Goal: Task Accomplishment & Management: Use online tool/utility

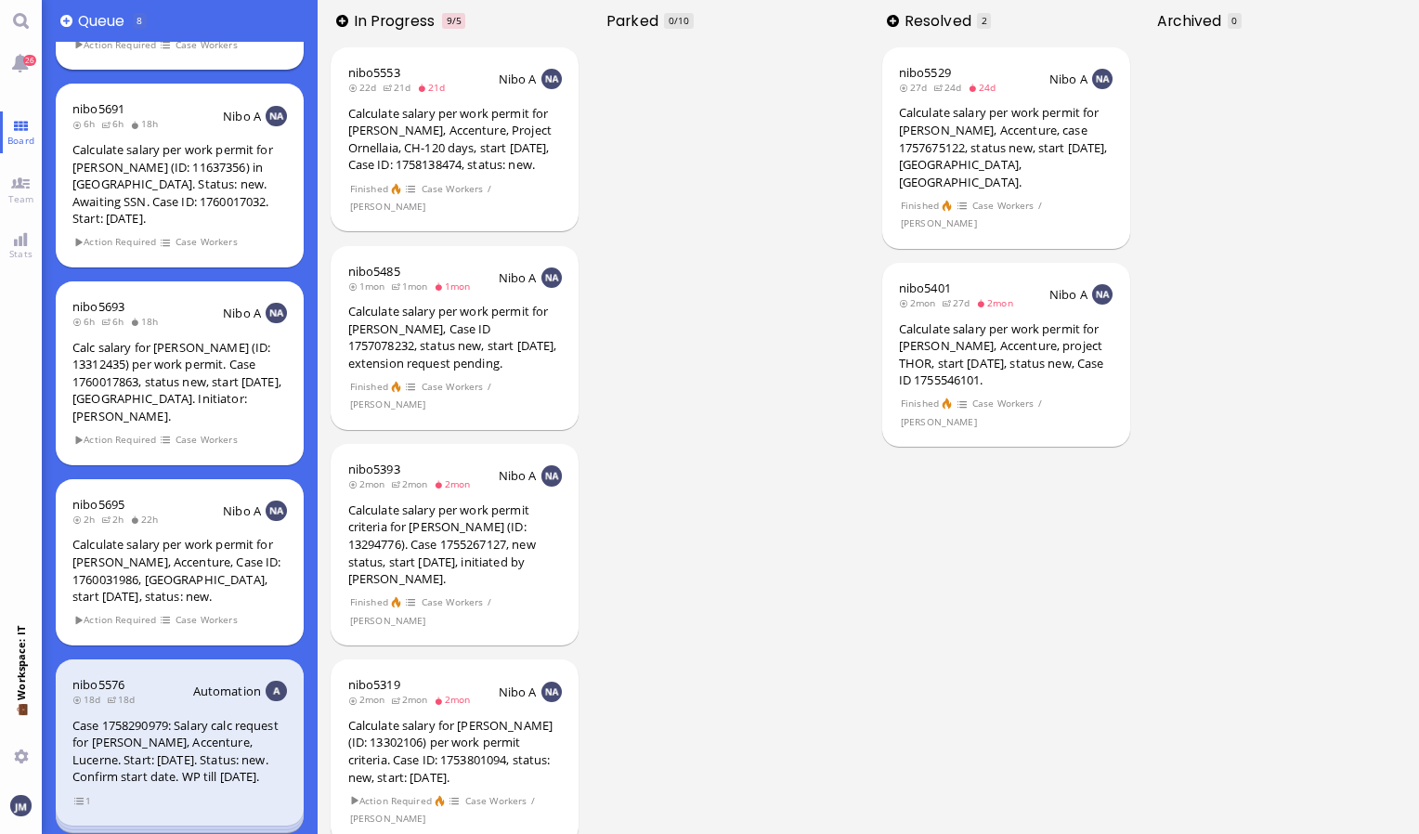
scroll to position [557, 0]
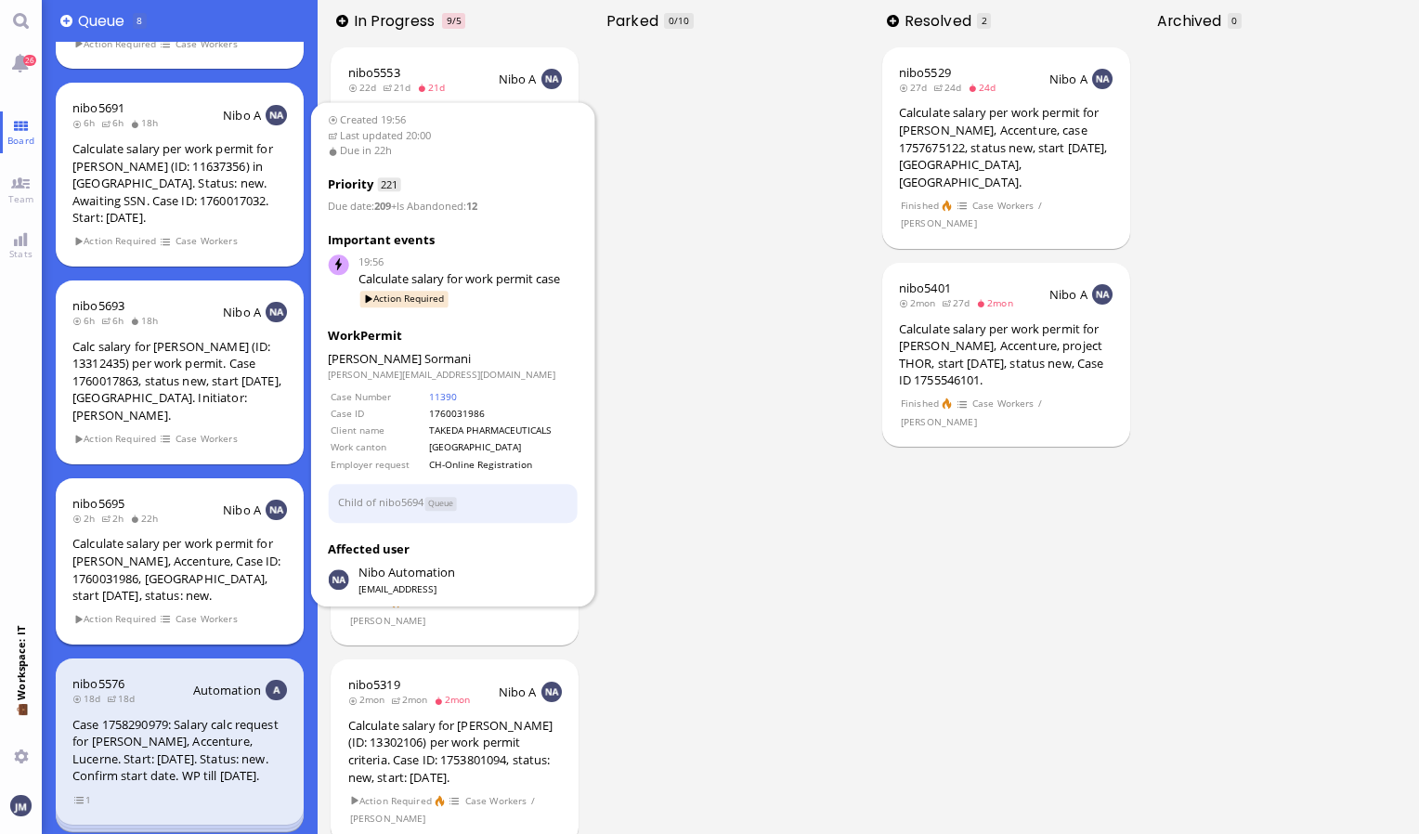
click at [194, 539] on div "Calculate salary per work permit for [PERSON_NAME], Accenture, Case ID: 1760031…" at bounding box center [179, 569] width 215 height 69
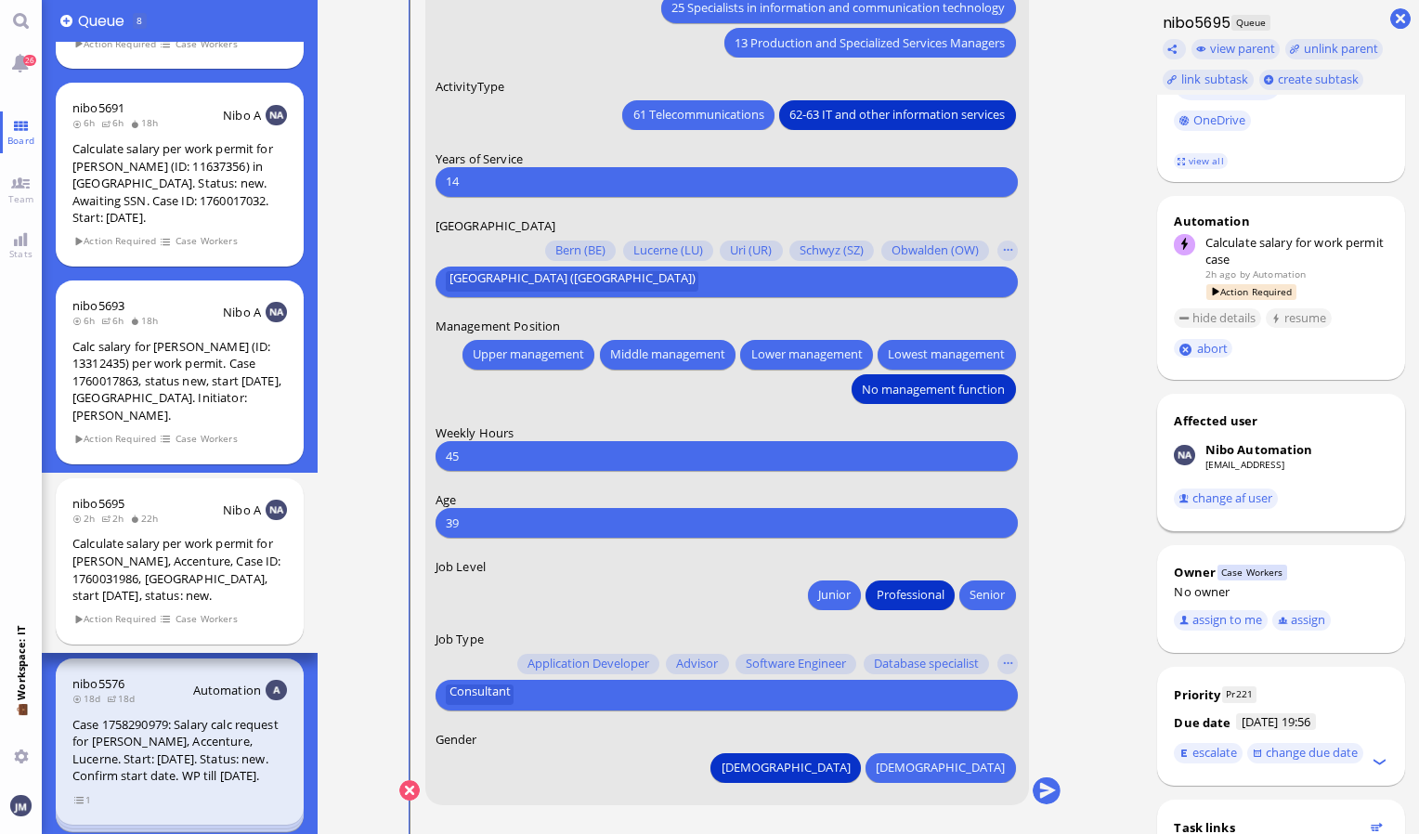
scroll to position [547, 0]
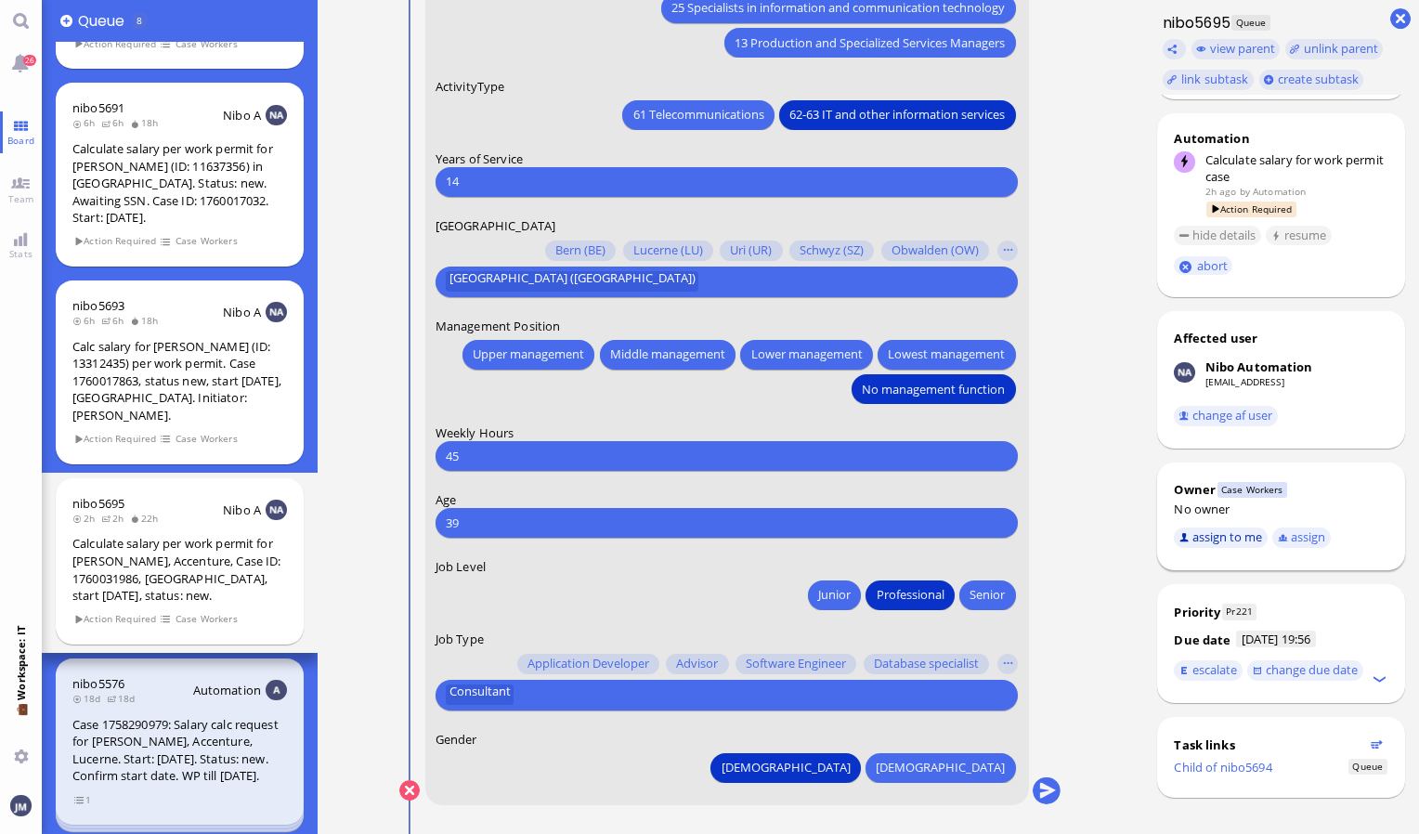
click at [1242, 531] on button "assign to me" at bounding box center [1221, 537] width 94 height 20
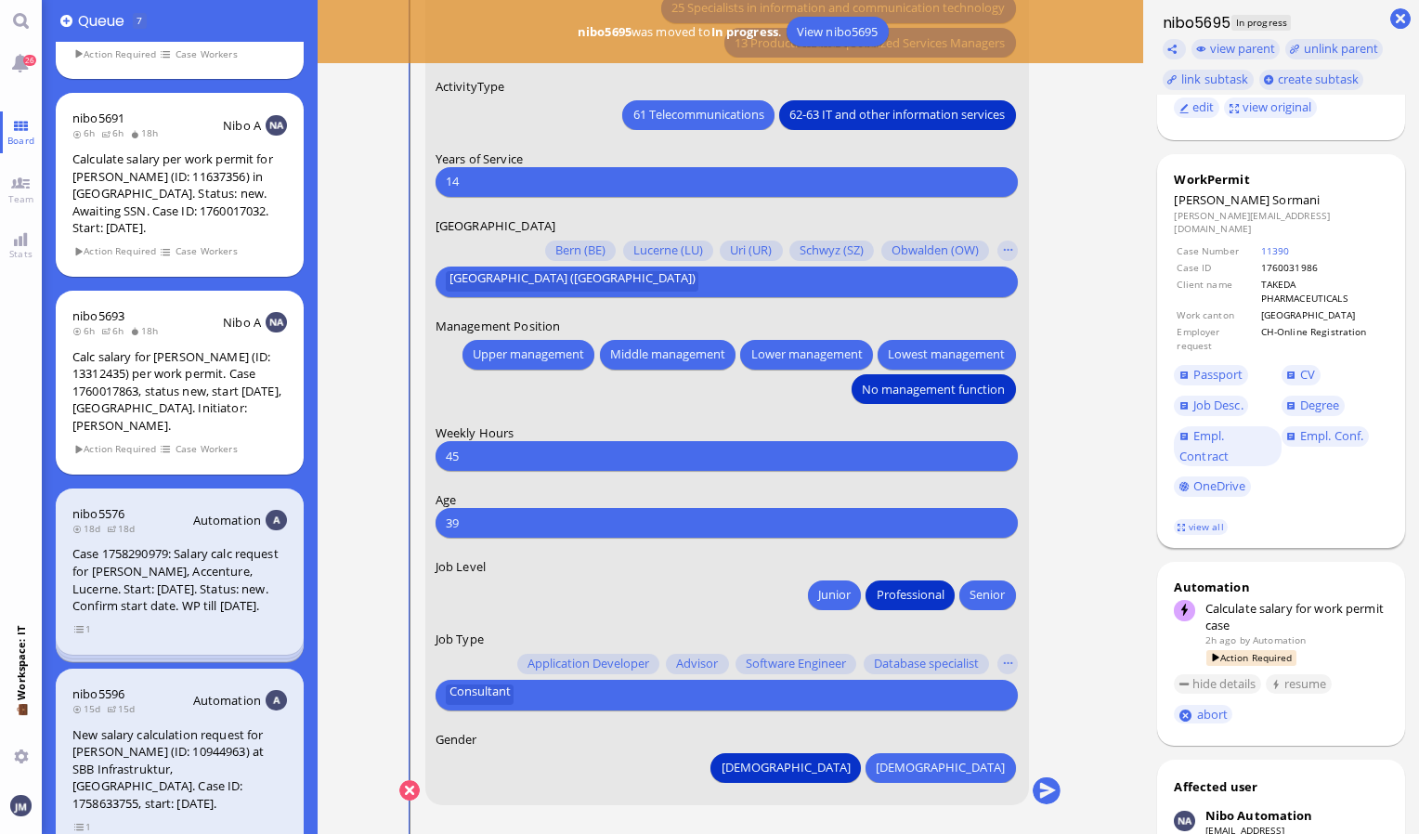
scroll to position [75, 0]
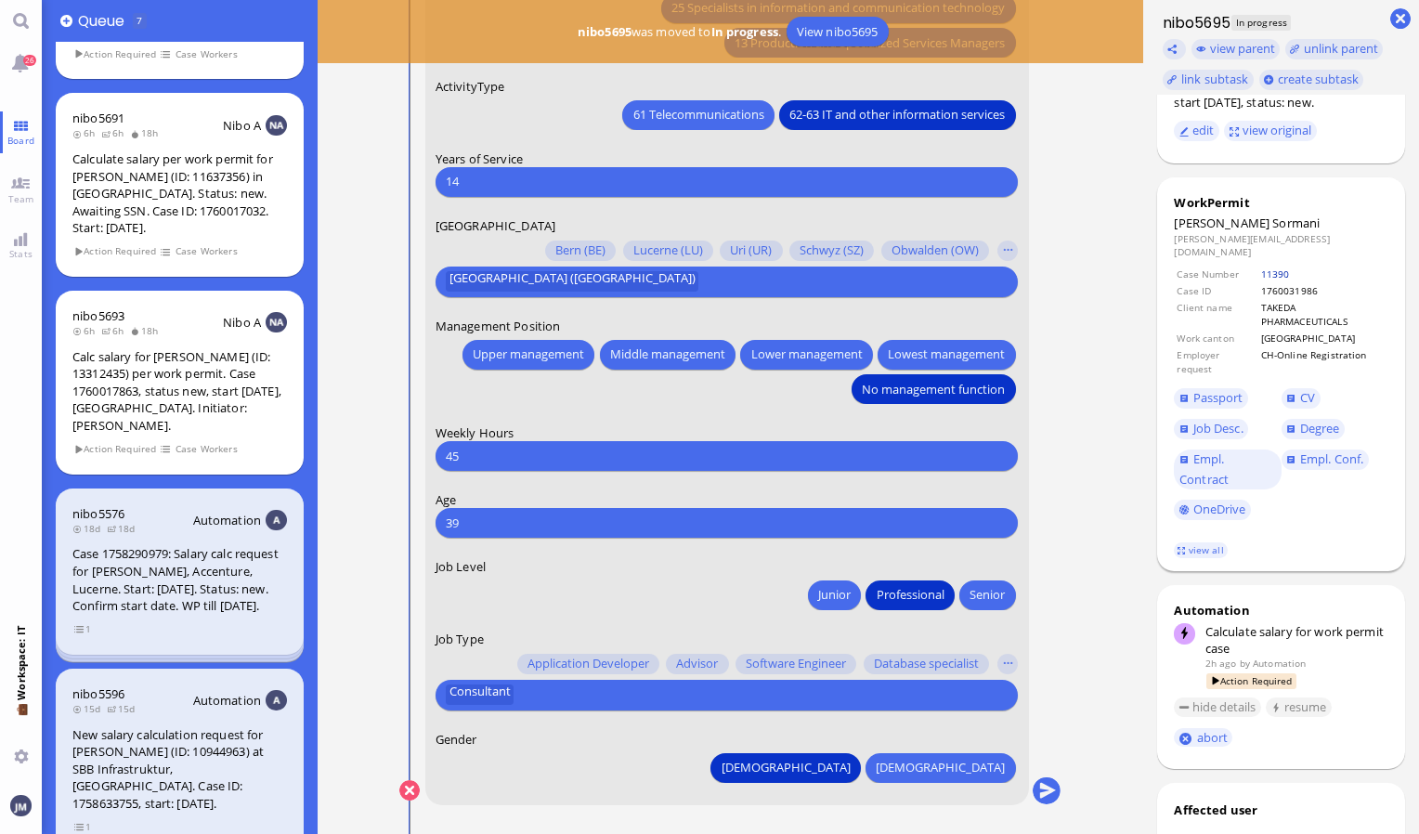
click at [1279, 267] on link "11390" at bounding box center [1275, 273] width 29 height 13
click at [1276, 267] on link "11390" at bounding box center [1275, 273] width 29 height 13
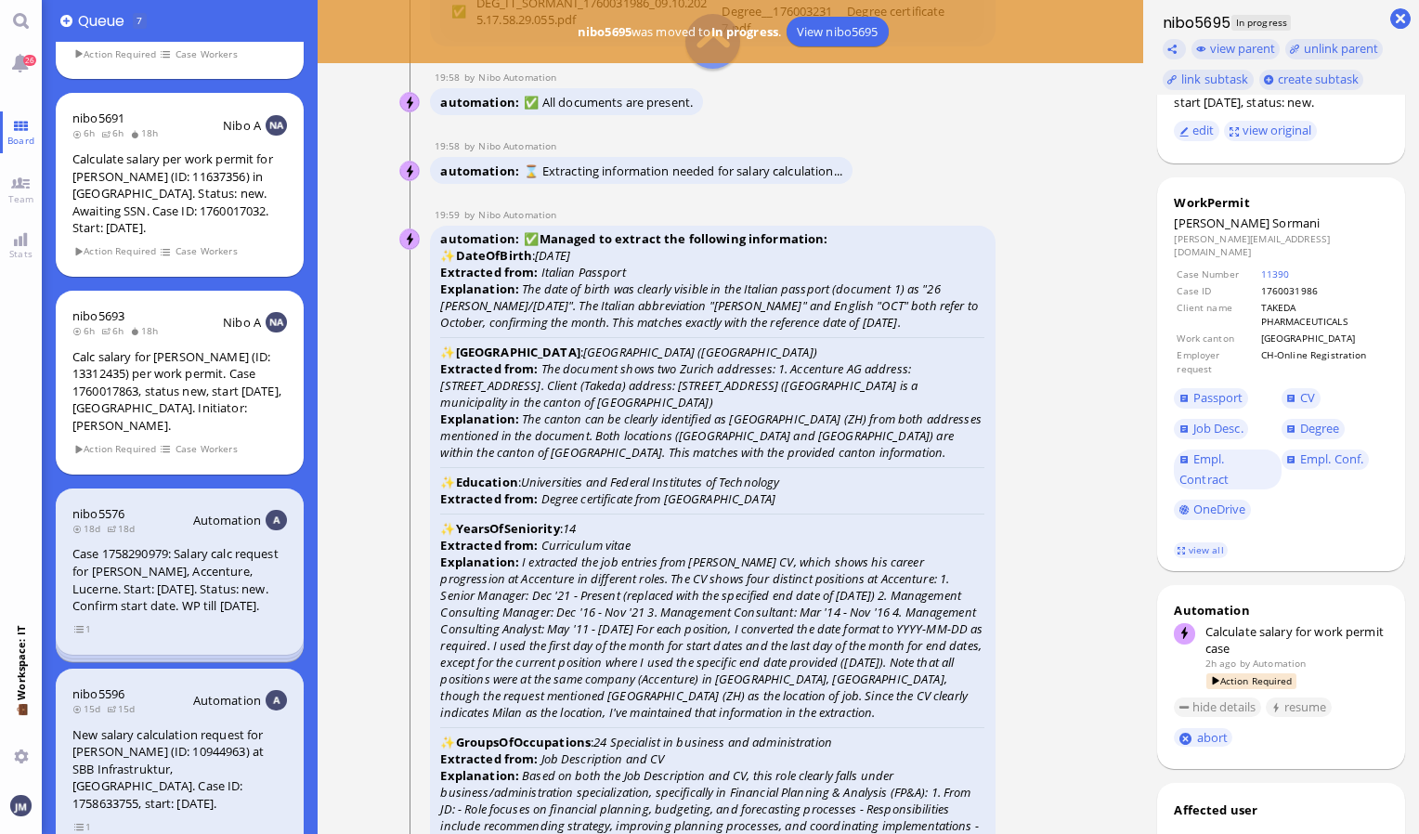
scroll to position [-3529, 0]
click at [1230, 389] on span "Passport" at bounding box center [1218, 397] width 50 height 17
click at [1328, 422] on span "Degree" at bounding box center [1320, 428] width 40 height 17
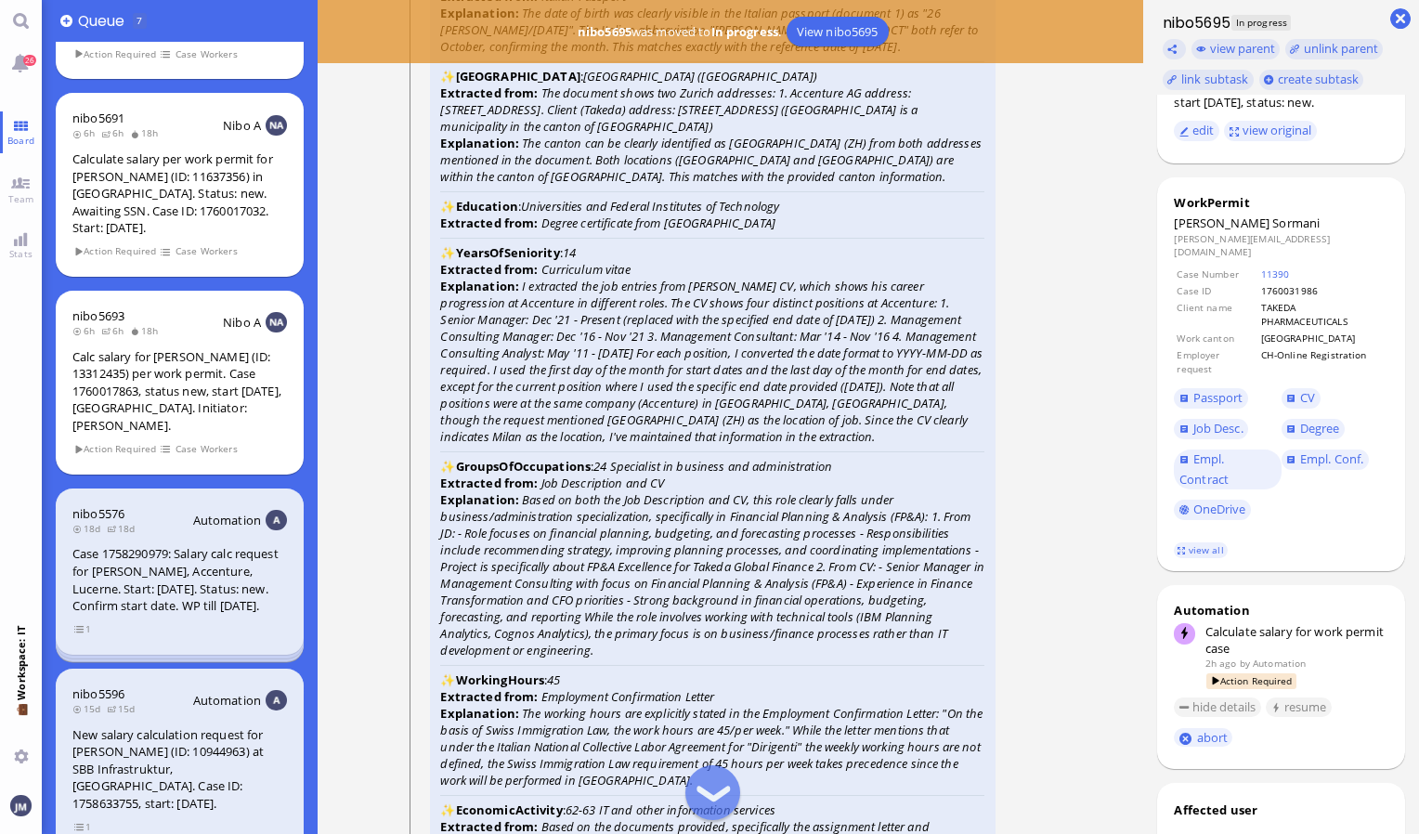
scroll to position [-3250, 0]
drag, startPoint x: 1324, startPoint y: 412, endPoint x: 1298, endPoint y: 381, distance: 40.9
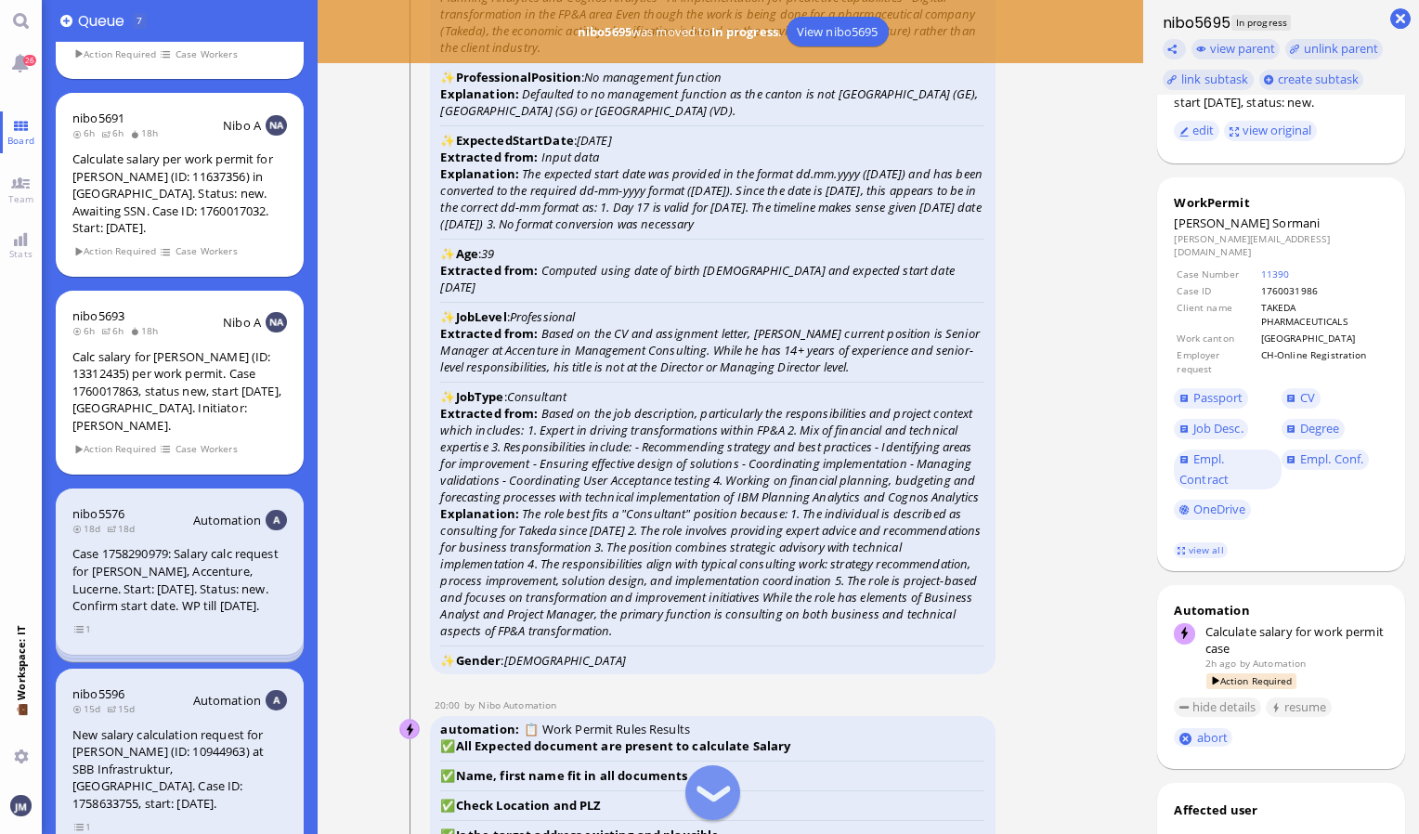
scroll to position [-2322, 0]
click at [1192, 542] on link "view all" at bounding box center [1201, 550] width 54 height 16
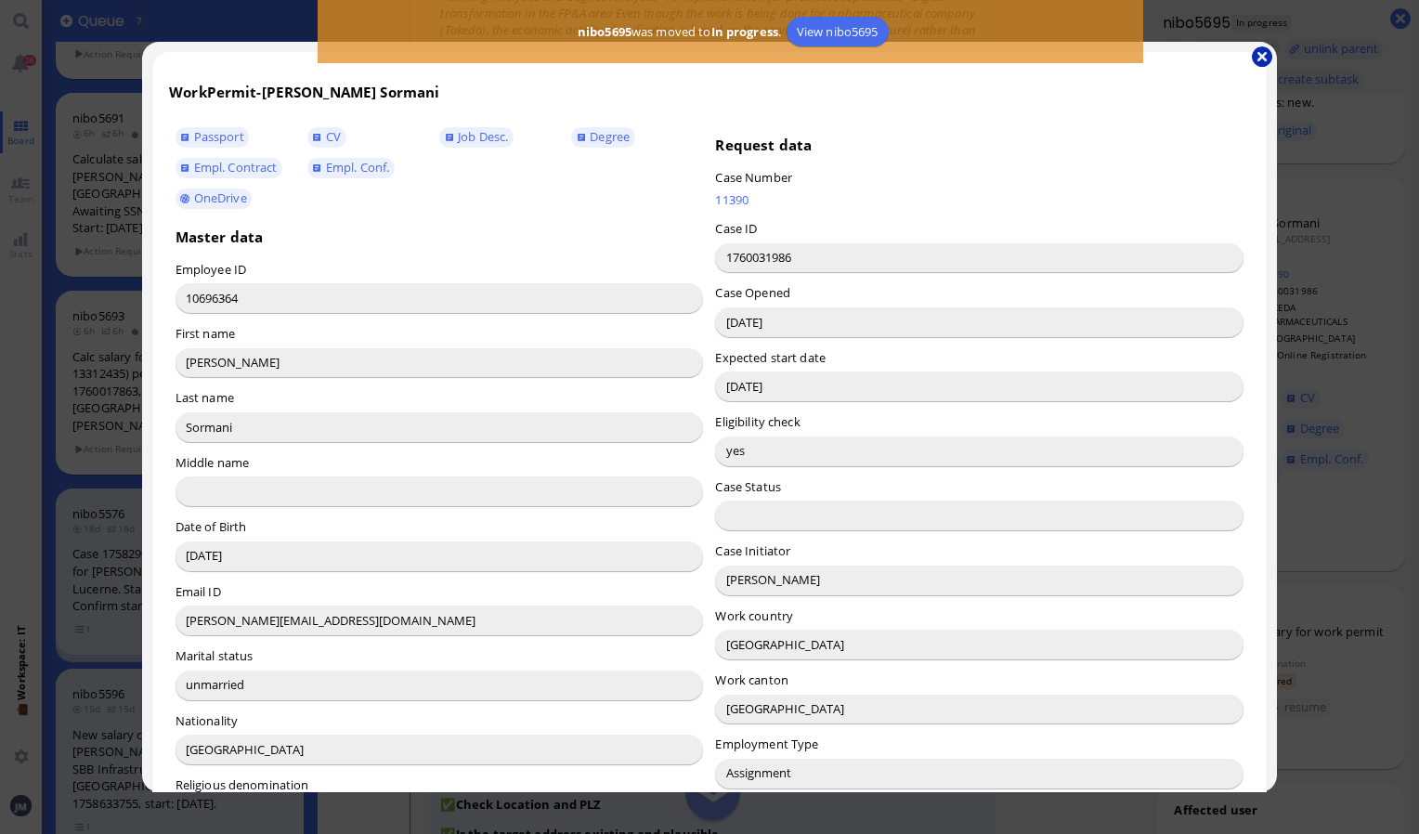
click at [1263, 56] on button "button" at bounding box center [1262, 56] width 20 height 20
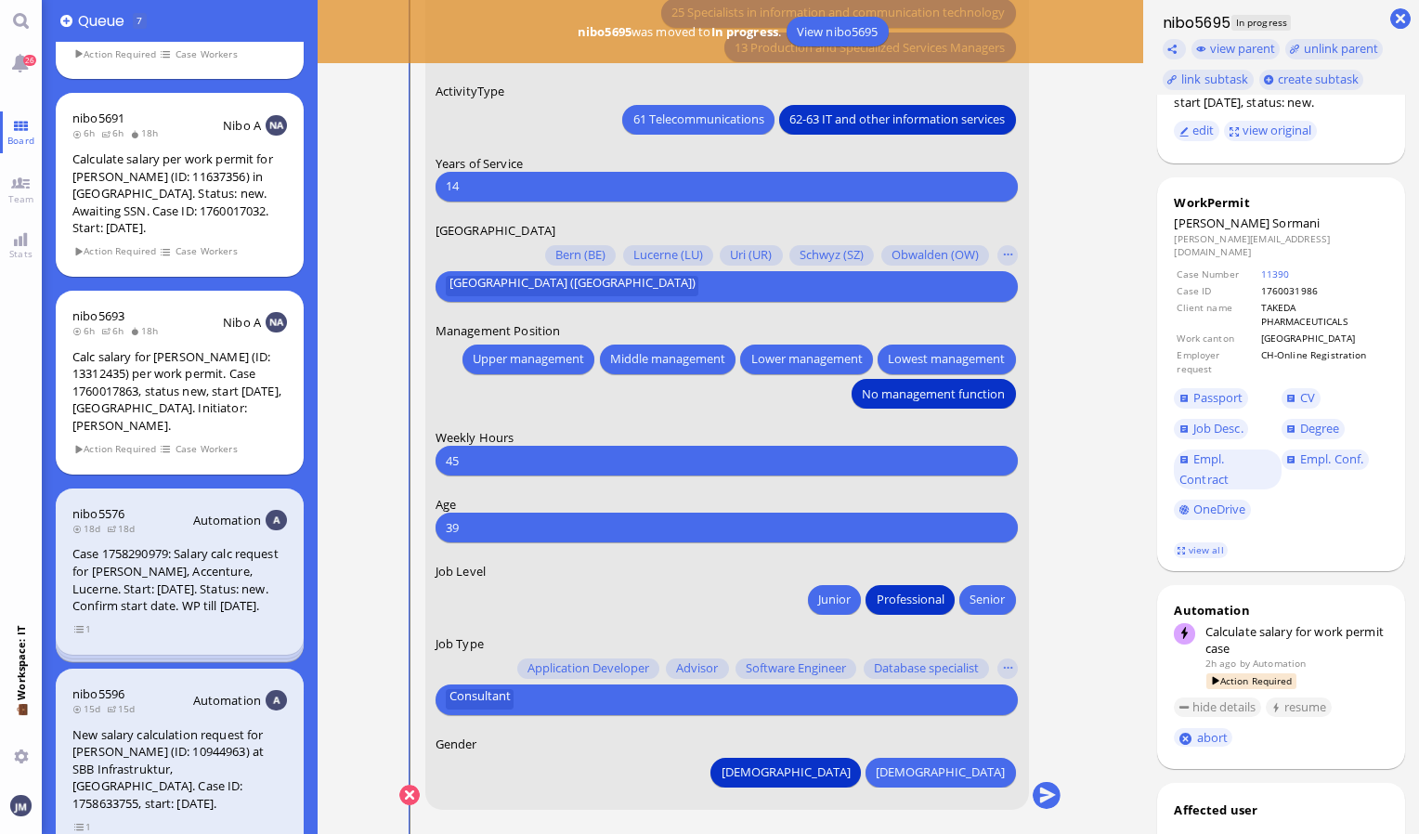
scroll to position [0, 0]
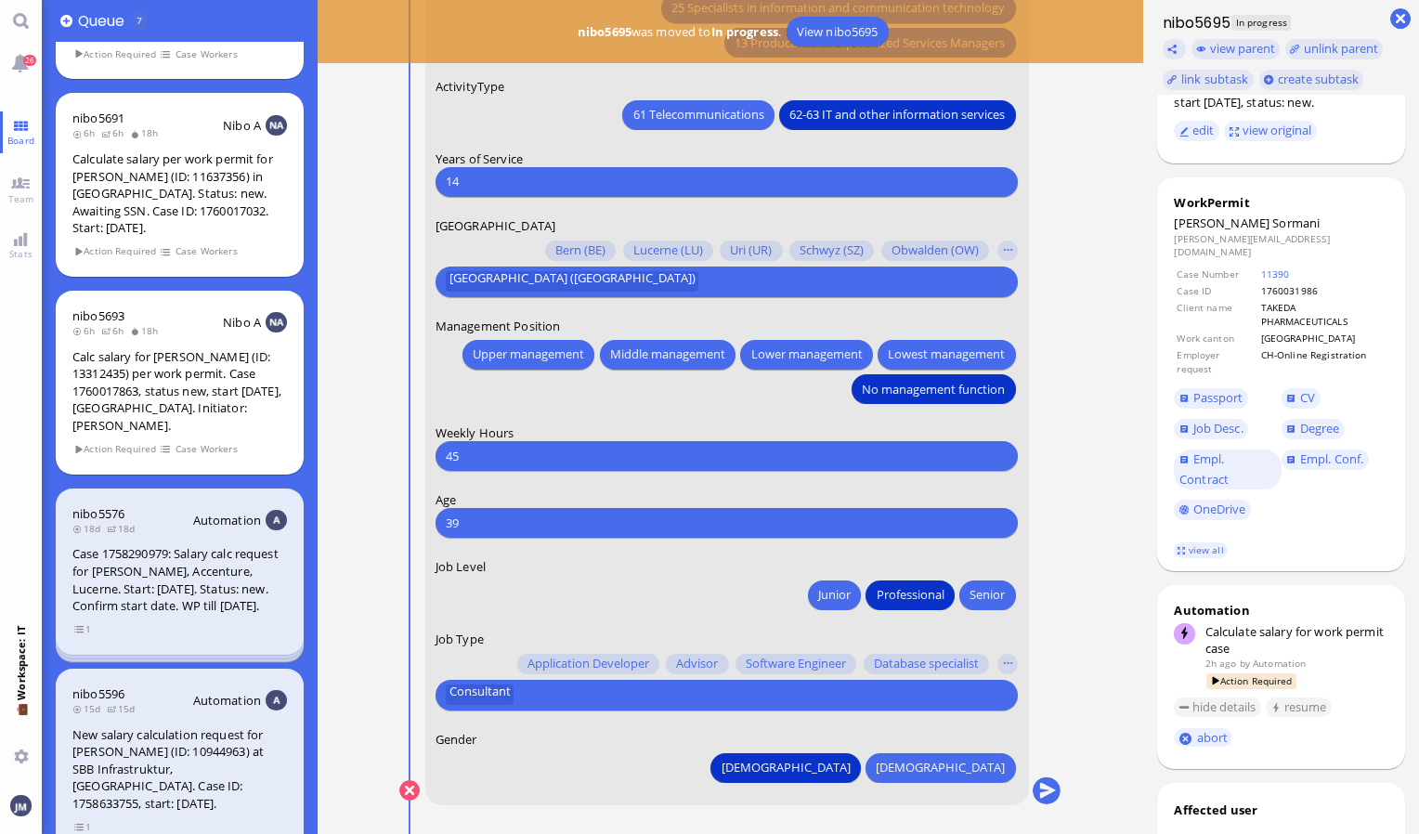
click at [546, 697] on input "text" at bounding box center [761, 695] width 484 height 20
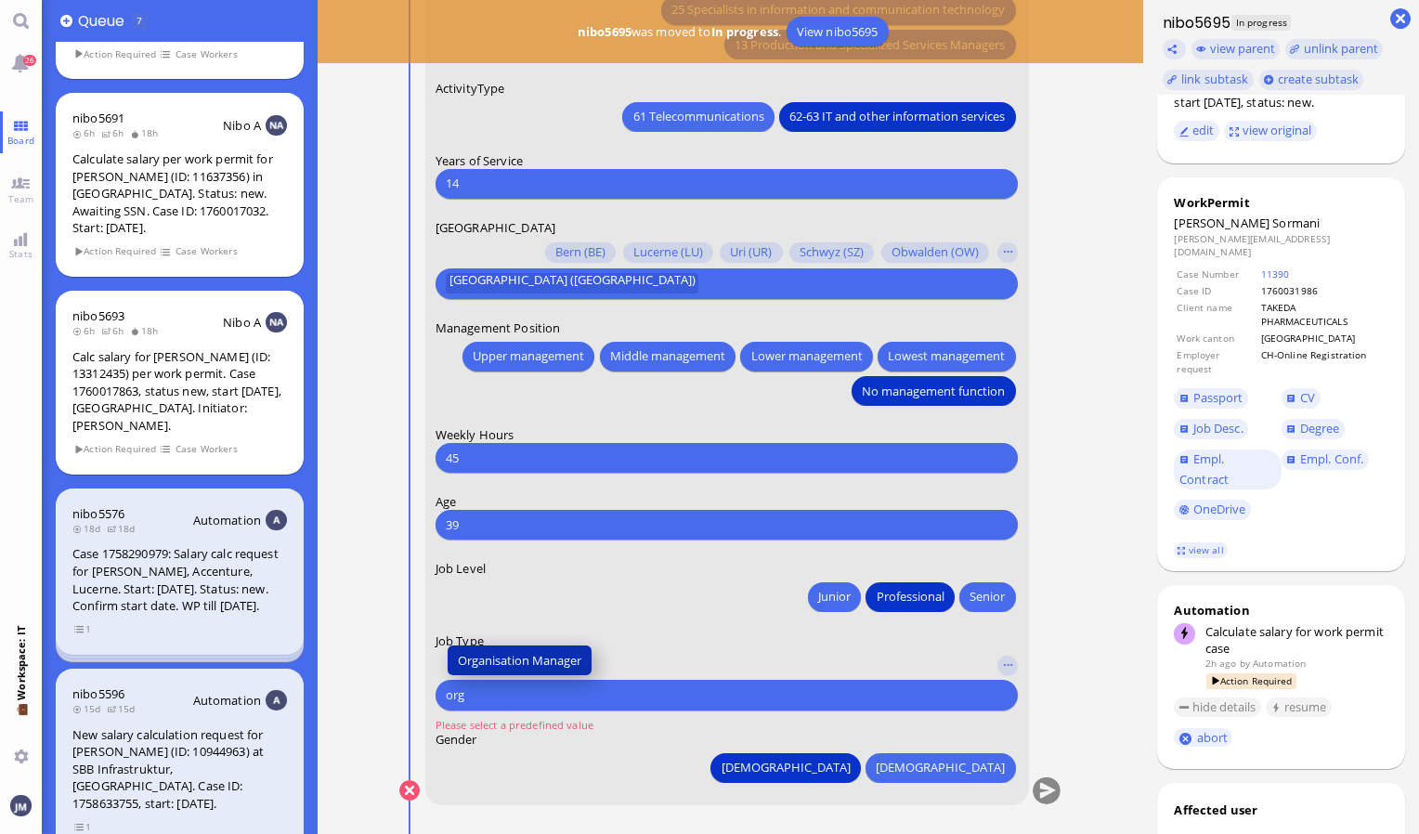
type input "org"
click at [563, 651] on span "Organisation Manager" at bounding box center [520, 661] width 124 height 20
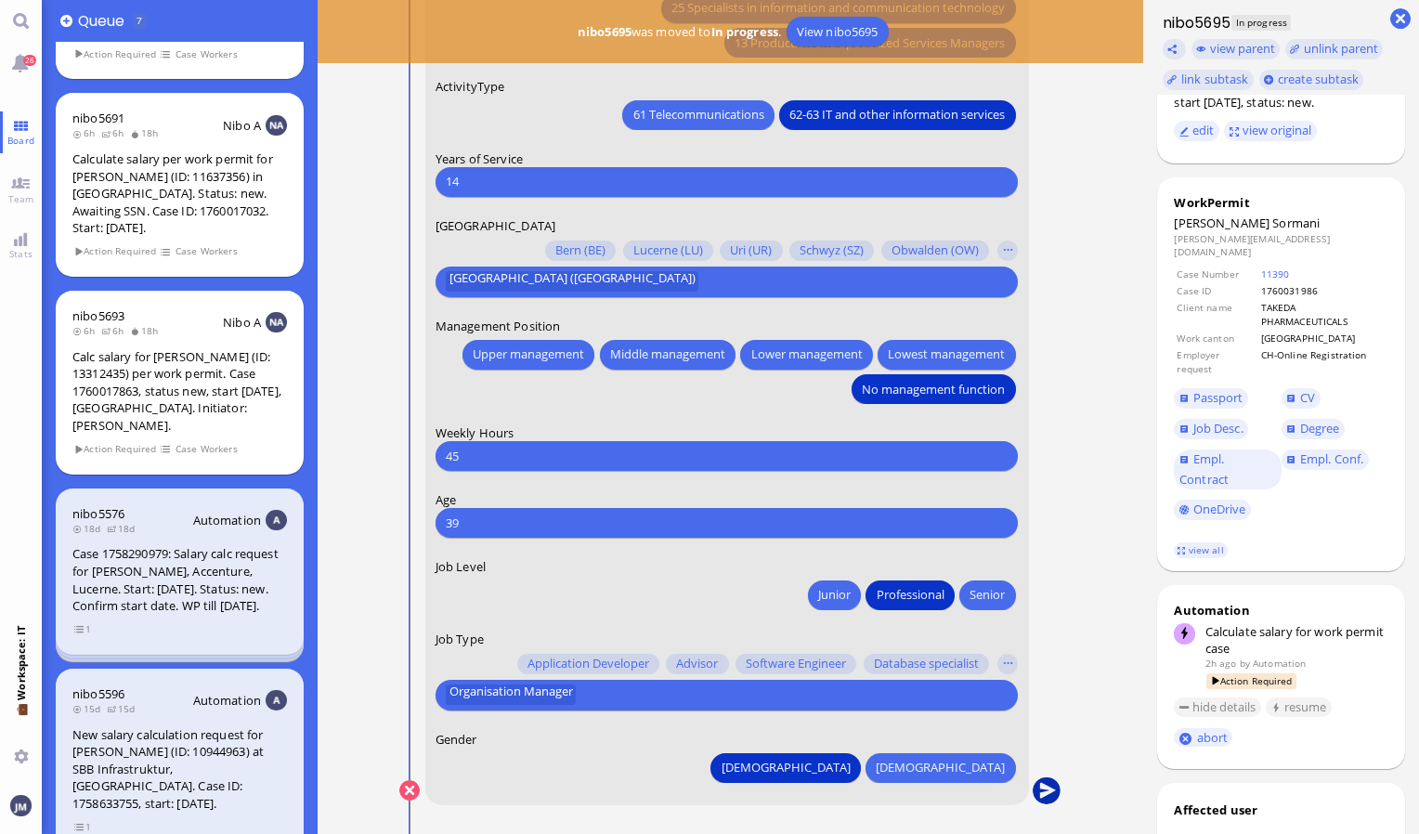
click at [1051, 793] on button "submit" at bounding box center [1047, 791] width 28 height 28
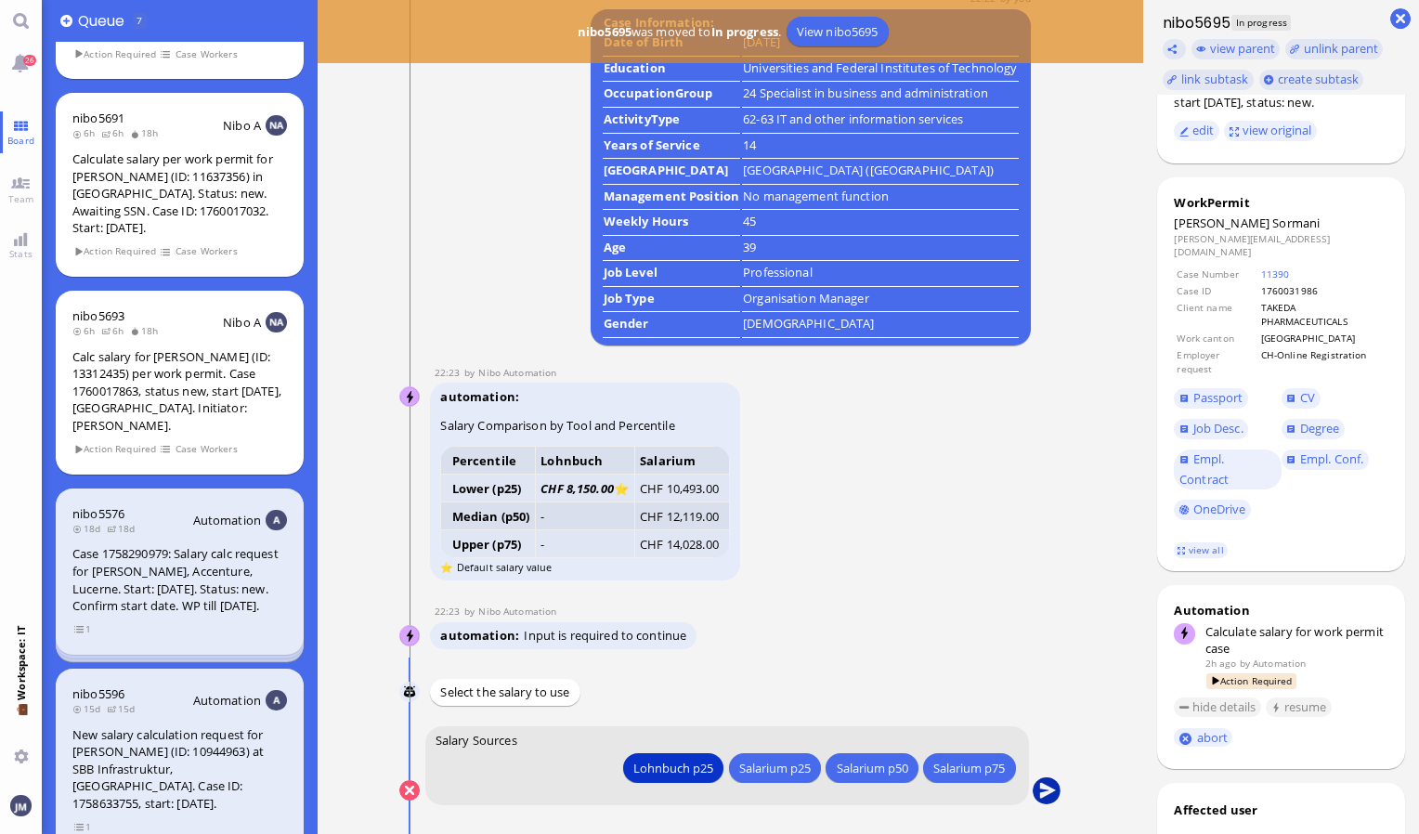
click at [1052, 799] on button "submit" at bounding box center [1047, 791] width 28 height 28
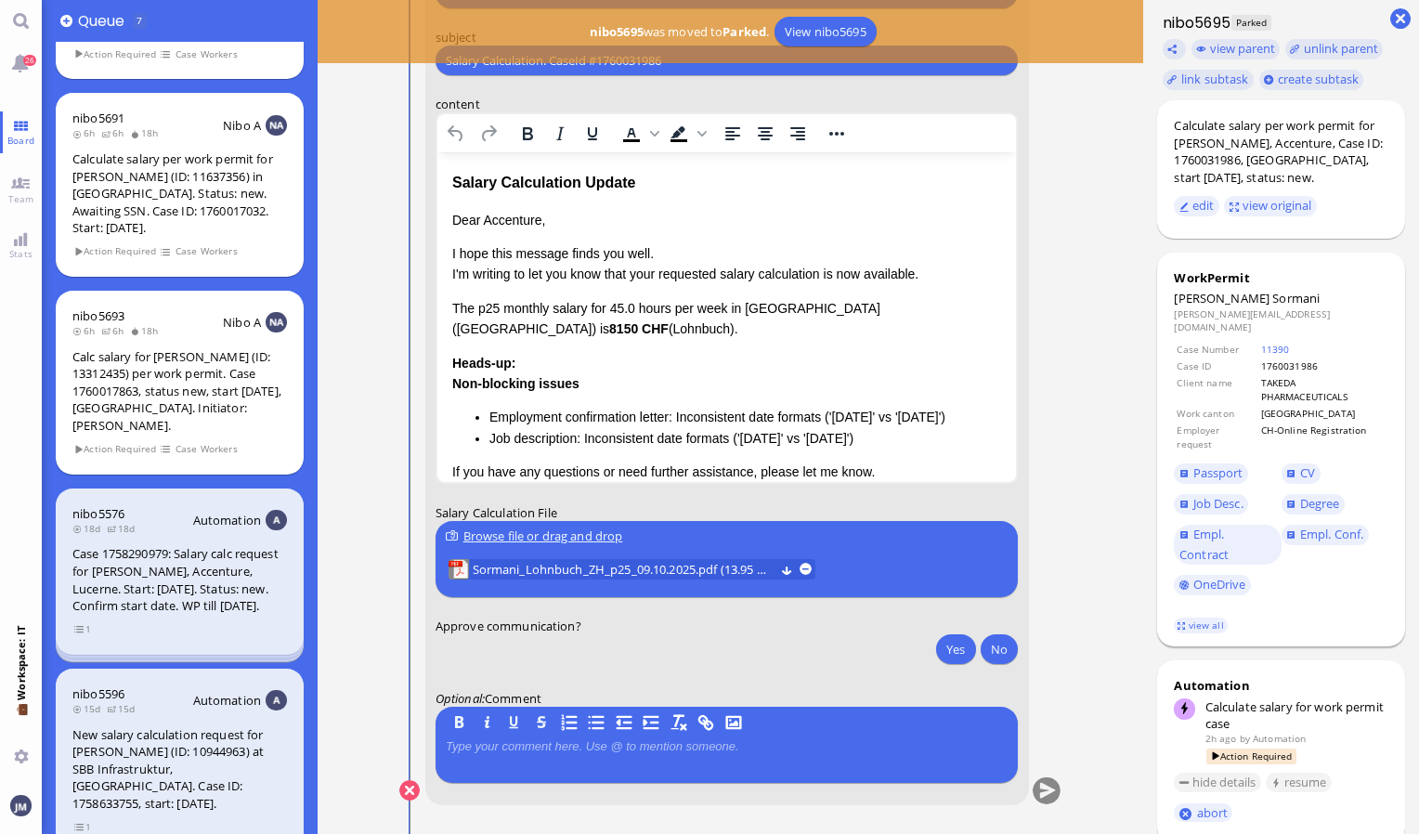
click at [1272, 298] on span "Sormani" at bounding box center [1295, 298] width 47 height 17
copy span "Sormani"
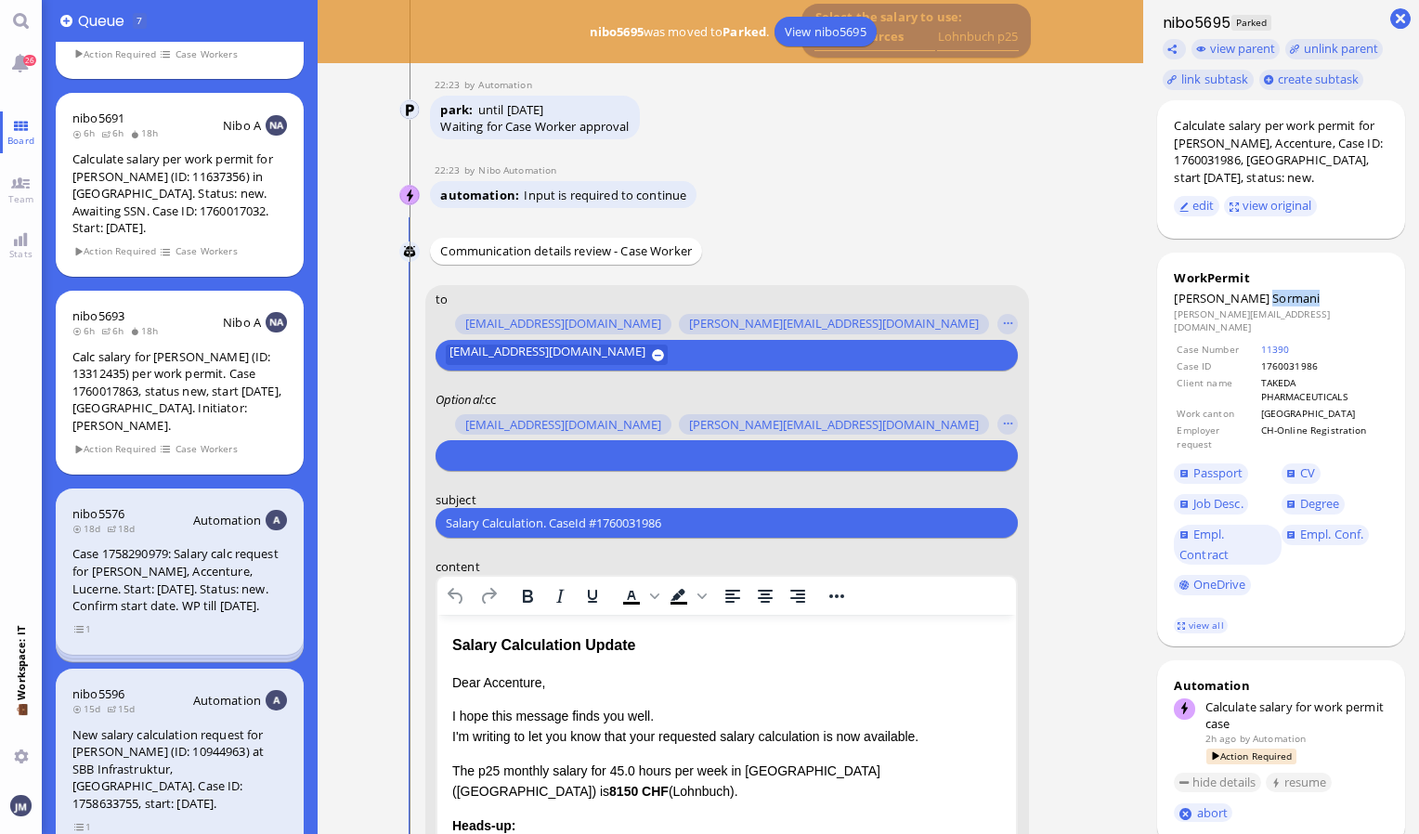
scroll to position [-557, 0]
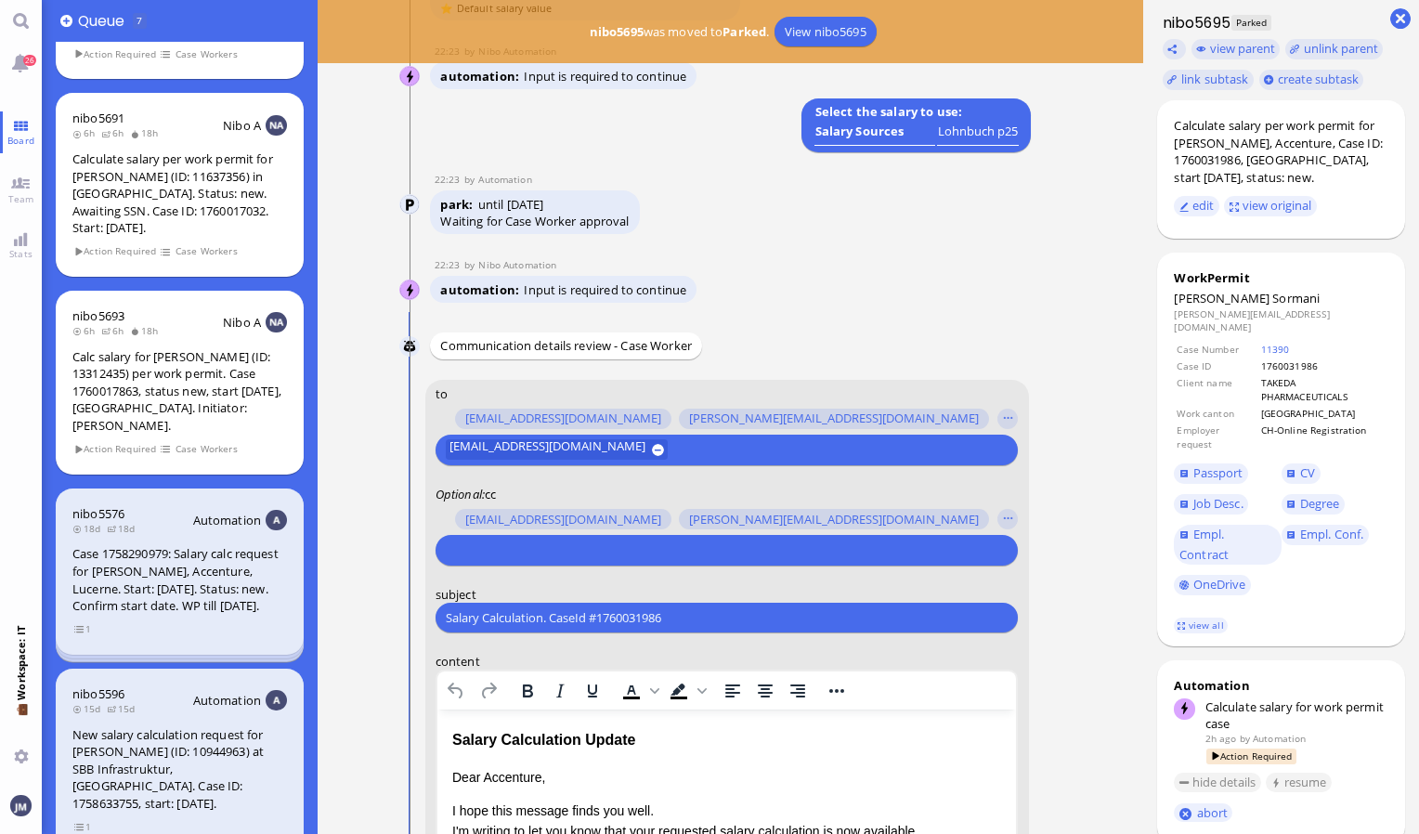
drag, startPoint x: 693, startPoint y: 612, endPoint x: 418, endPoint y: 628, distance: 275.3
paste input "PazPerTout new case: [PERSON_NAME] (1760031986 / 10696364), Employer Request: C…"
type input "PazPerTout new case: [PERSON_NAME] (1760031986 / 10696364), Employer Request: C…"
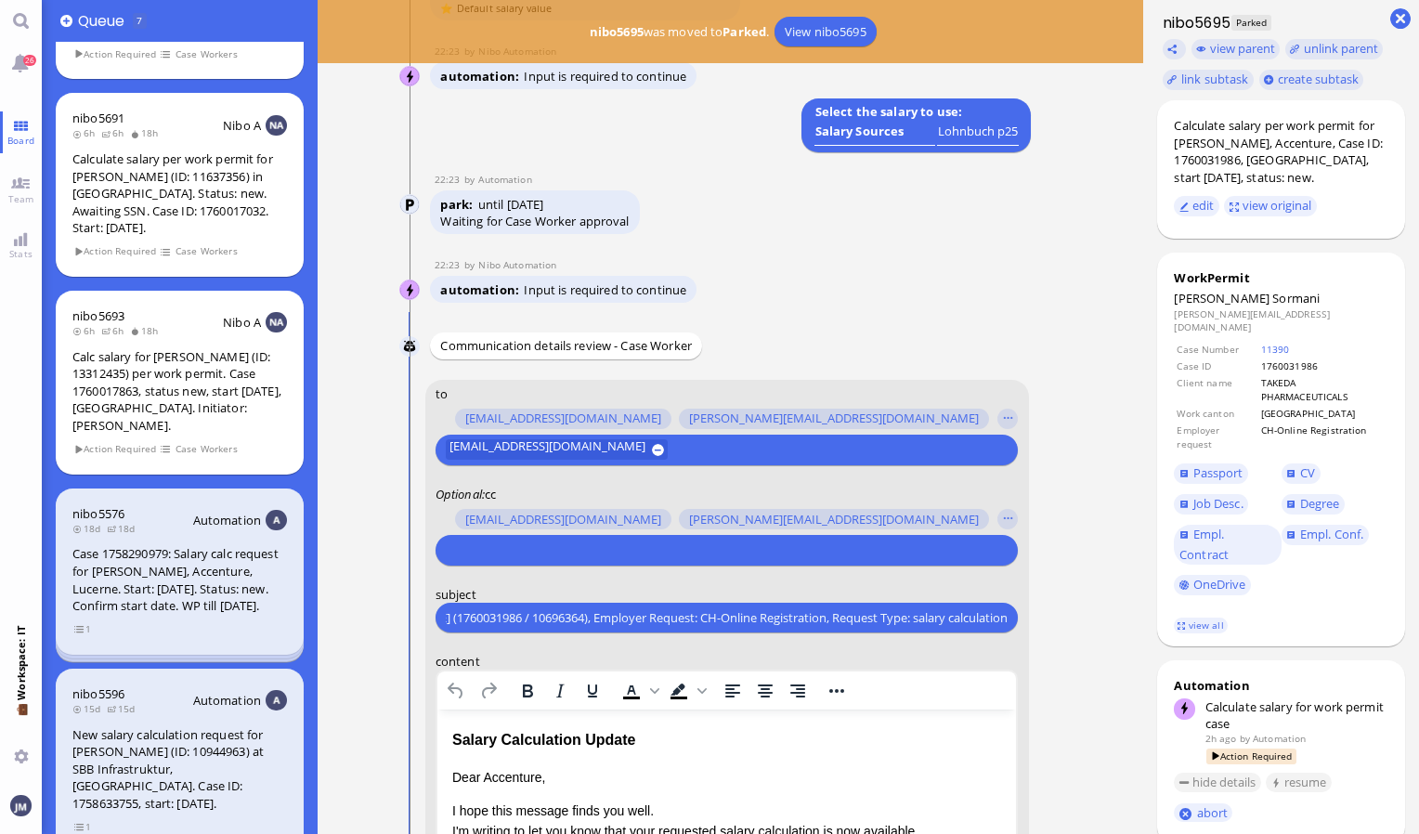
scroll to position [0, 0]
click at [518, 559] on input "text" at bounding box center [724, 550] width 557 height 20
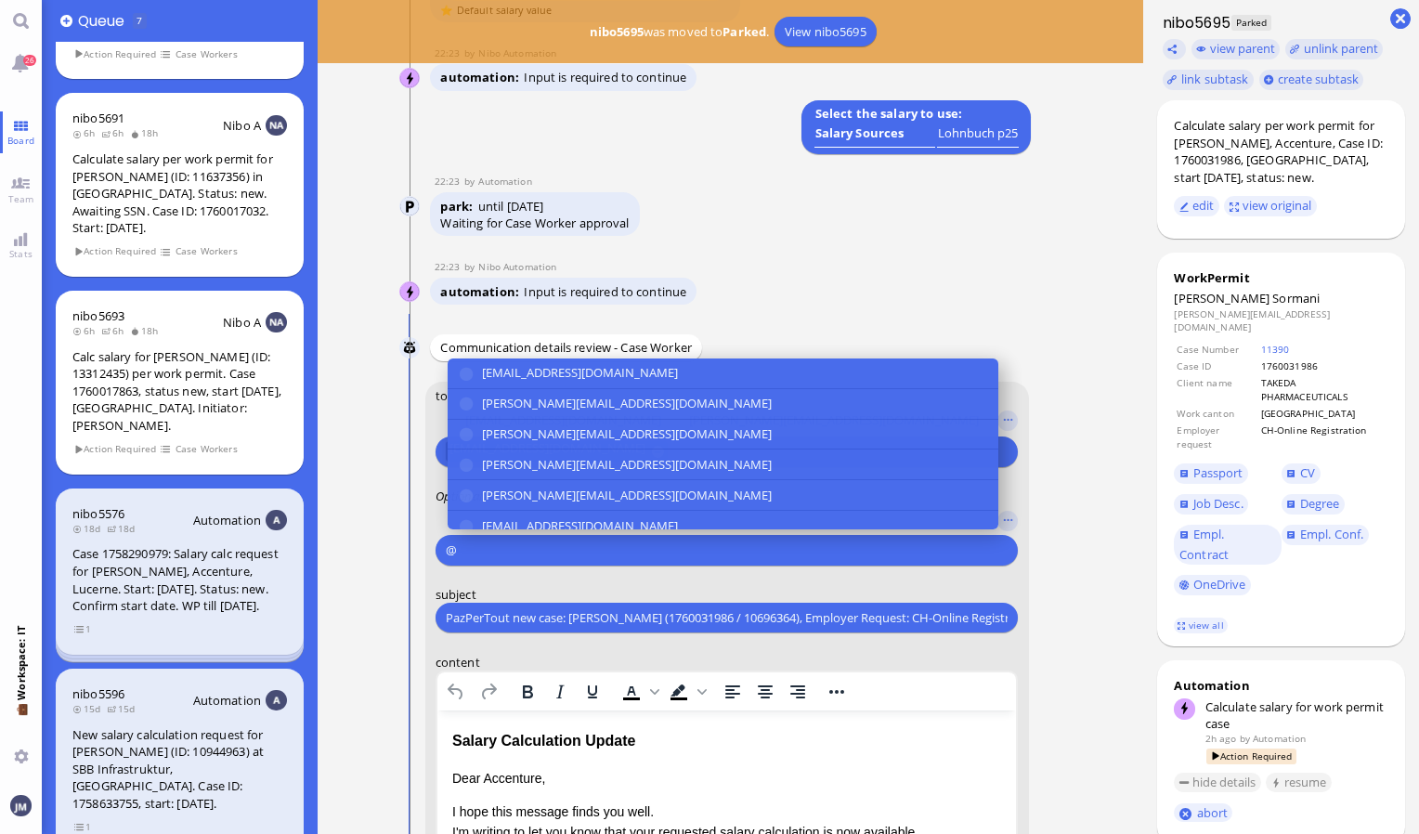
scroll to position [-555, 0]
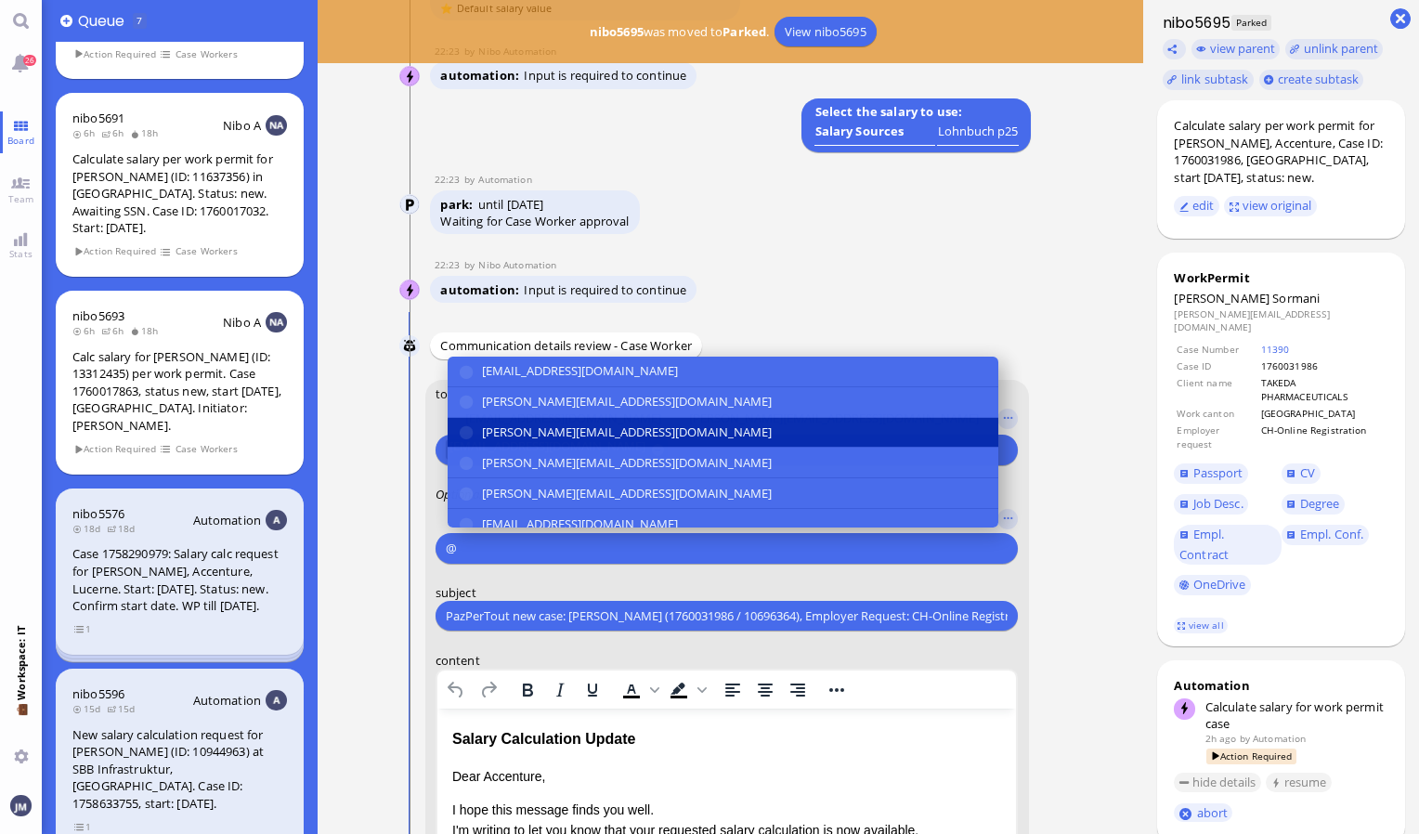
type input "@"
click at [526, 418] on button "[PERSON_NAME][EMAIL_ADDRESS][DOMAIN_NAME]" at bounding box center [723, 432] width 551 height 31
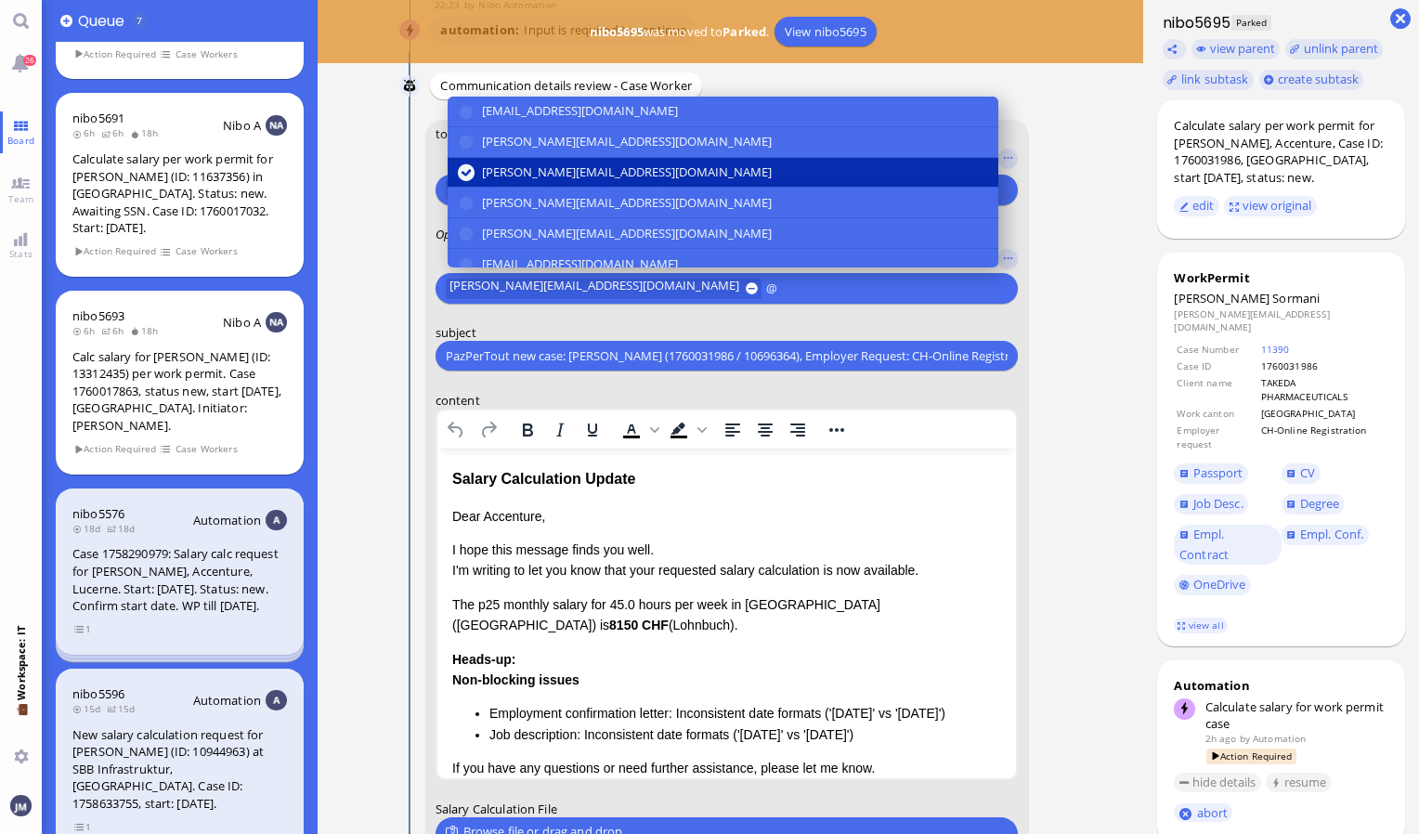
scroll to position [-368, 0]
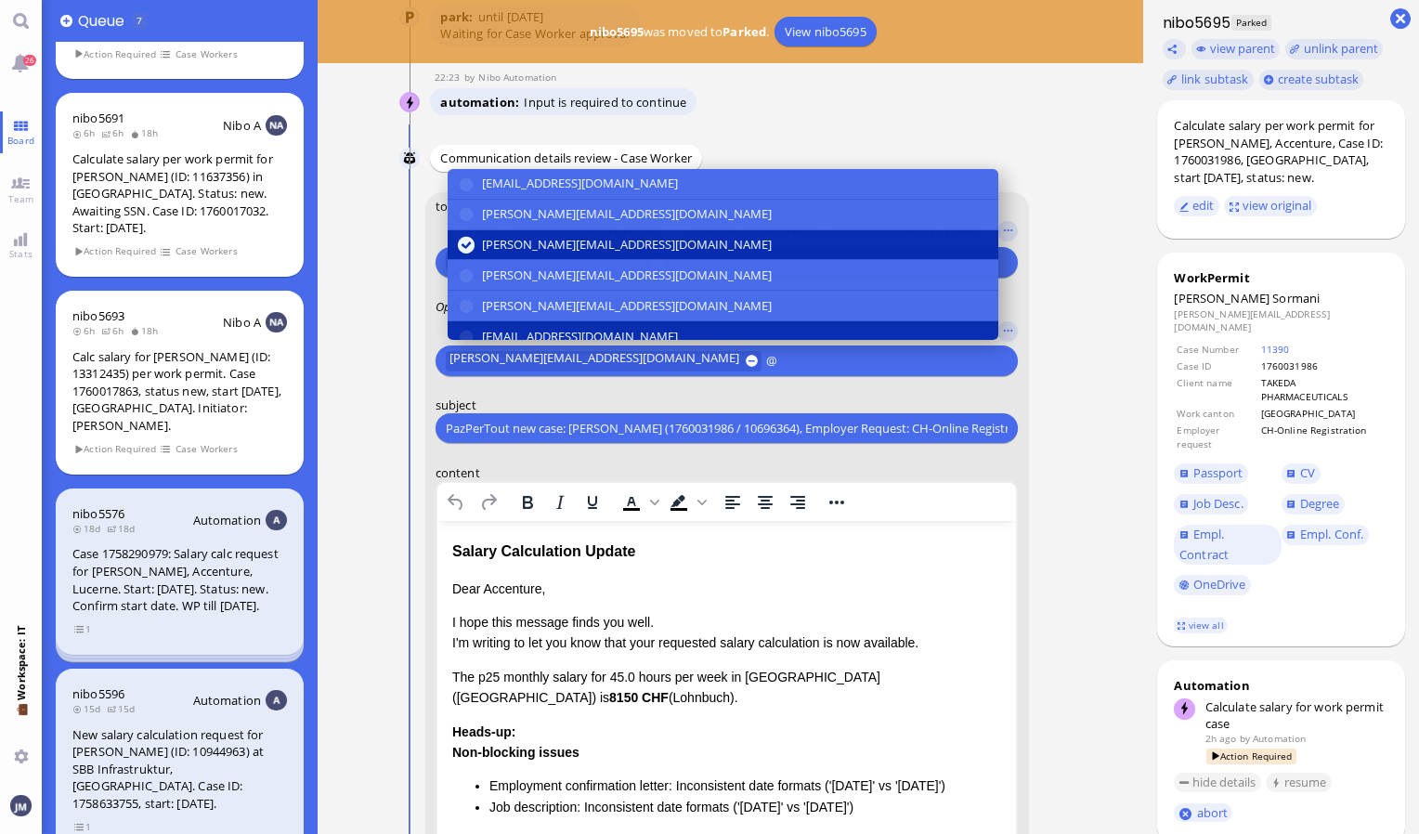
type input "@"
click at [536, 337] on span "[EMAIL_ADDRESS][DOMAIN_NAME]" at bounding box center [580, 337] width 196 height 20
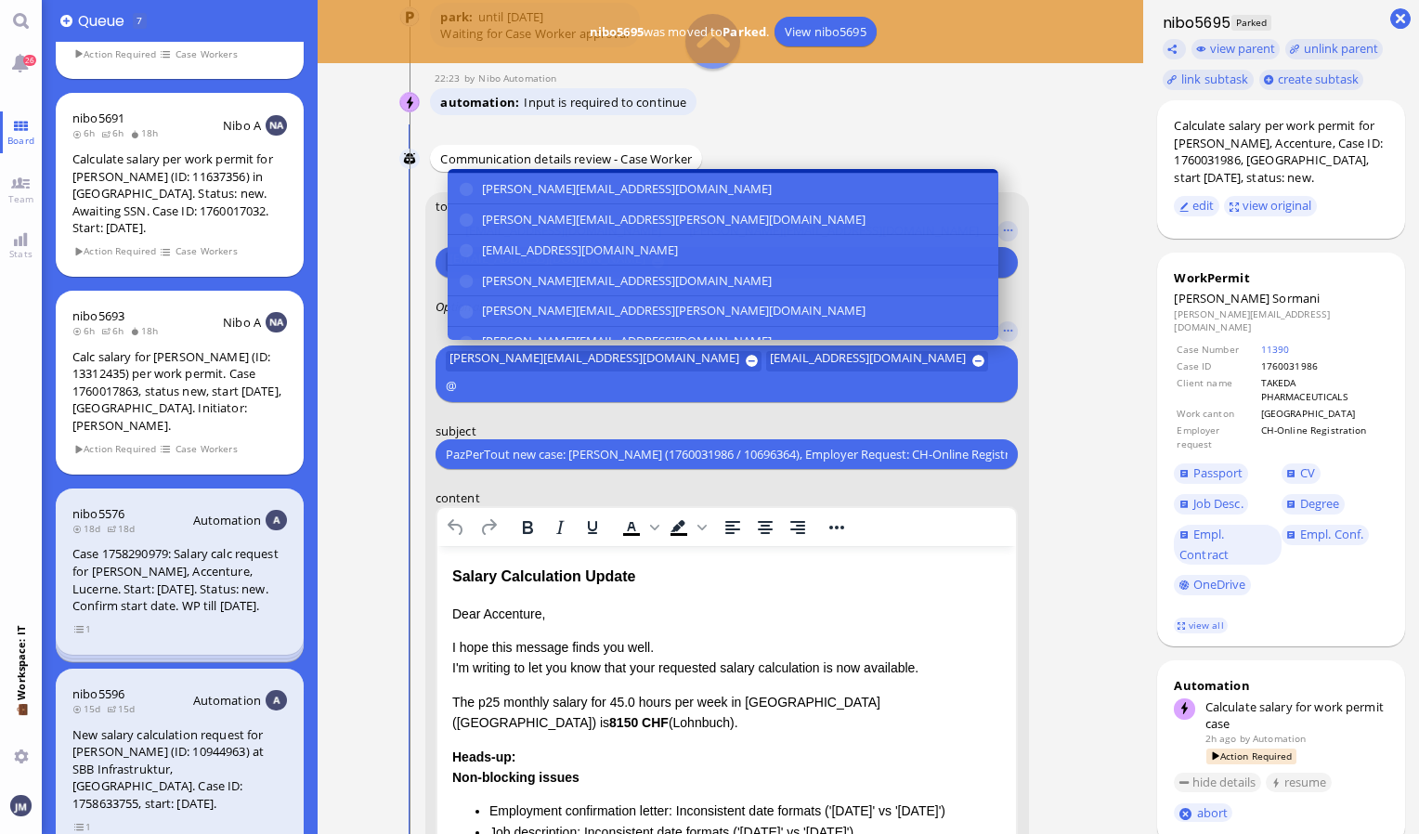
scroll to position [186, 0]
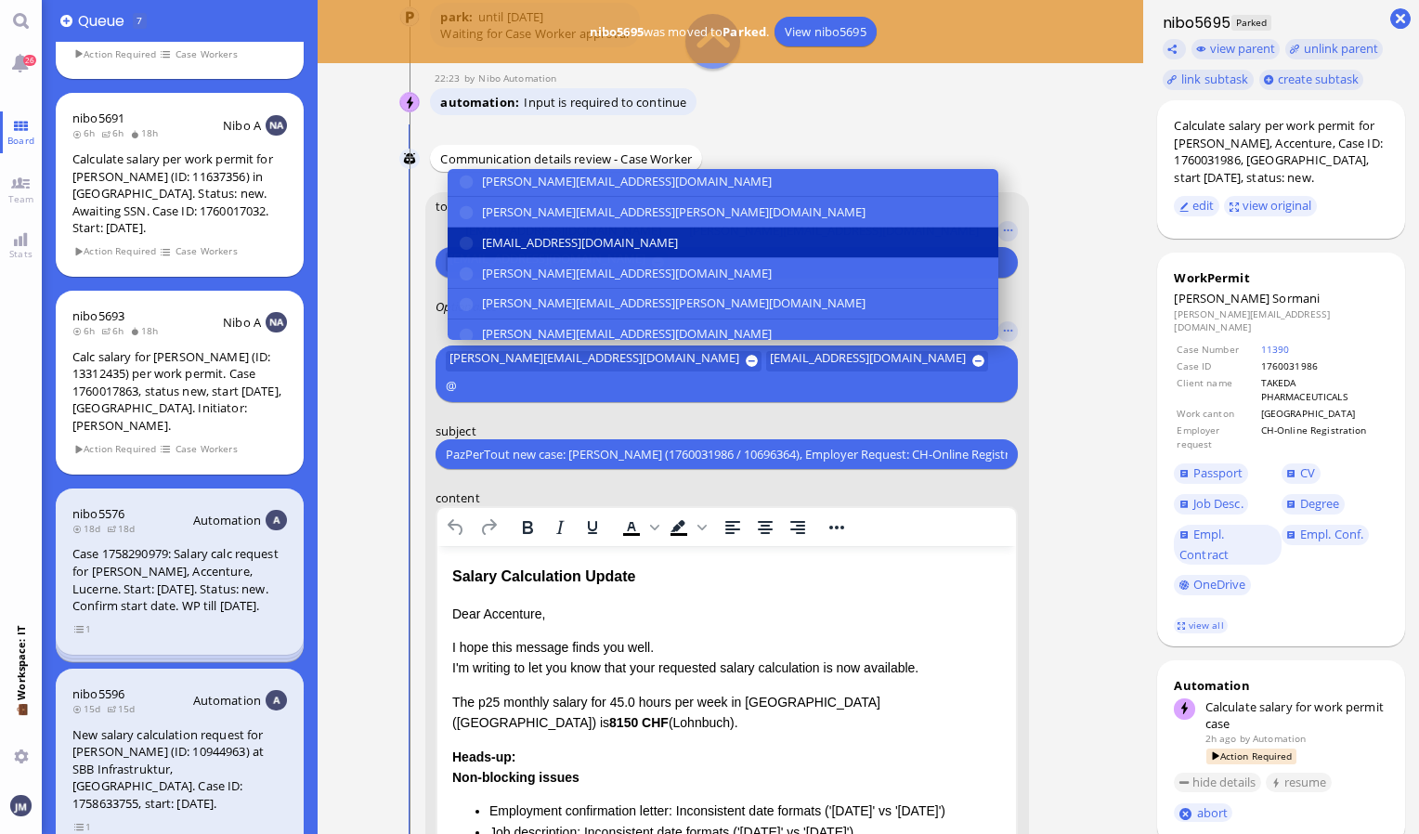
type input "@"
click at [544, 251] on button "[EMAIL_ADDRESS][DOMAIN_NAME]" at bounding box center [723, 243] width 551 height 31
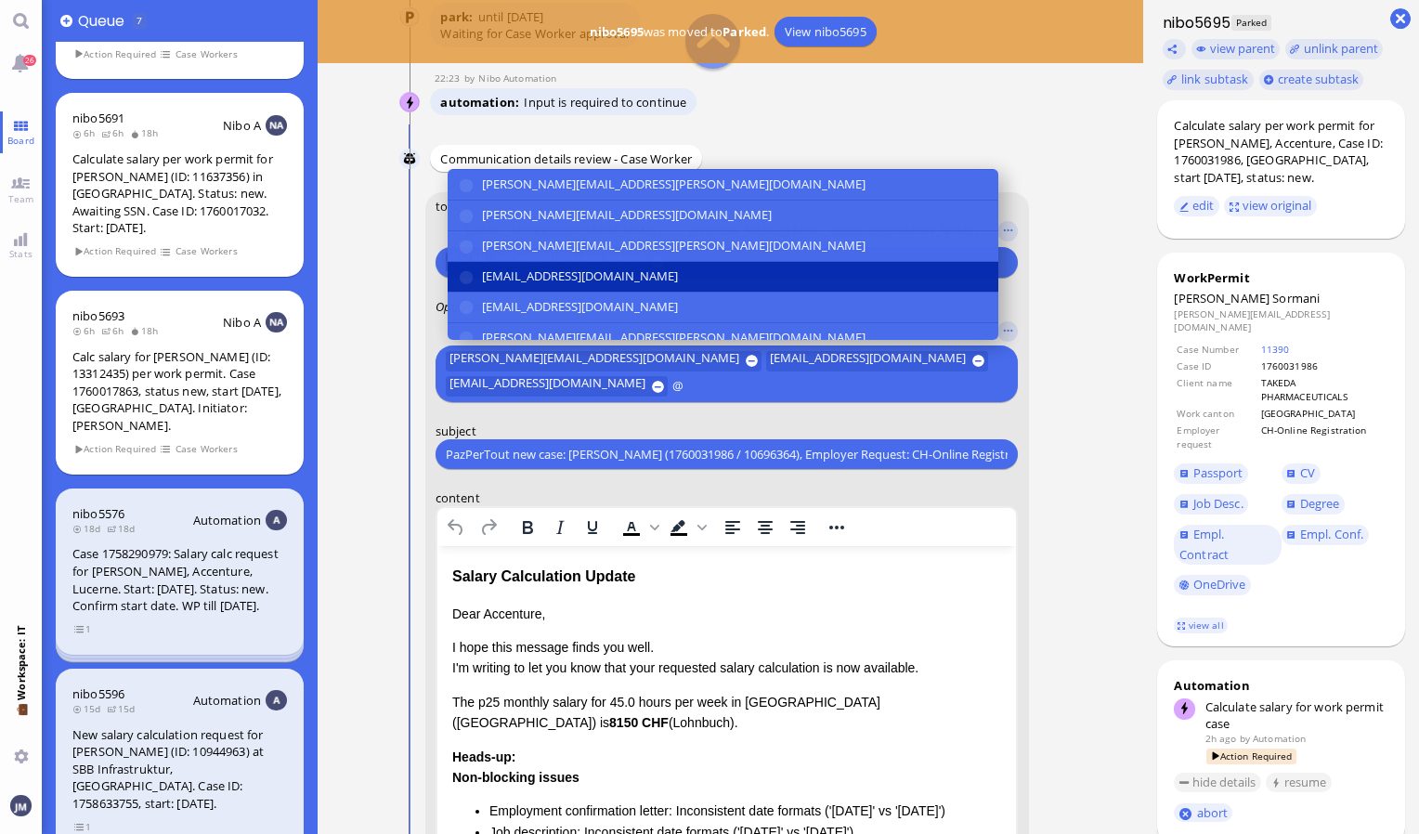
scroll to position [343, 0]
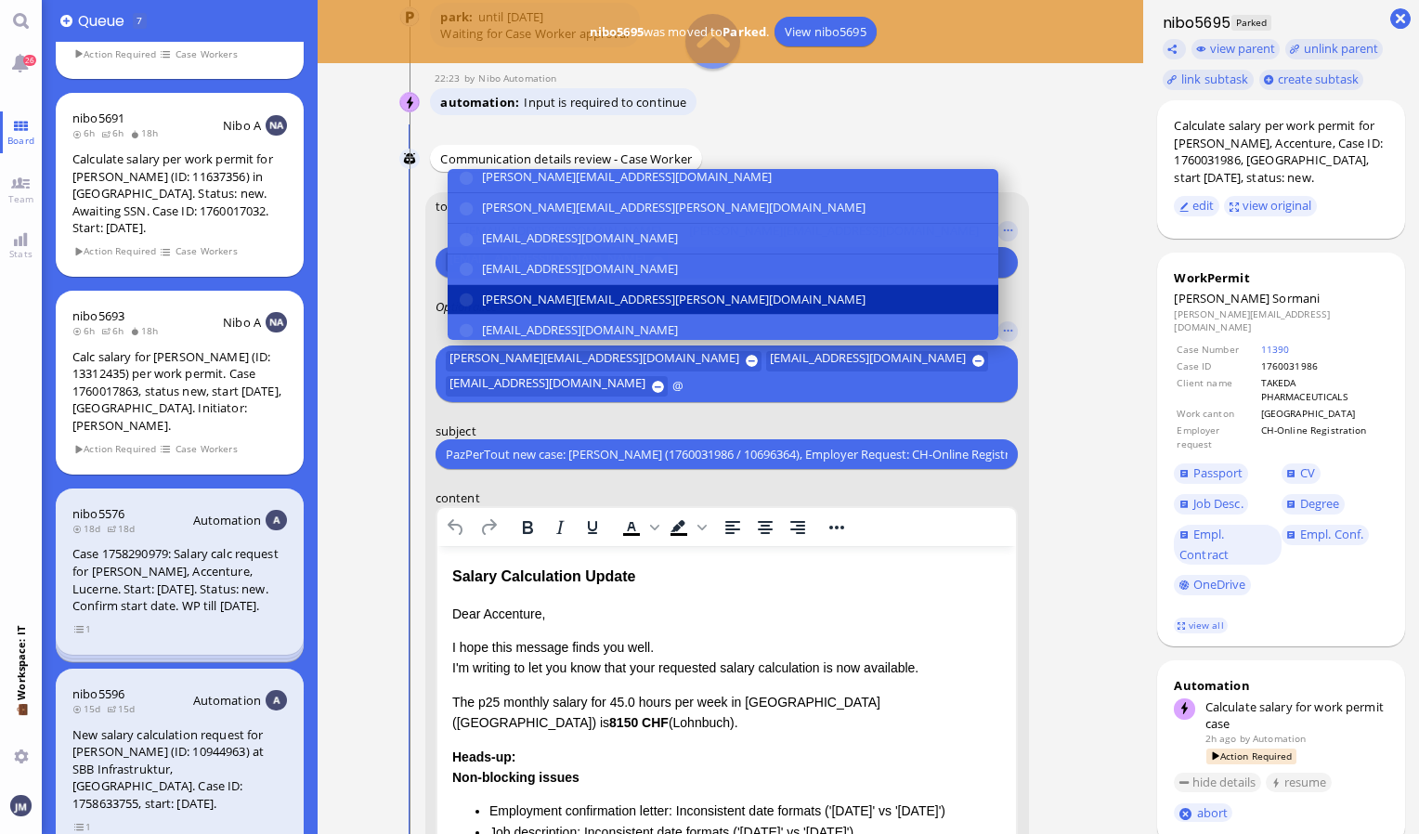
type input "@"
click at [531, 303] on span "[PERSON_NAME][EMAIL_ADDRESS][PERSON_NAME][DOMAIN_NAME]" at bounding box center [674, 300] width 384 height 20
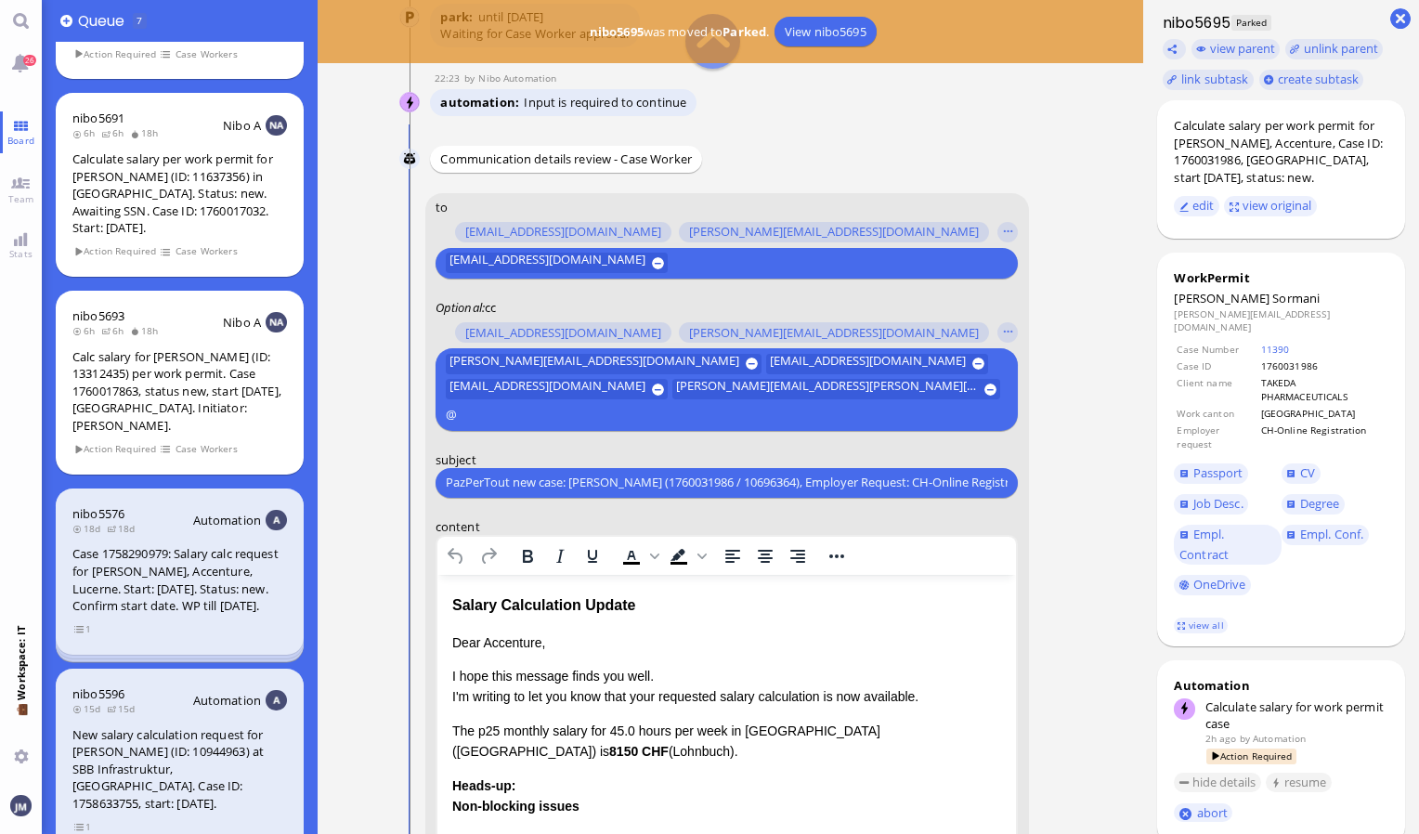
scroll to position [-419, 0]
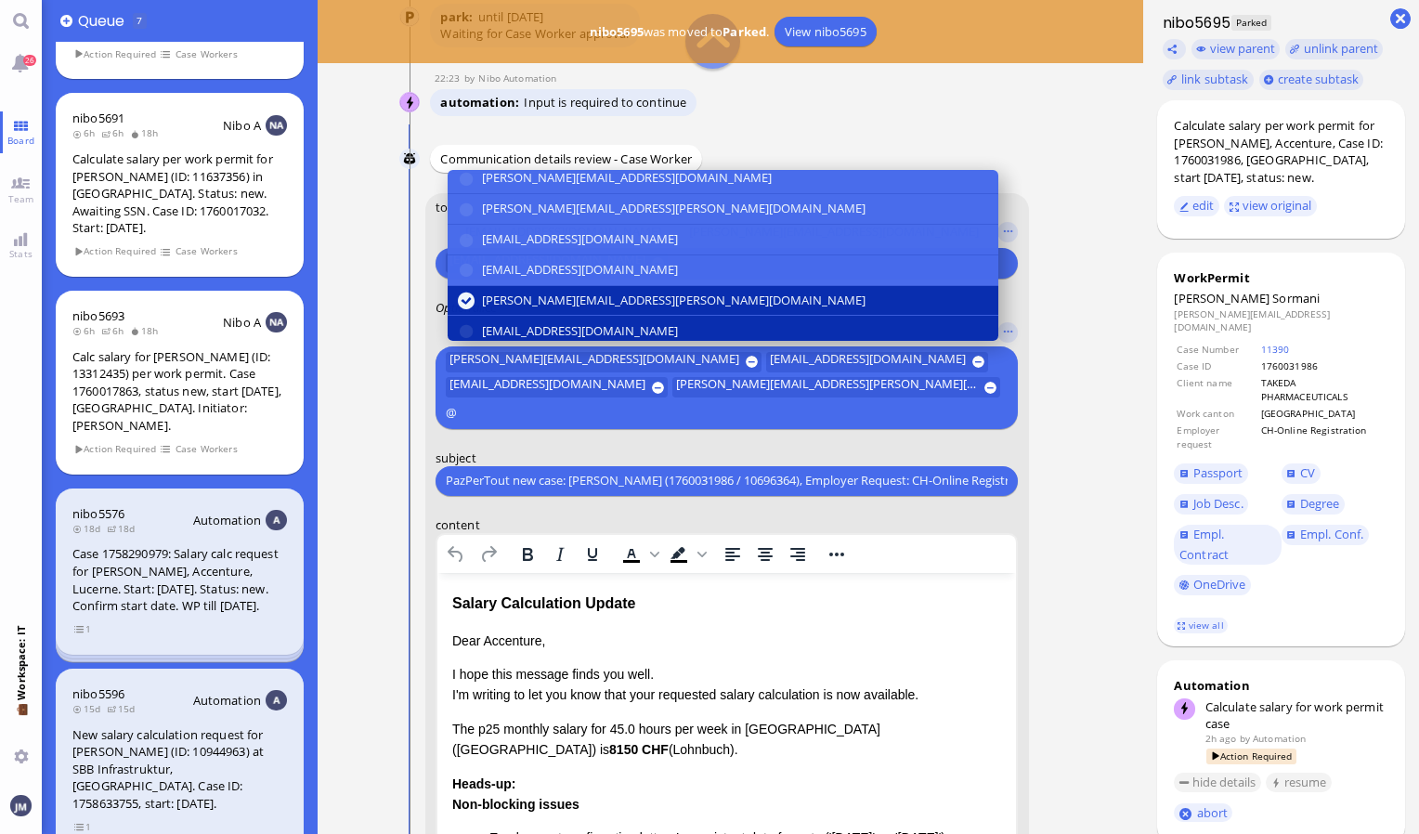
type input "@"
click at [529, 316] on button "[EMAIL_ADDRESS][DOMAIN_NAME]" at bounding box center [723, 331] width 551 height 30
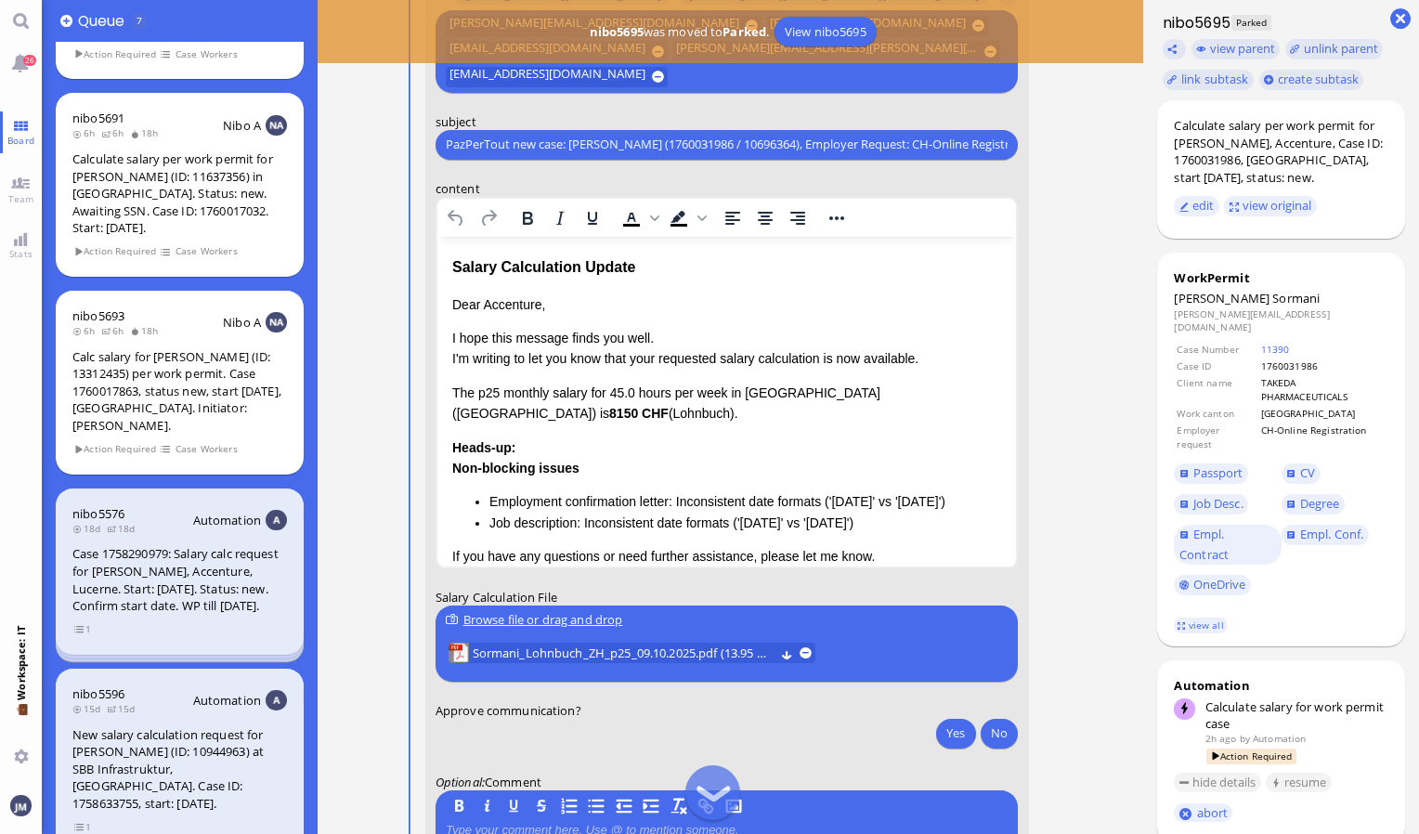
scroll to position [-49, 0]
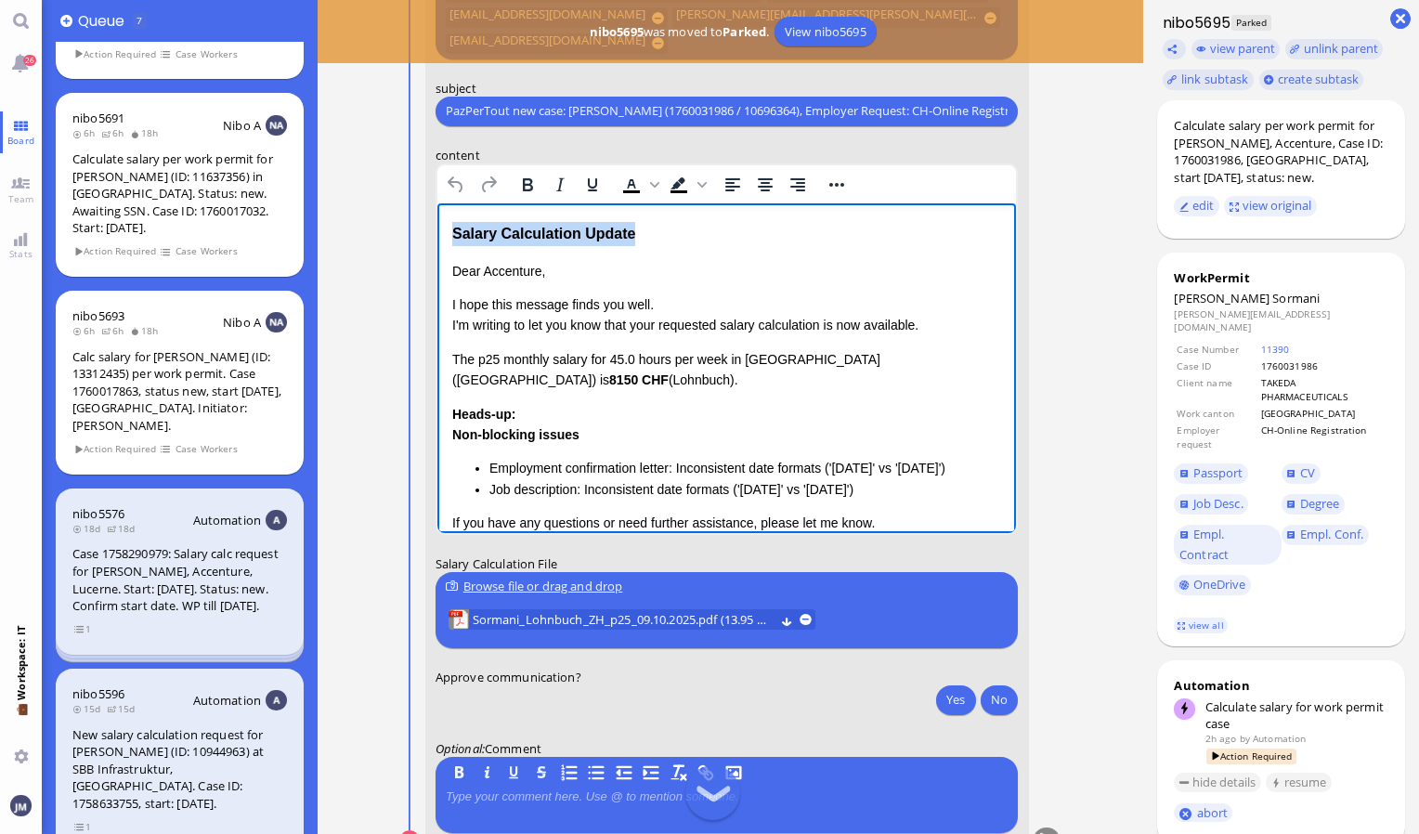
drag, startPoint x: 659, startPoint y: 234, endPoint x: 432, endPoint y: 239, distance: 227.6
click at [436, 239] on html "Salary Calculation Update Dear Accenture, I hope this message finds you well. I…" at bounding box center [725, 433] width 579 height 462
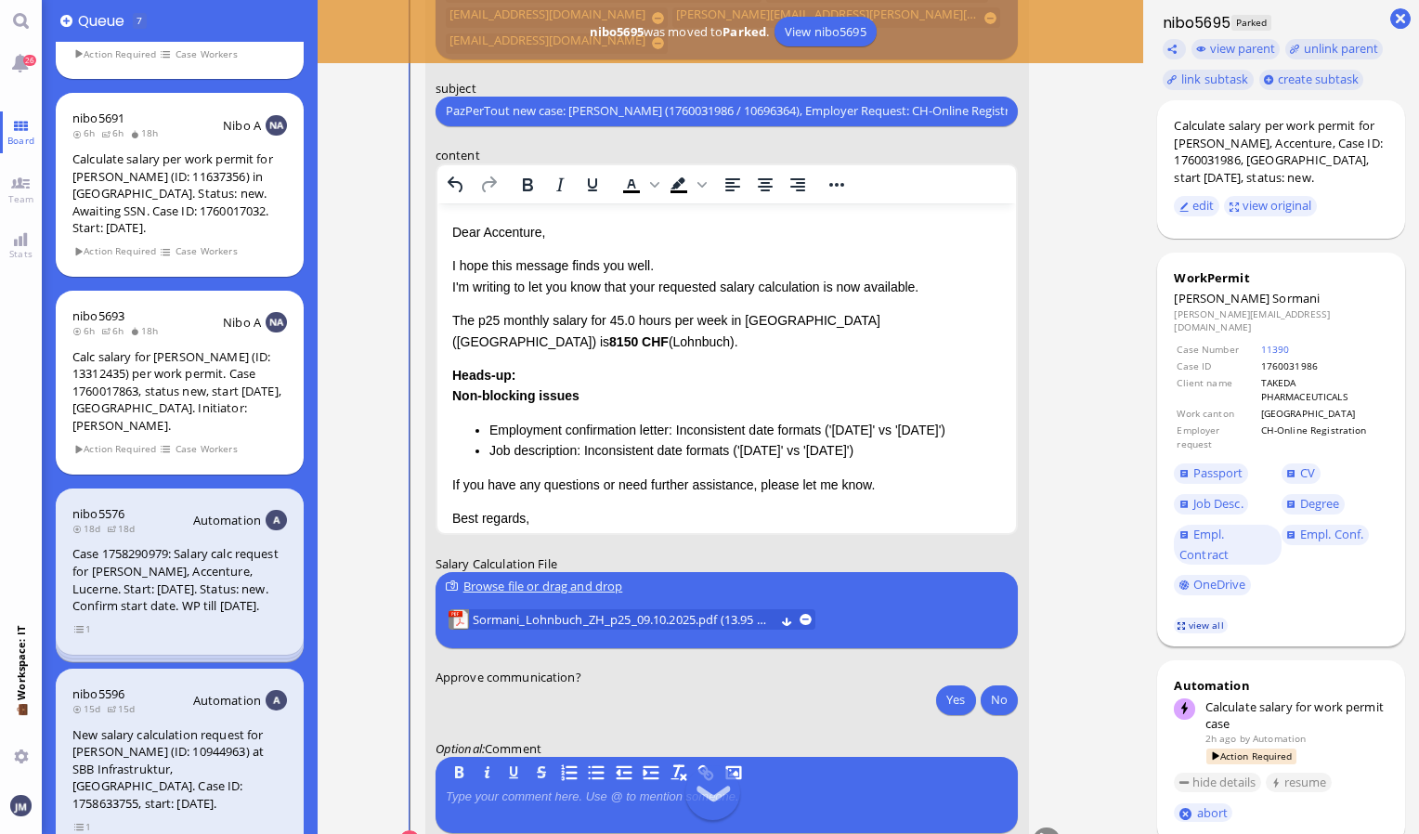
click at [1215, 618] on link "view all" at bounding box center [1201, 626] width 54 height 16
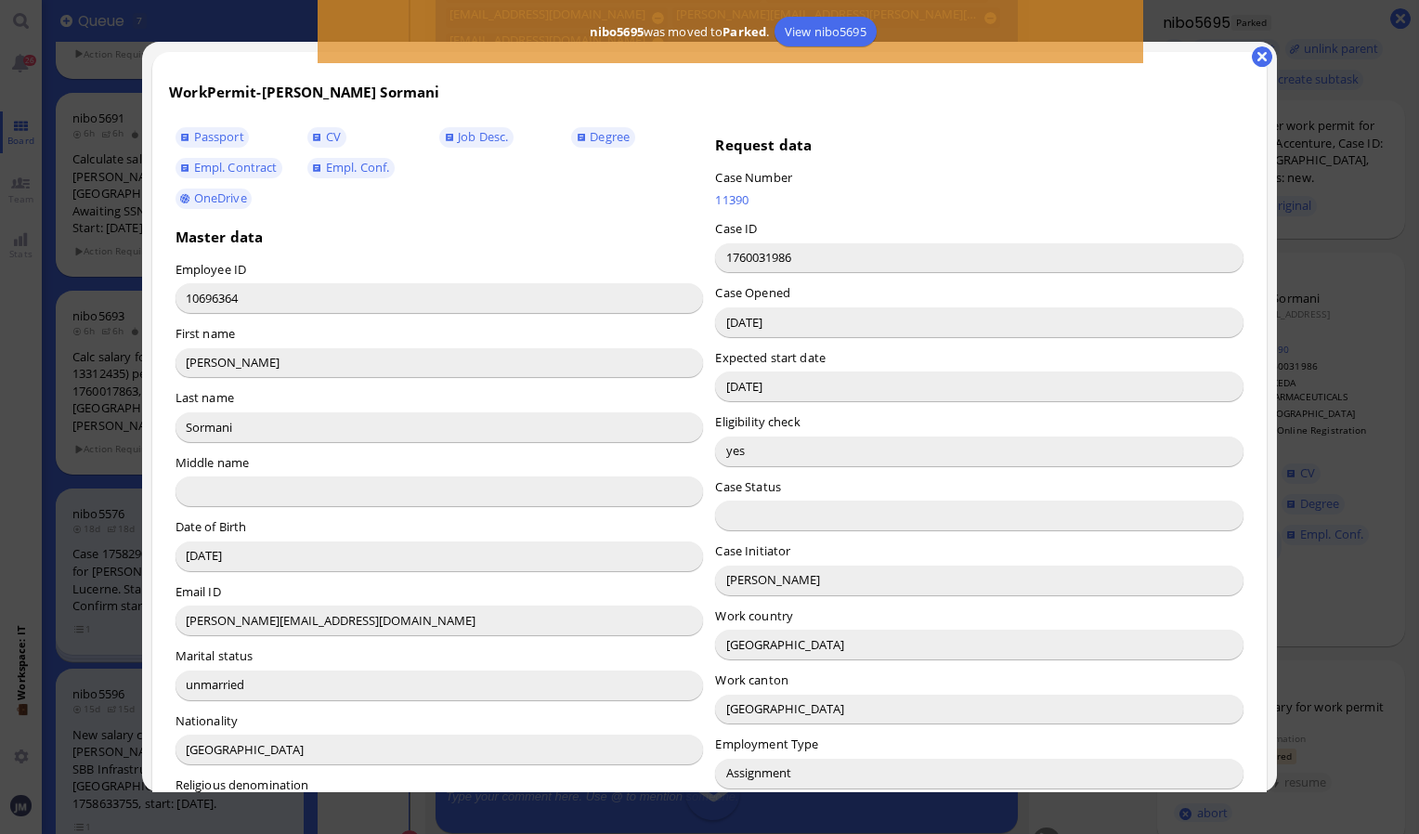
click at [725, 585] on input "[PERSON_NAME]" at bounding box center [979, 581] width 528 height 30
click at [1261, 57] on button "button" at bounding box center [1262, 56] width 20 height 20
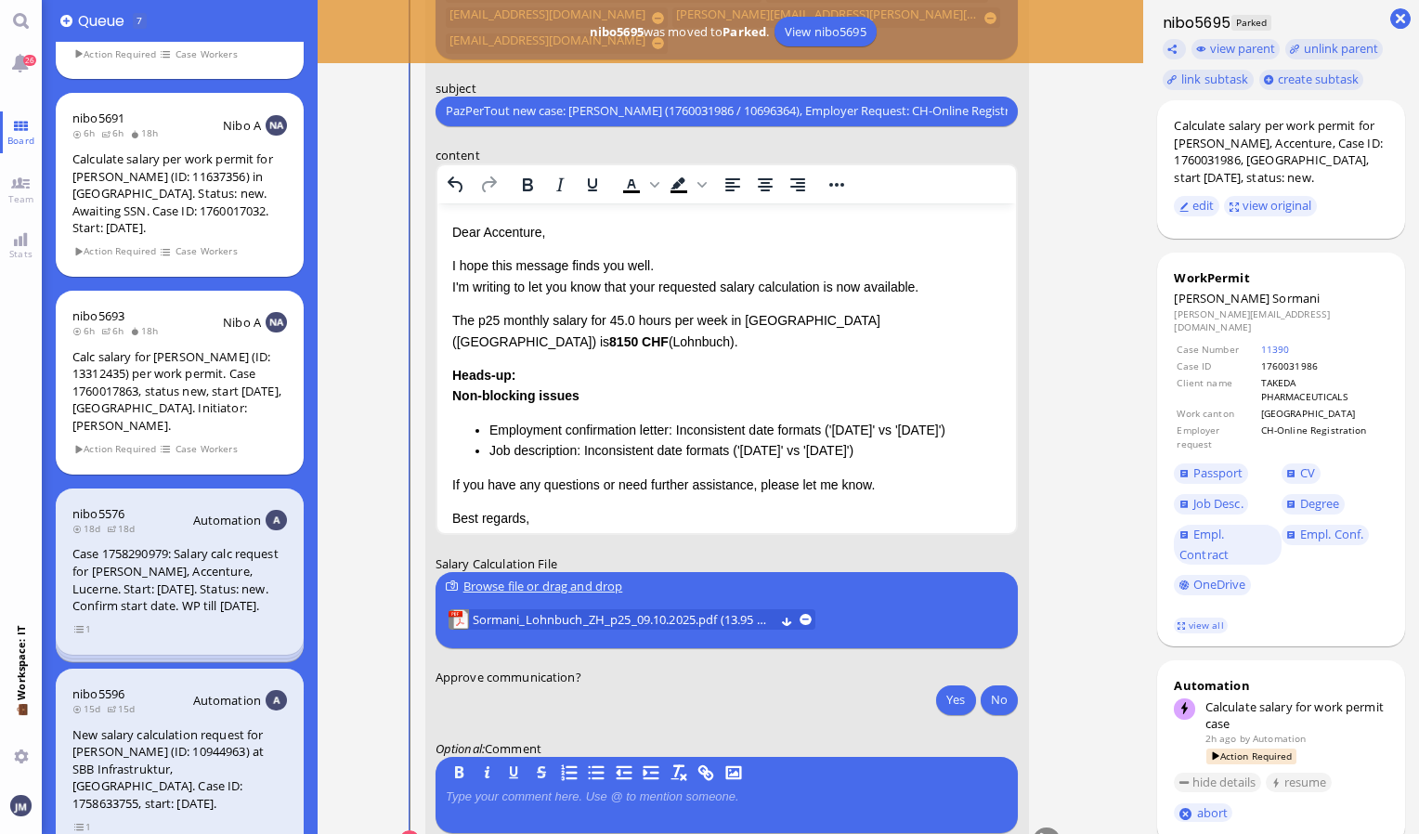
click at [514, 228] on p "Dear Accenture," at bounding box center [726, 231] width 550 height 20
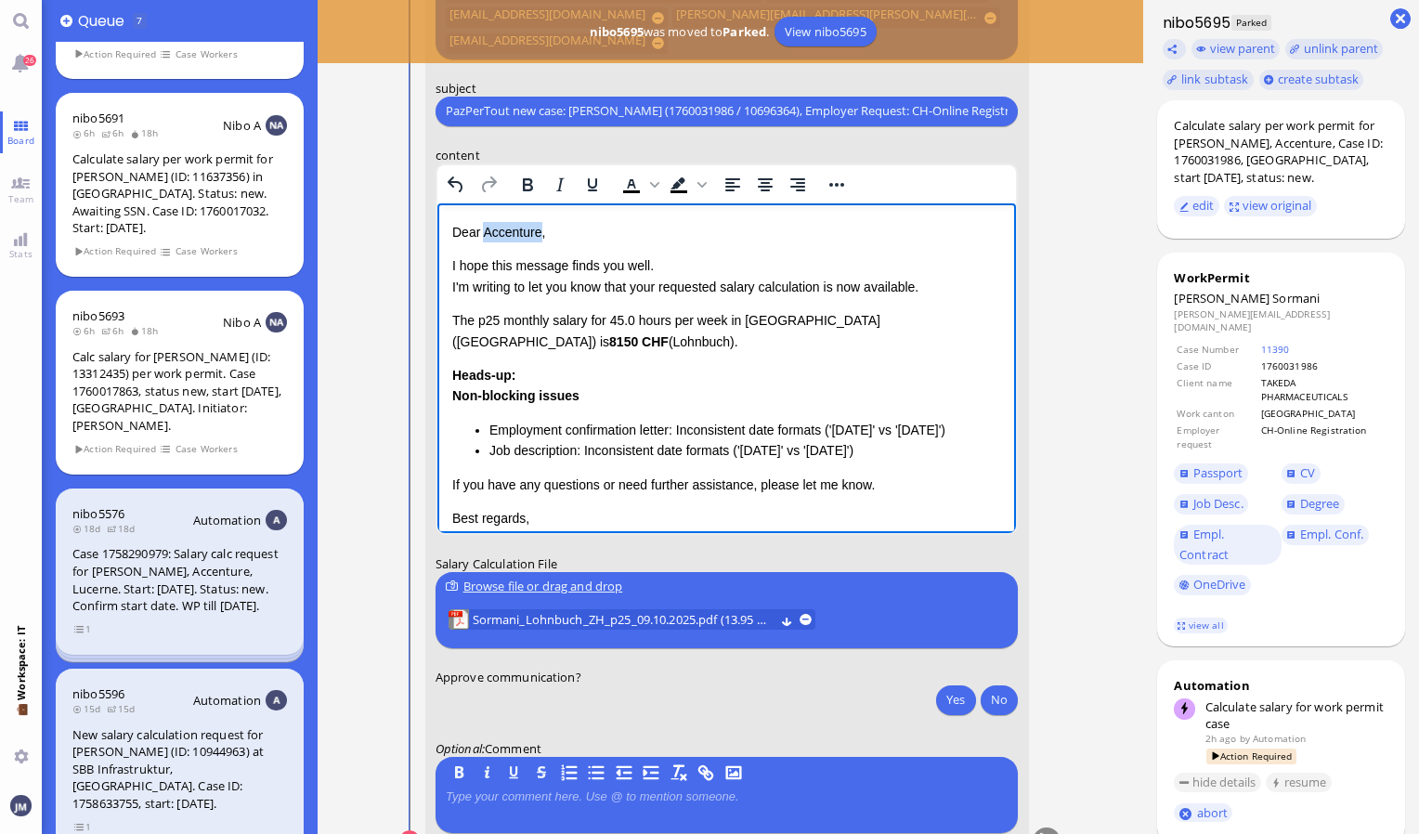
click at [514, 228] on p "Dear Accenture," at bounding box center [726, 231] width 550 height 20
drag, startPoint x: 450, startPoint y: 285, endPoint x: 950, endPoint y: 464, distance: 530.8
click at [950, 464] on div "Dear [PERSON_NAME], I hope this message finds you well. I'm writing to let you …" at bounding box center [726, 395] width 550 height 348
click at [647, 275] on p "I hope this message finds you well. I'm writing to let you know that your reque…" at bounding box center [726, 275] width 550 height 42
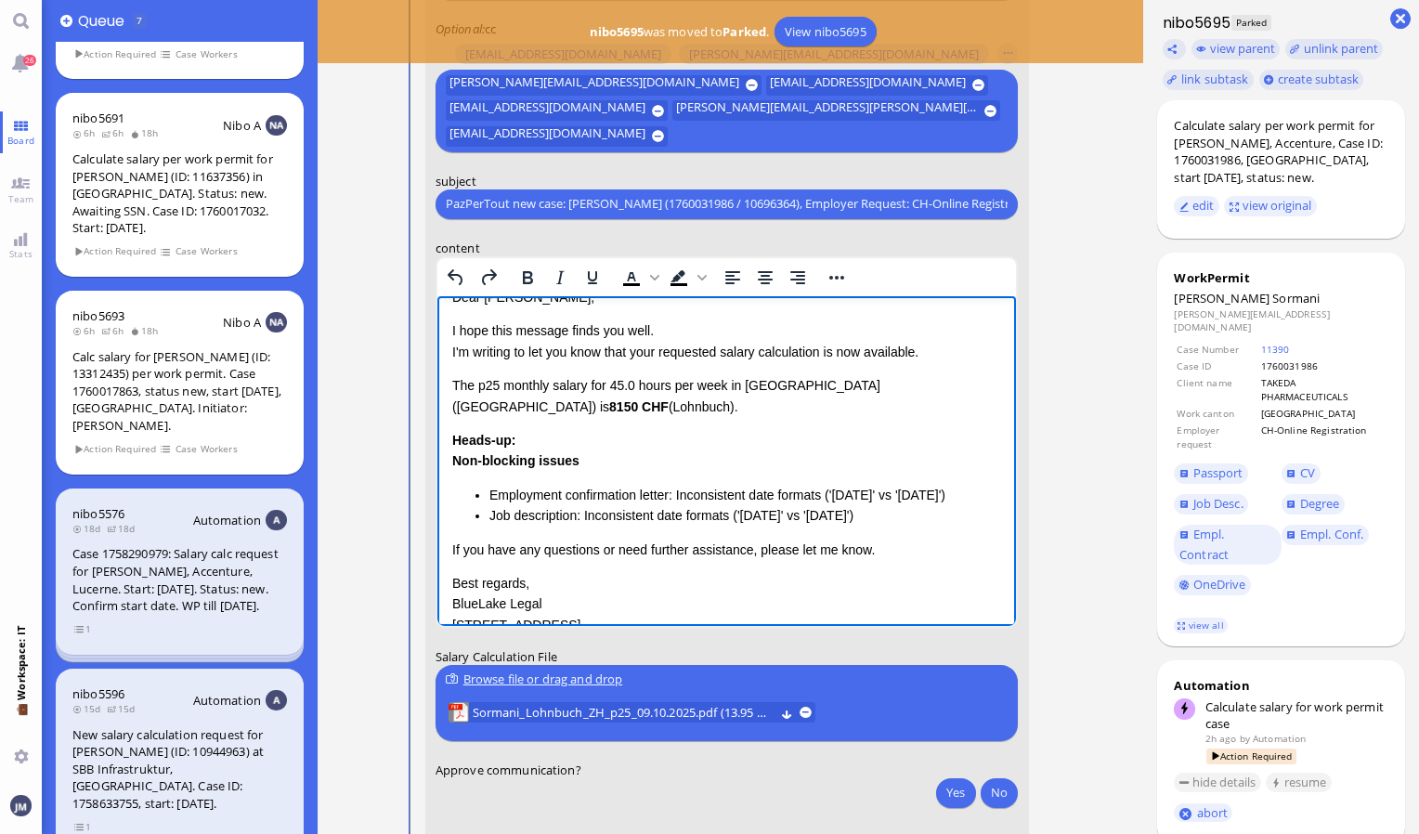
scroll to position [22, 0]
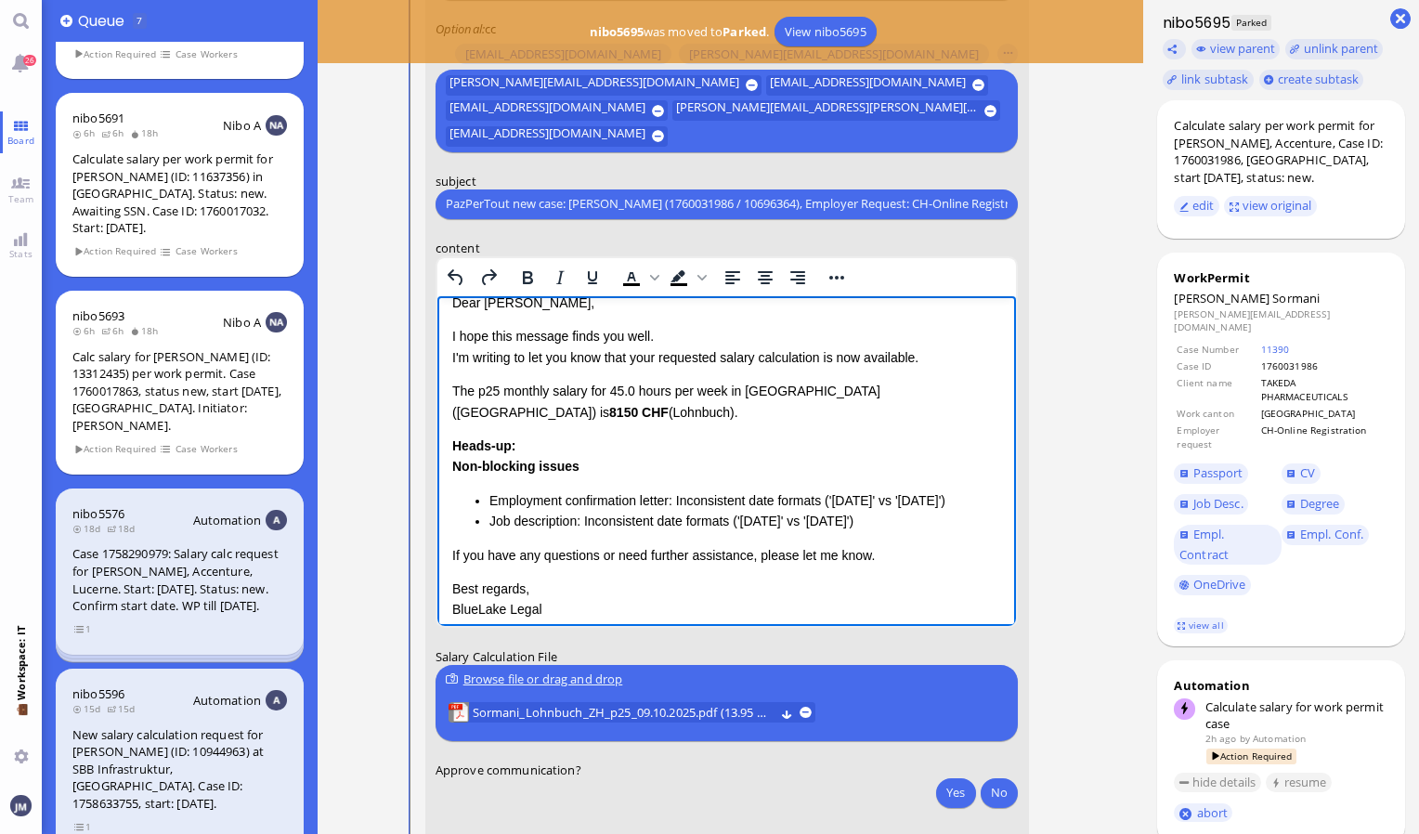
drag, startPoint x: 452, startPoint y: 370, endPoint x: 928, endPoint y: 548, distance: 507.8
click at [928, 548] on div "Dear [PERSON_NAME], I hope this message finds you well. I'm writing to let you …" at bounding box center [726, 466] width 550 height 348
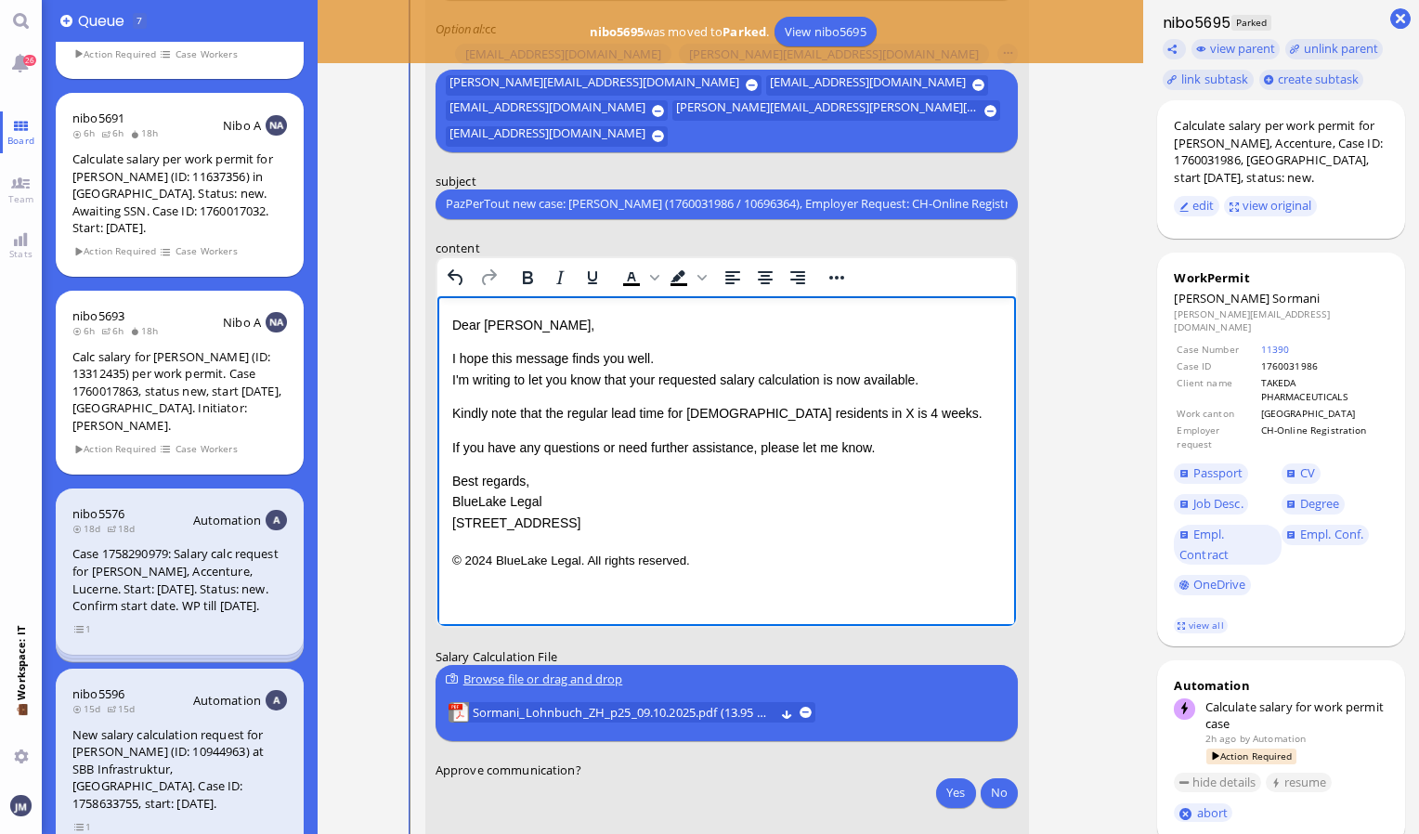
click at [780, 410] on span "Kindly note that the regular lead time for [DEMOGRAPHIC_DATA] residents in X is…" at bounding box center [716, 412] width 530 height 15
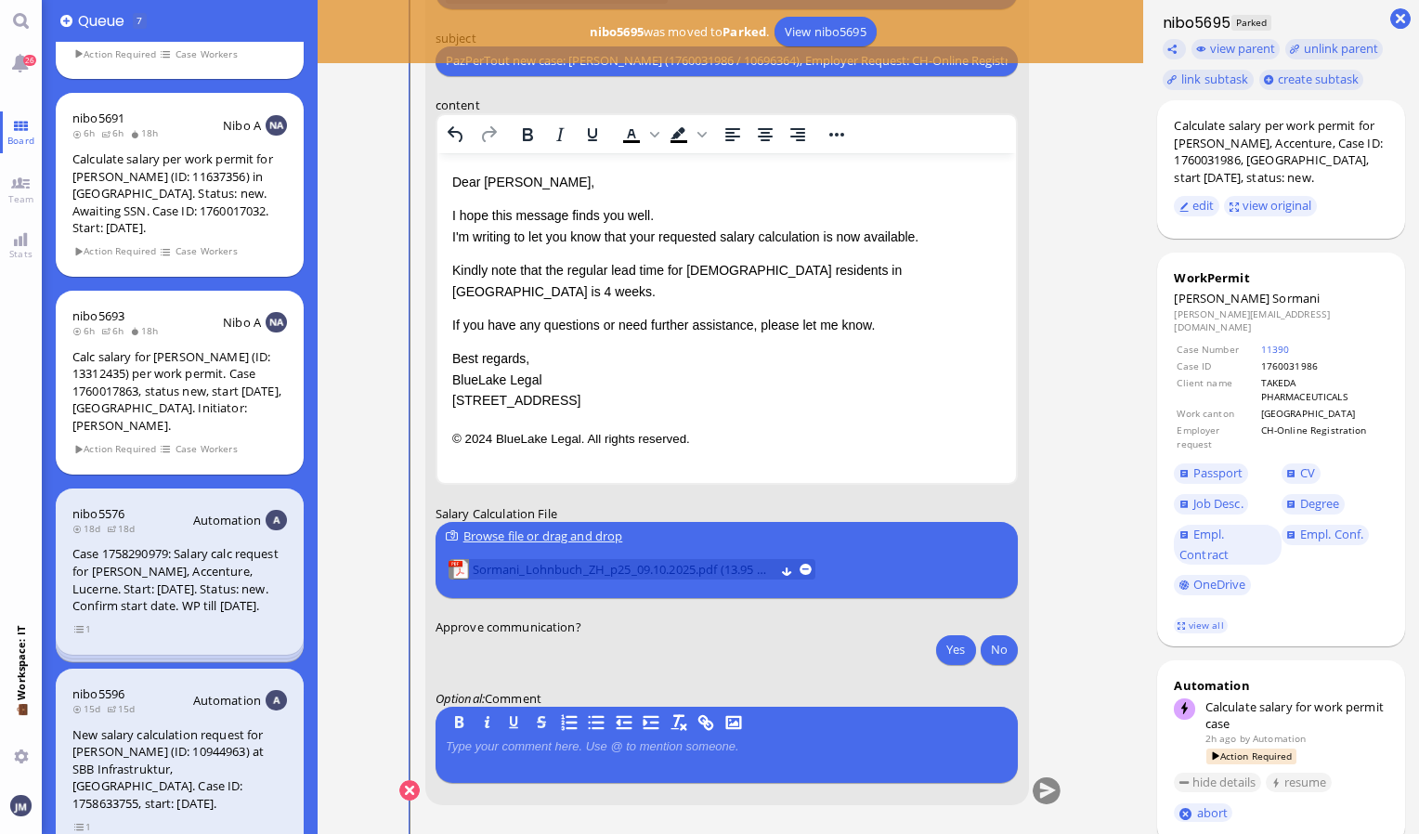
click at [591, 568] on span "Sormani_Lohnbuch_ZH_p25_09.10.2025.pdf (13.95 kB)" at bounding box center [624, 569] width 302 height 20
click at [1187, 618] on link "view all" at bounding box center [1201, 626] width 54 height 16
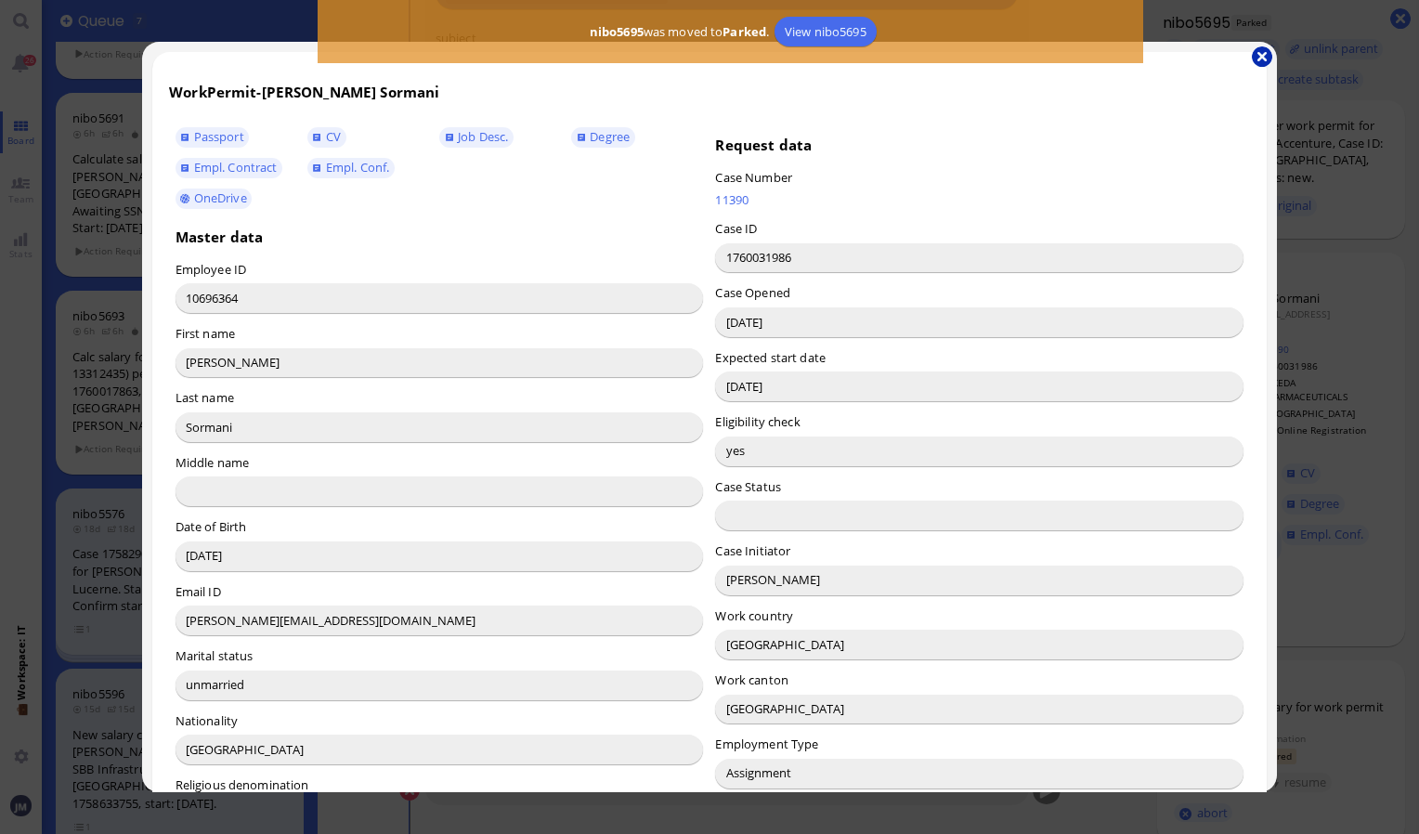
click at [1261, 54] on button "button" at bounding box center [1262, 56] width 20 height 20
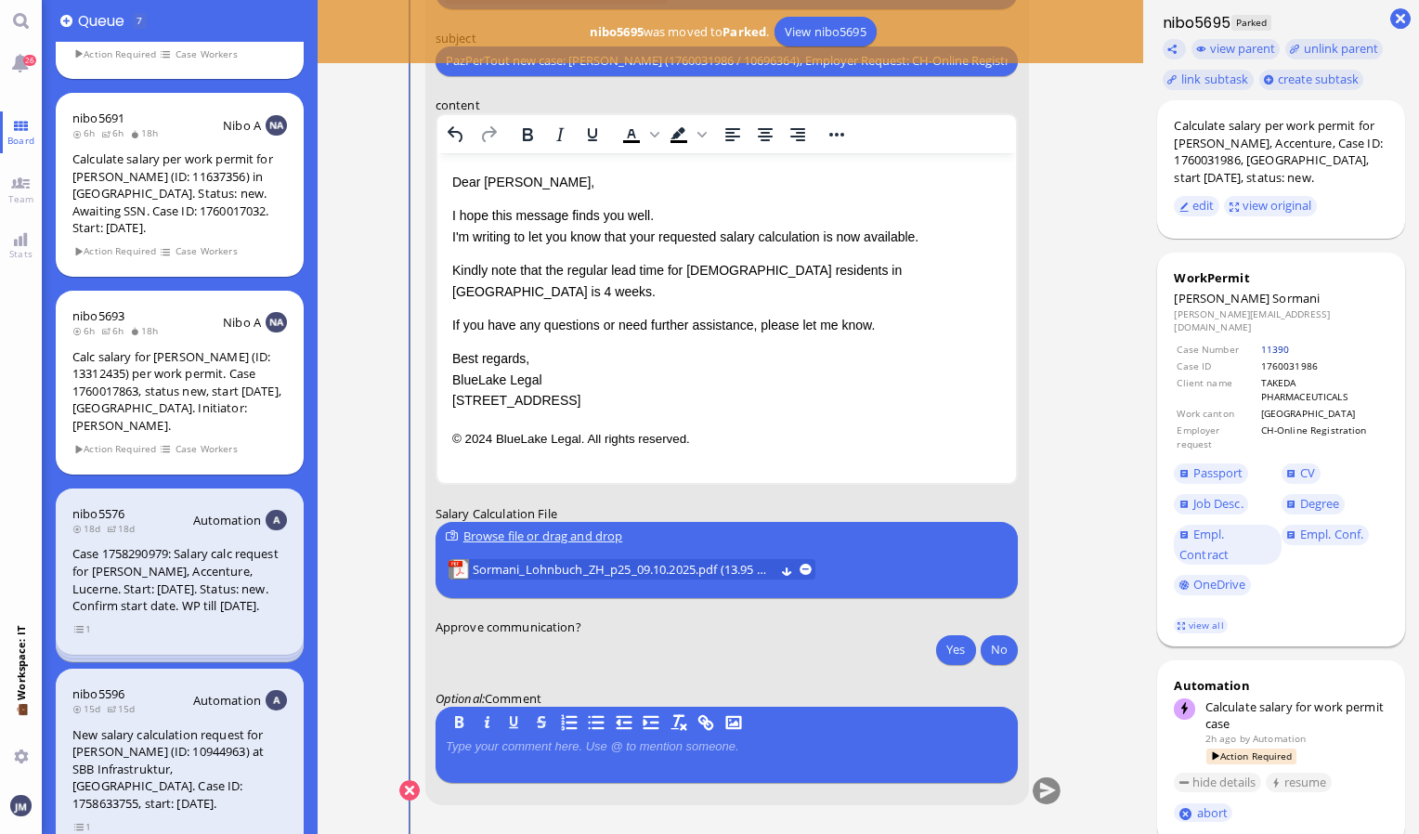
click at [1269, 343] on link "11390" at bounding box center [1275, 349] width 29 height 13
click at [592, 537] on div "Browse file or drag and drop" at bounding box center [727, 537] width 562 height 20
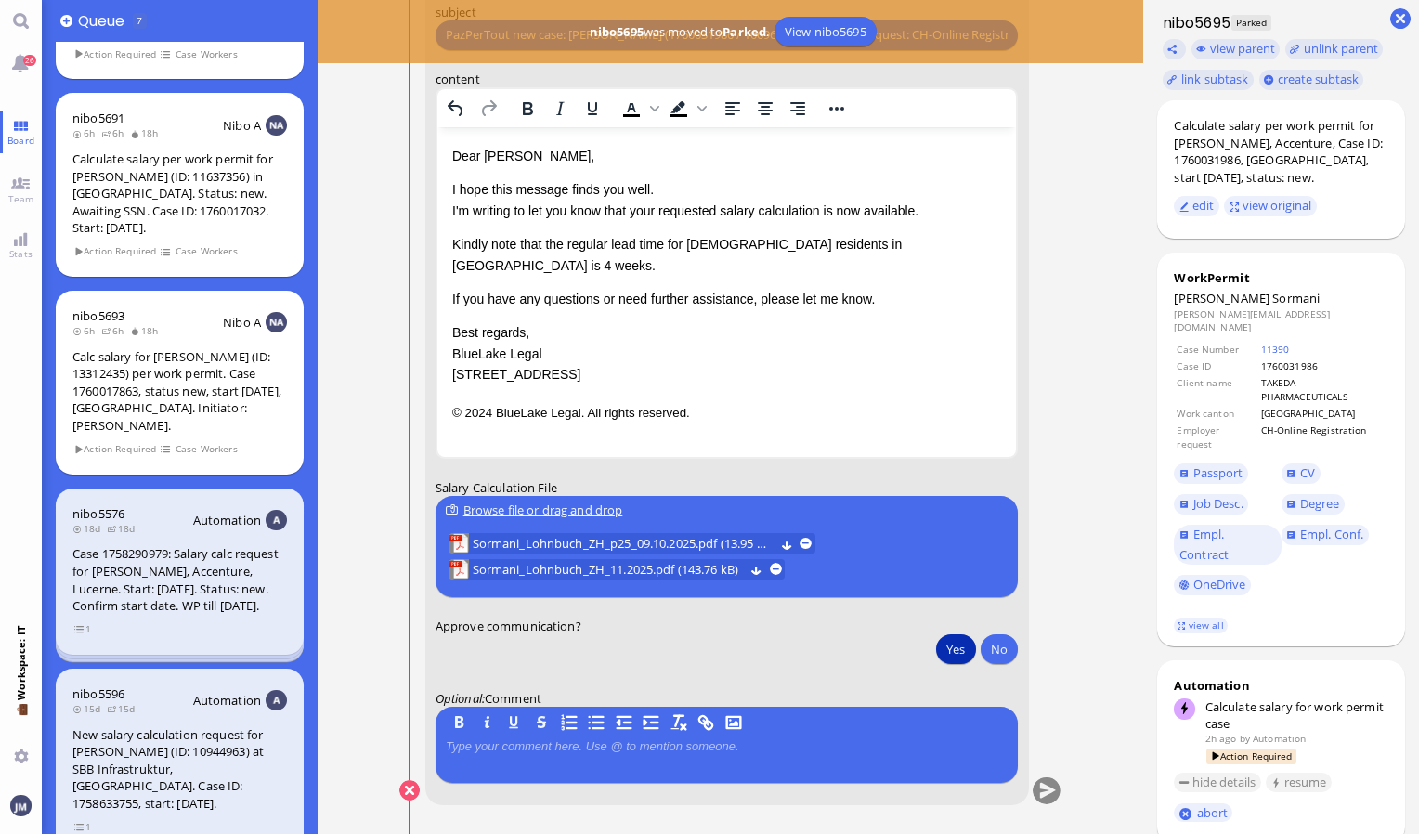
click at [957, 646] on button "Yes" at bounding box center [955, 649] width 39 height 30
click at [1037, 790] on button "submit" at bounding box center [1047, 791] width 28 height 28
click at [12, 57] on link "26" at bounding box center [21, 63] width 42 height 42
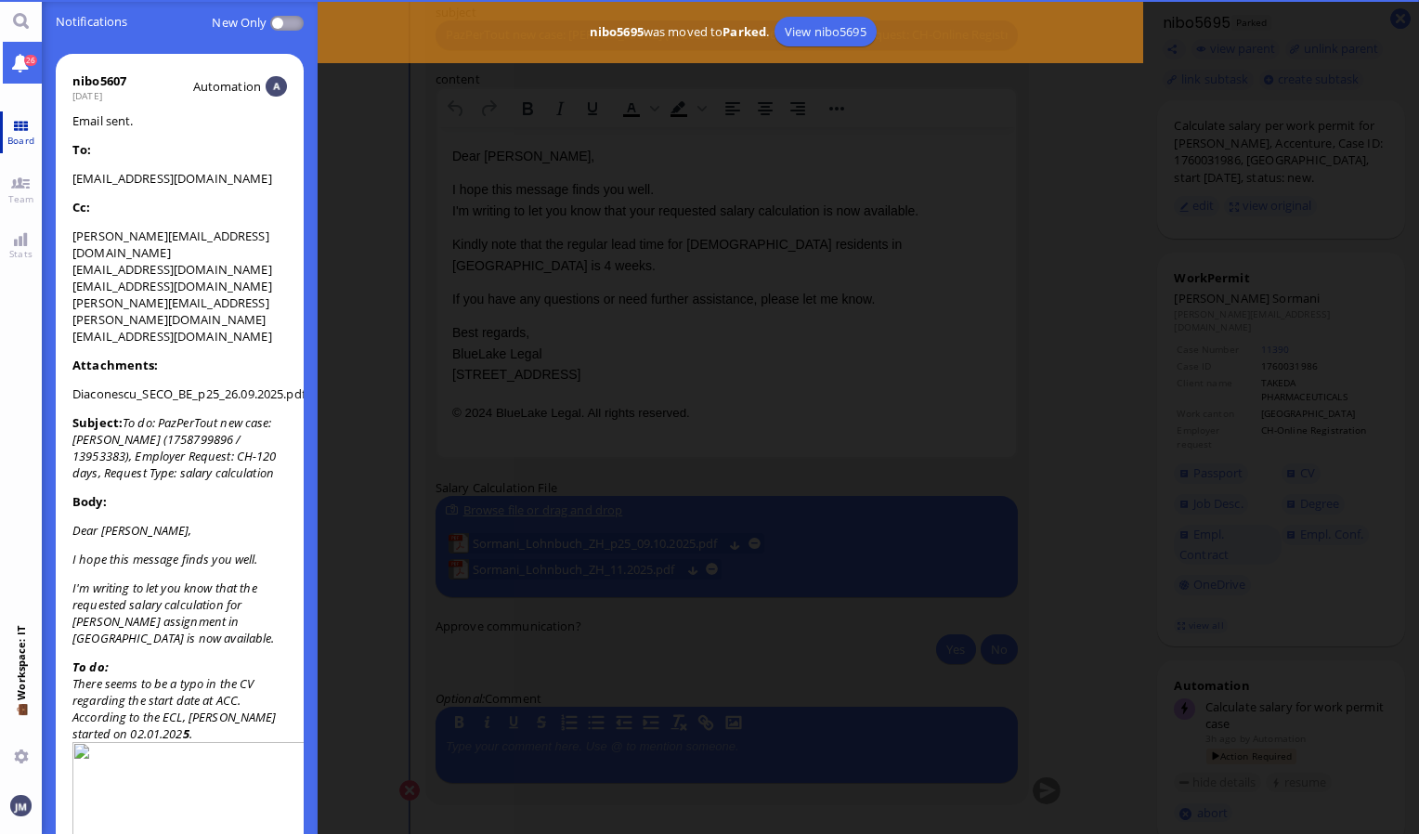
click at [24, 118] on link "Board" at bounding box center [21, 132] width 42 height 42
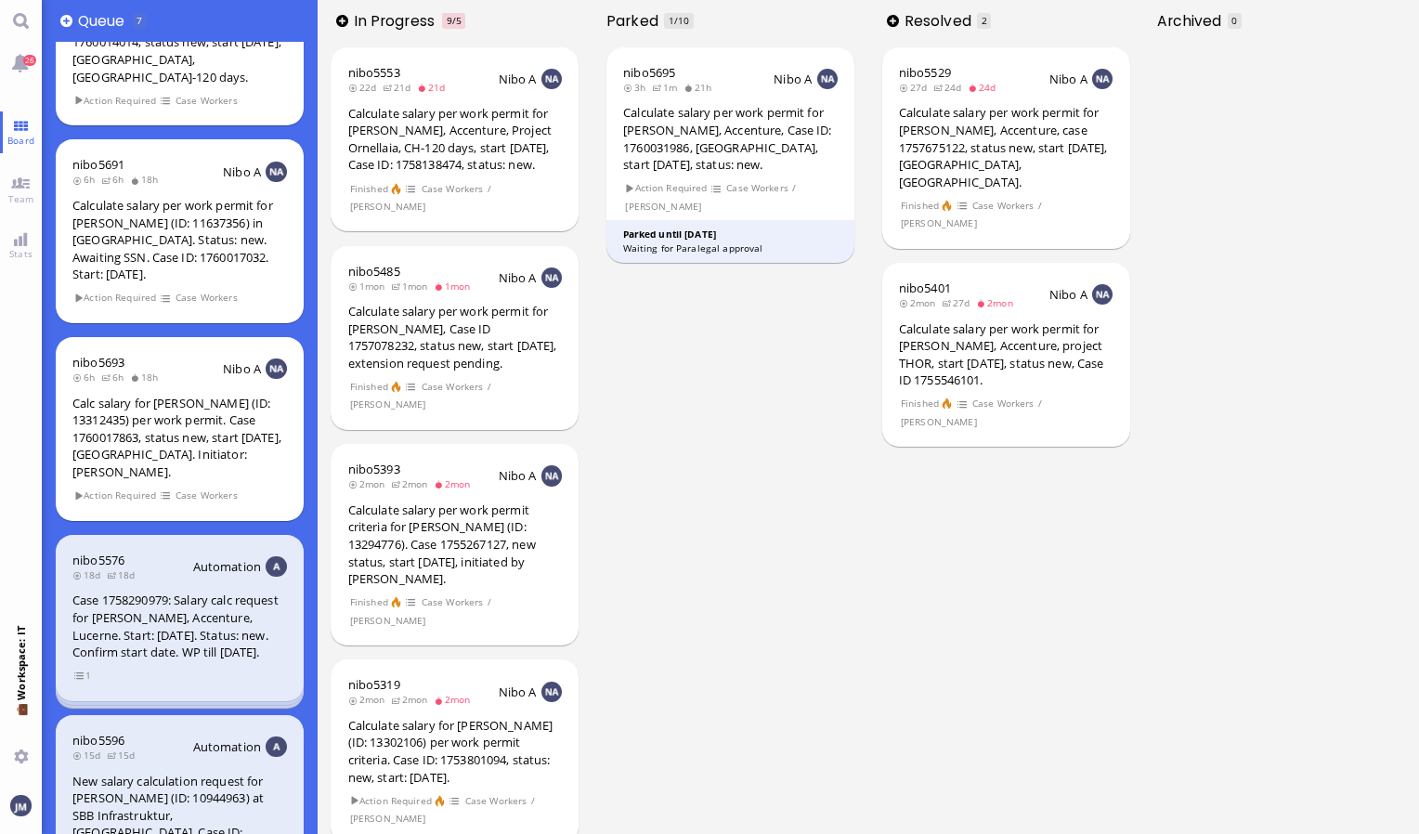
scroll to position [547, 0]
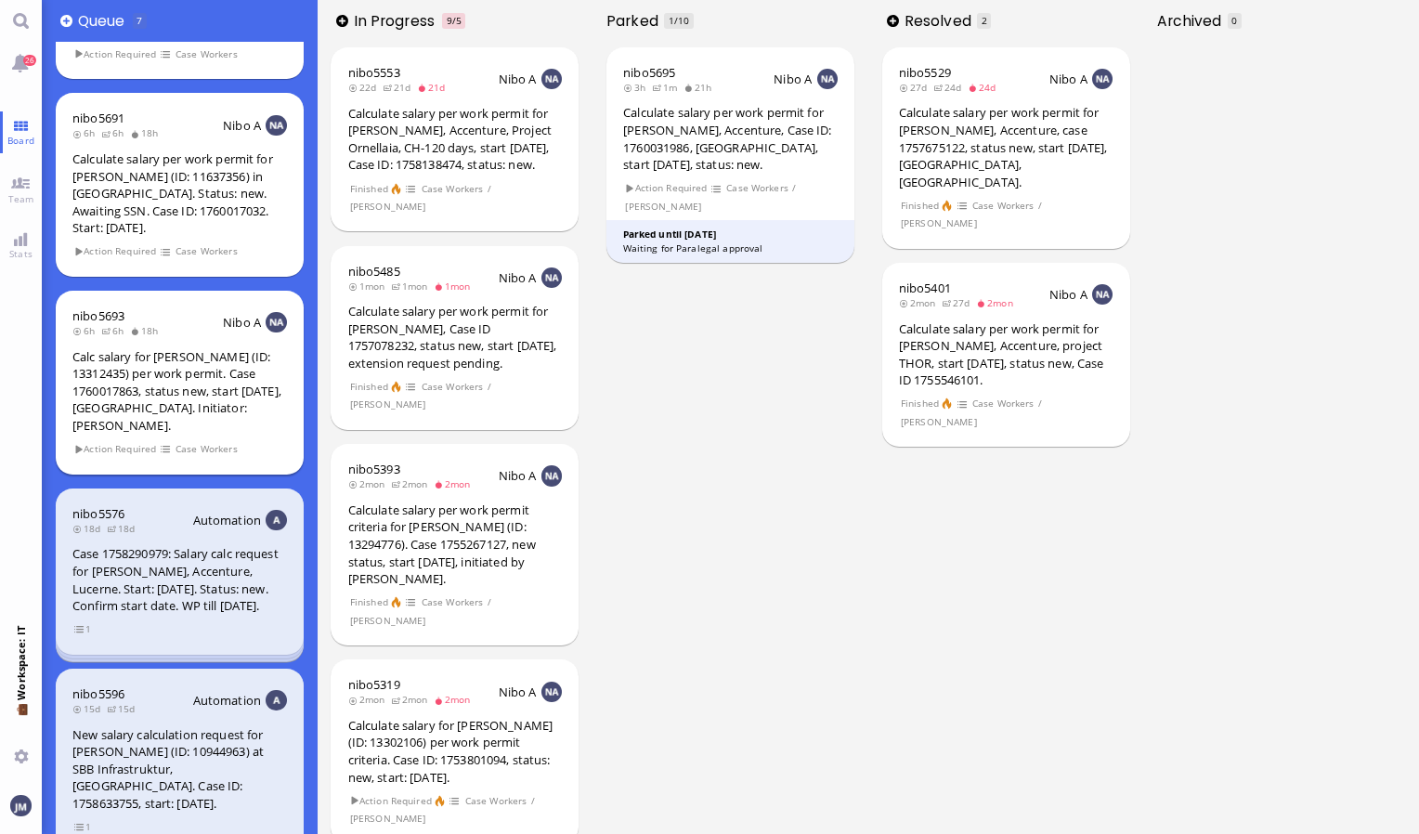
click at [215, 348] on div "Calc salary for [PERSON_NAME] (ID: 13312435) per work permit. Case 1760017863, …" at bounding box center [179, 391] width 215 height 86
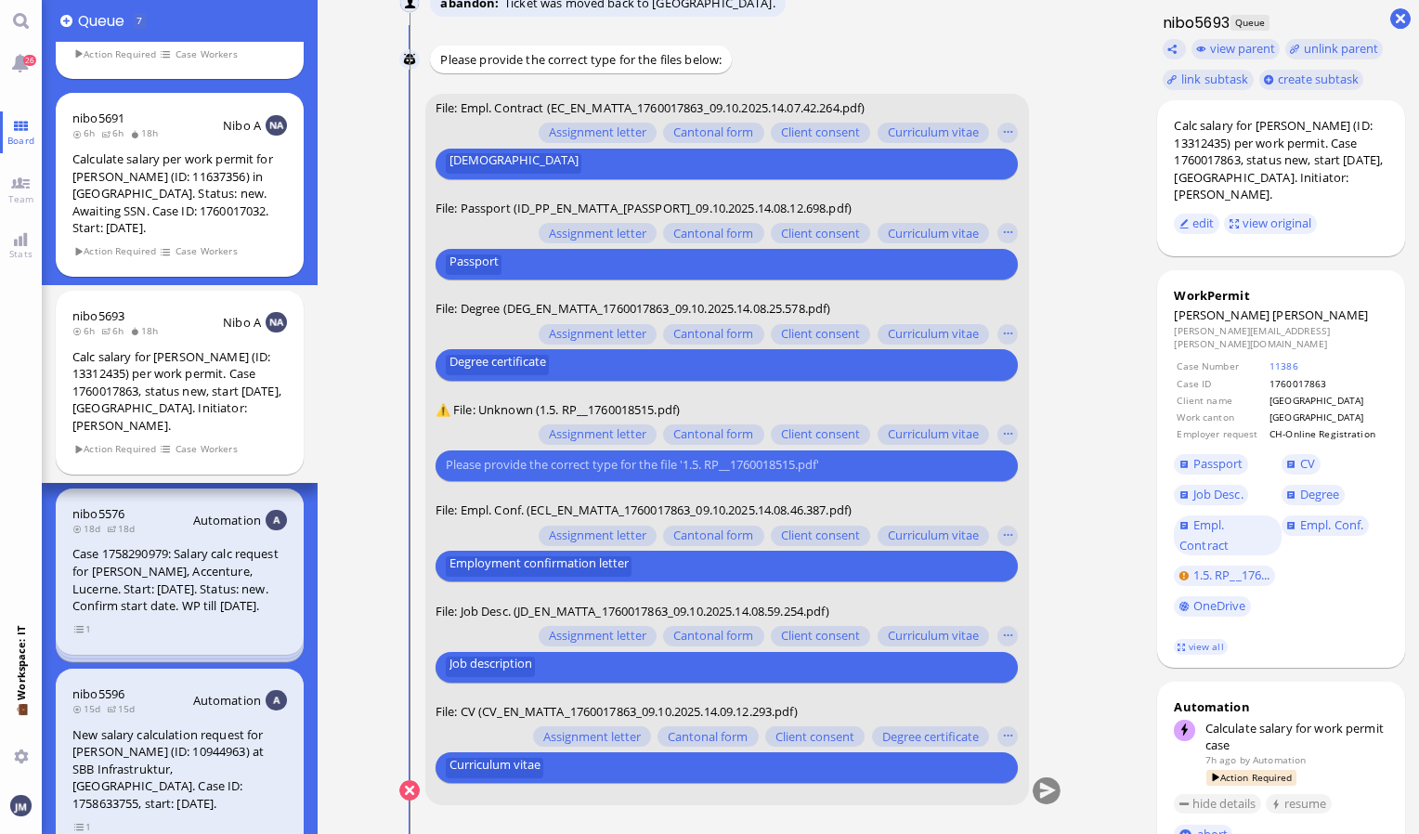
click at [585, 466] on input "text" at bounding box center [724, 465] width 557 height 20
click at [1009, 433] on button "button" at bounding box center [1007, 434] width 20 height 20
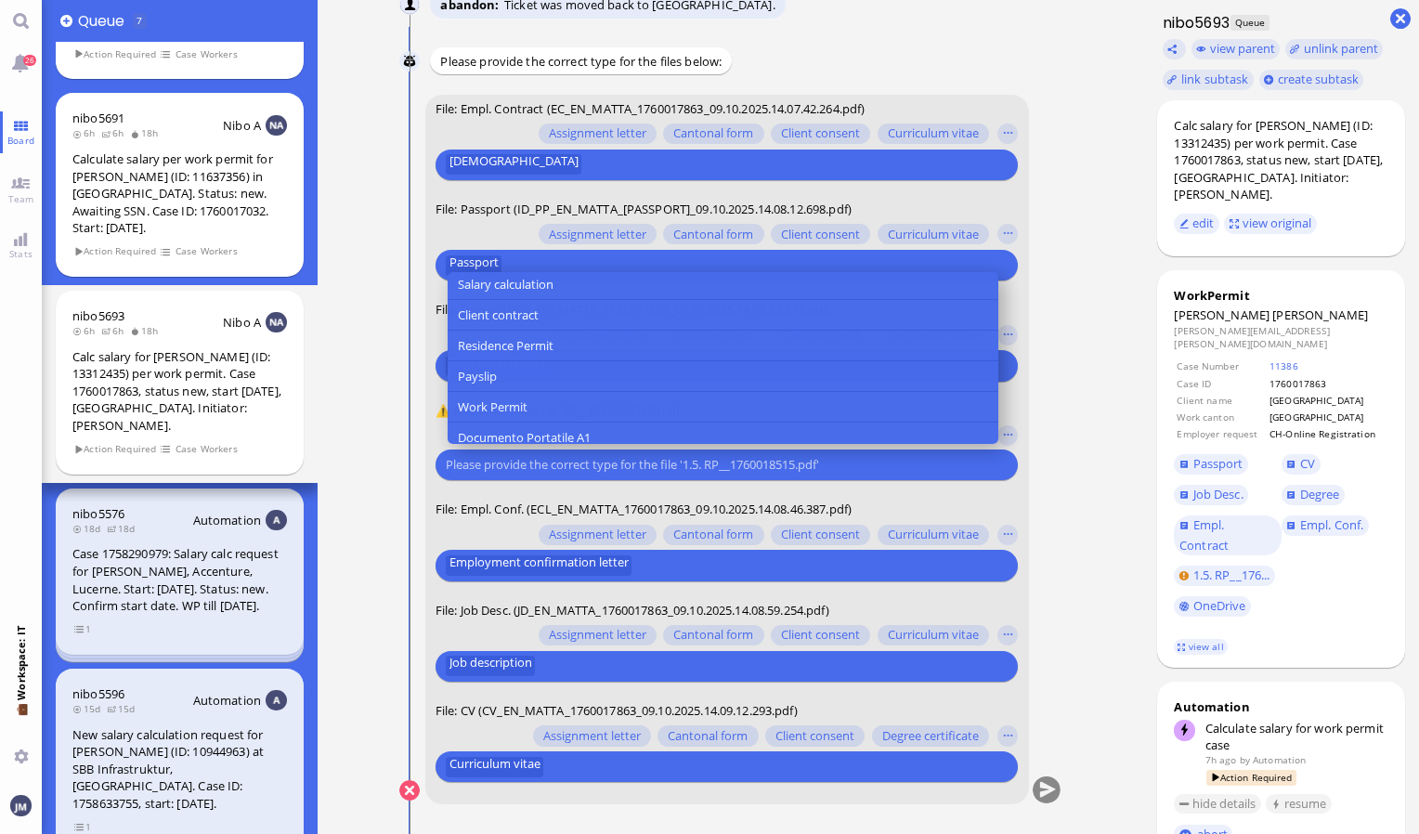
scroll to position [371, 0]
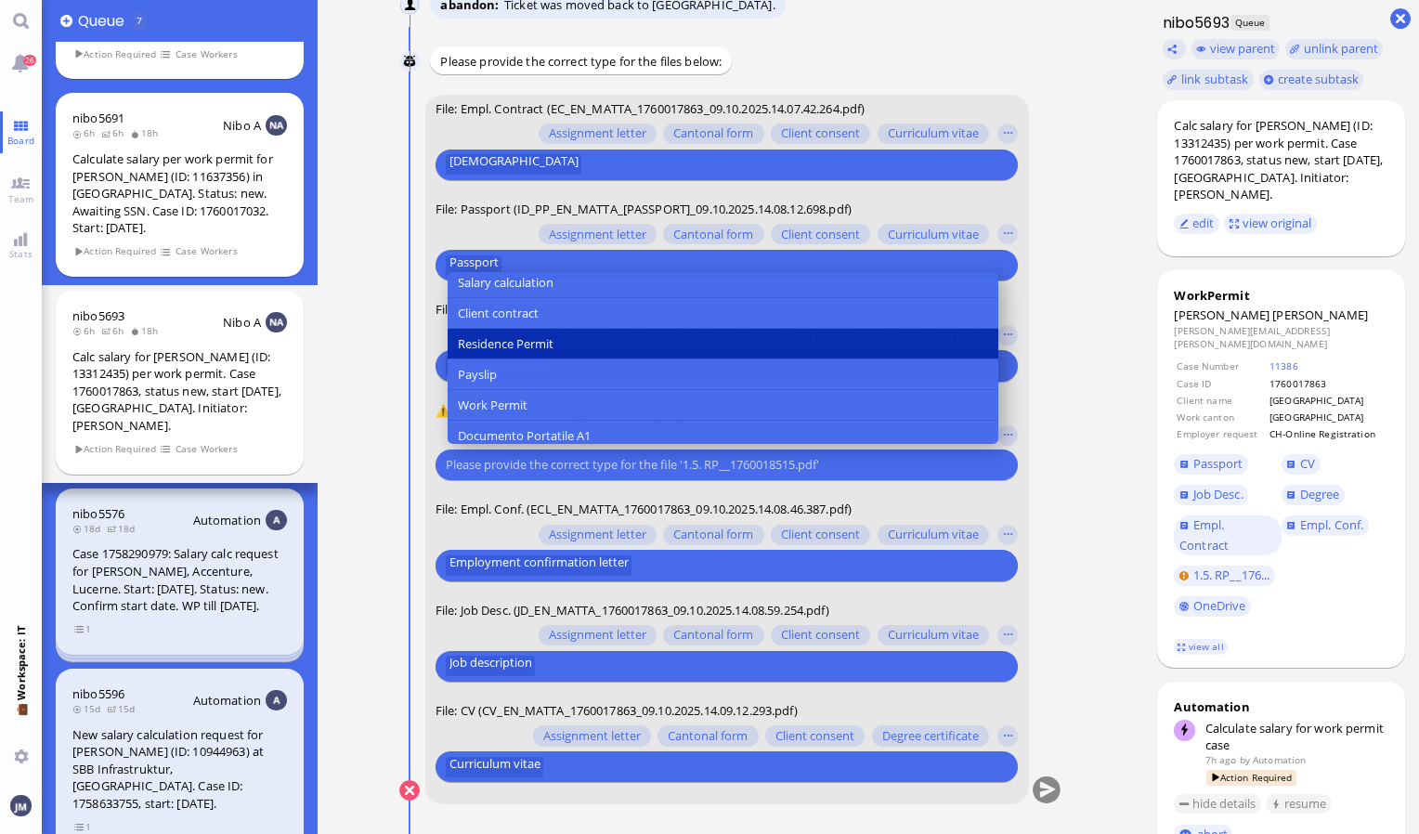
click at [573, 332] on button "Residence Permit" at bounding box center [723, 345] width 551 height 31
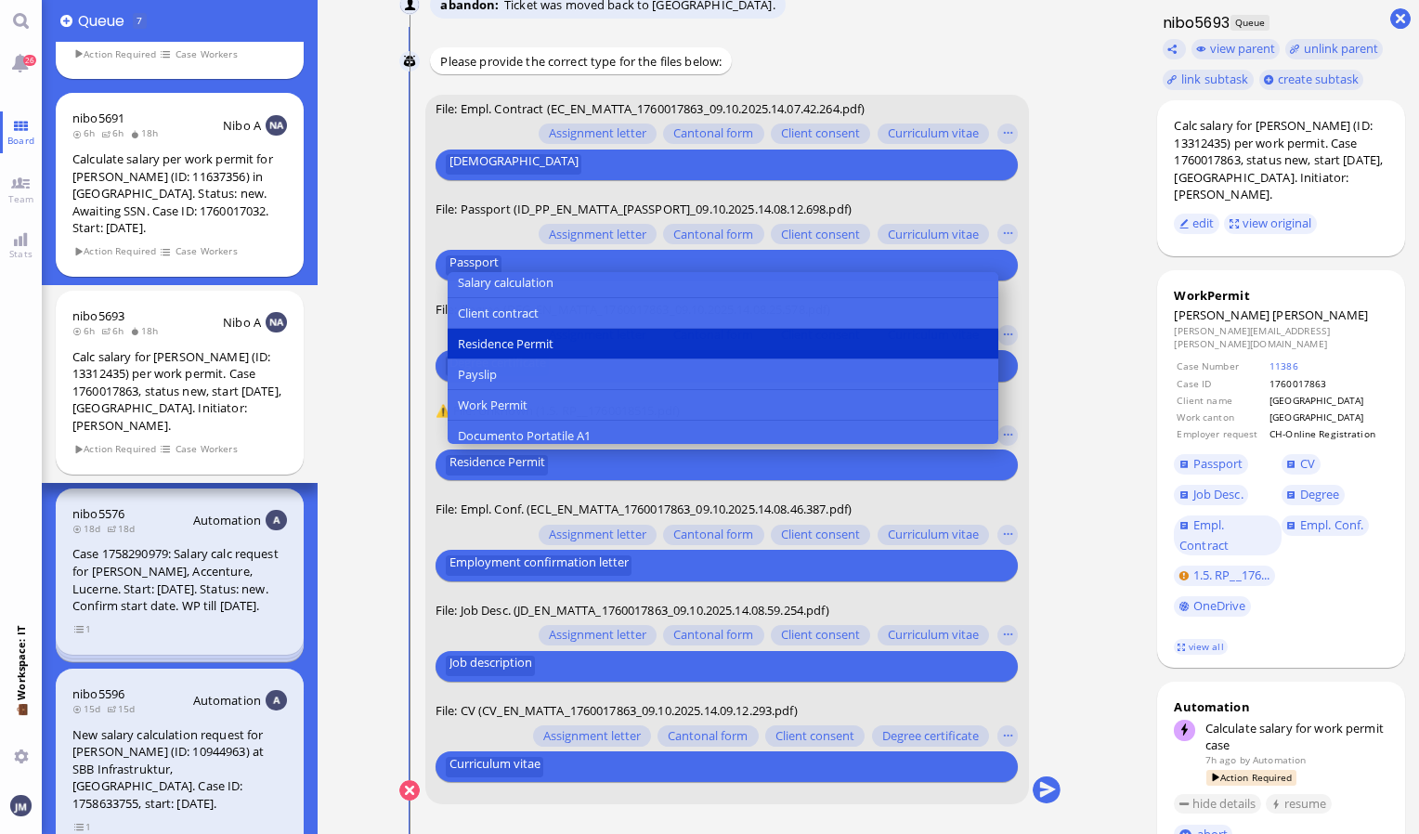
click at [1066, 579] on nitautoscroll "16:07 by Automation Automation Calculate eligible salary for work permit 16:07 …" at bounding box center [730, 417] width 735 height 834
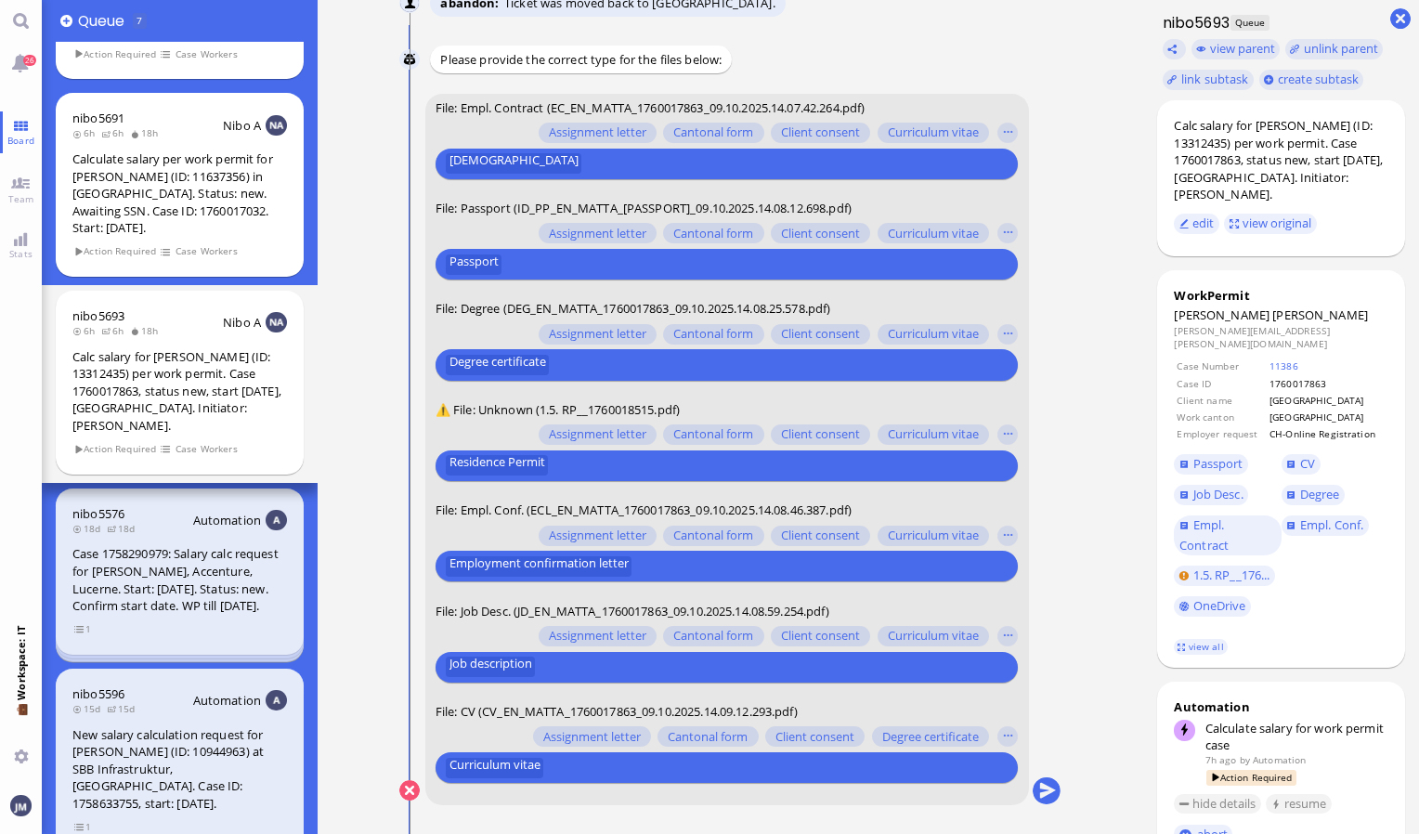
scroll to position [0, 0]
click at [1048, 789] on button "submit" at bounding box center [1047, 791] width 28 height 28
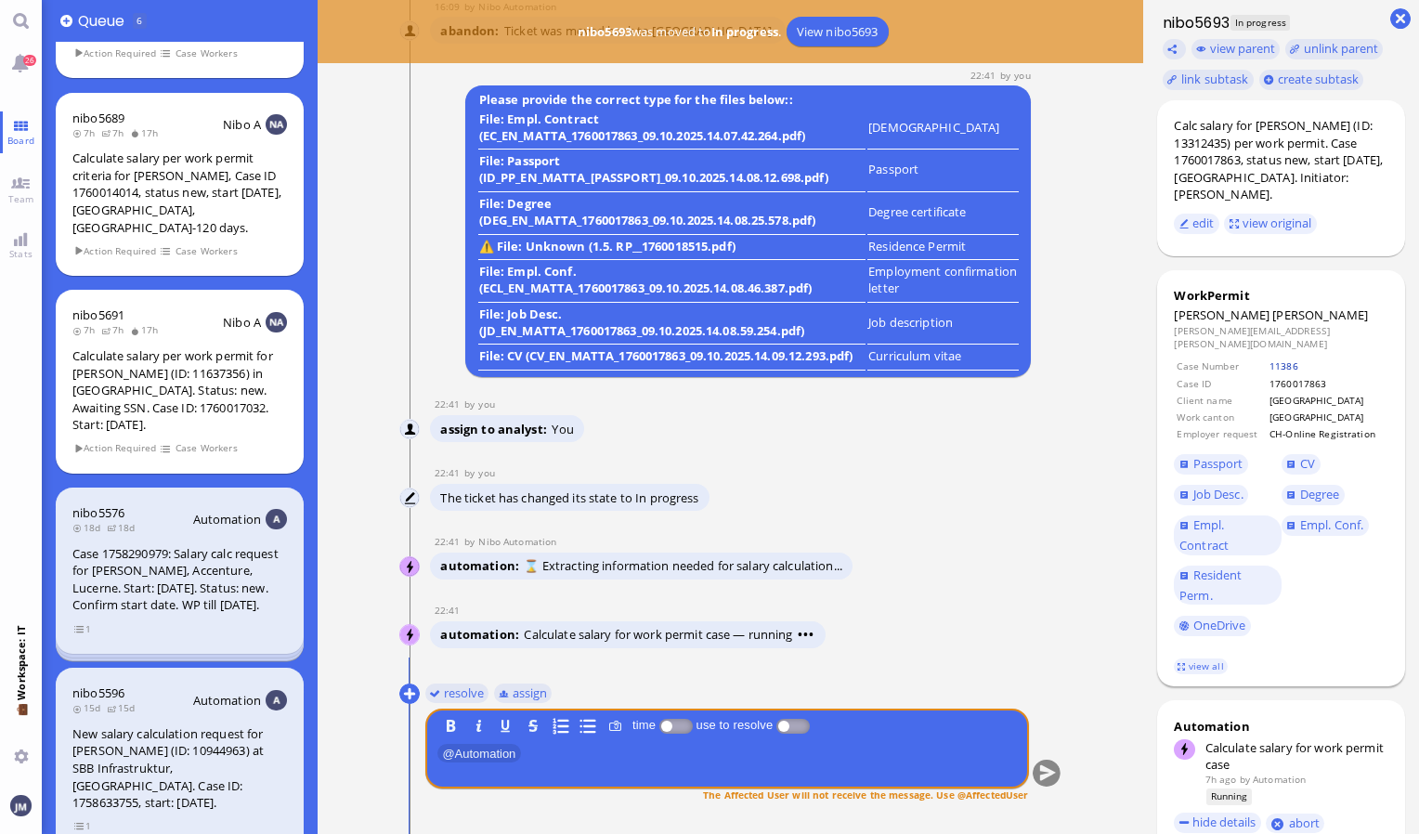
click at [1280, 359] on link "11386" at bounding box center [1283, 365] width 29 height 13
click at [1287, 314] on span "[PERSON_NAME]" at bounding box center [1320, 314] width 96 height 17
copy span "[PERSON_NAME]"
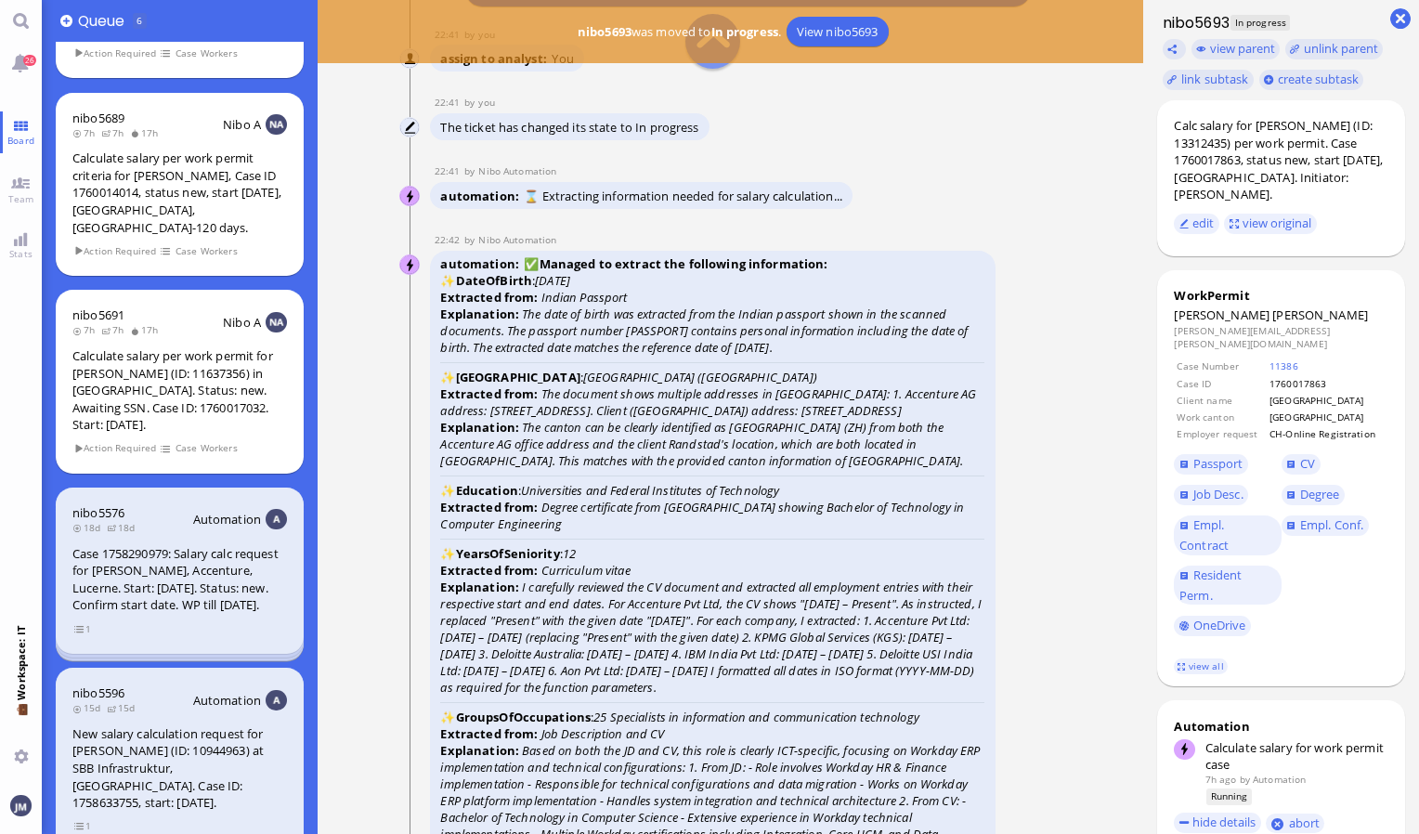
scroll to position [-1393, 0]
click at [1234, 455] on span "Passport" at bounding box center [1218, 463] width 50 height 17
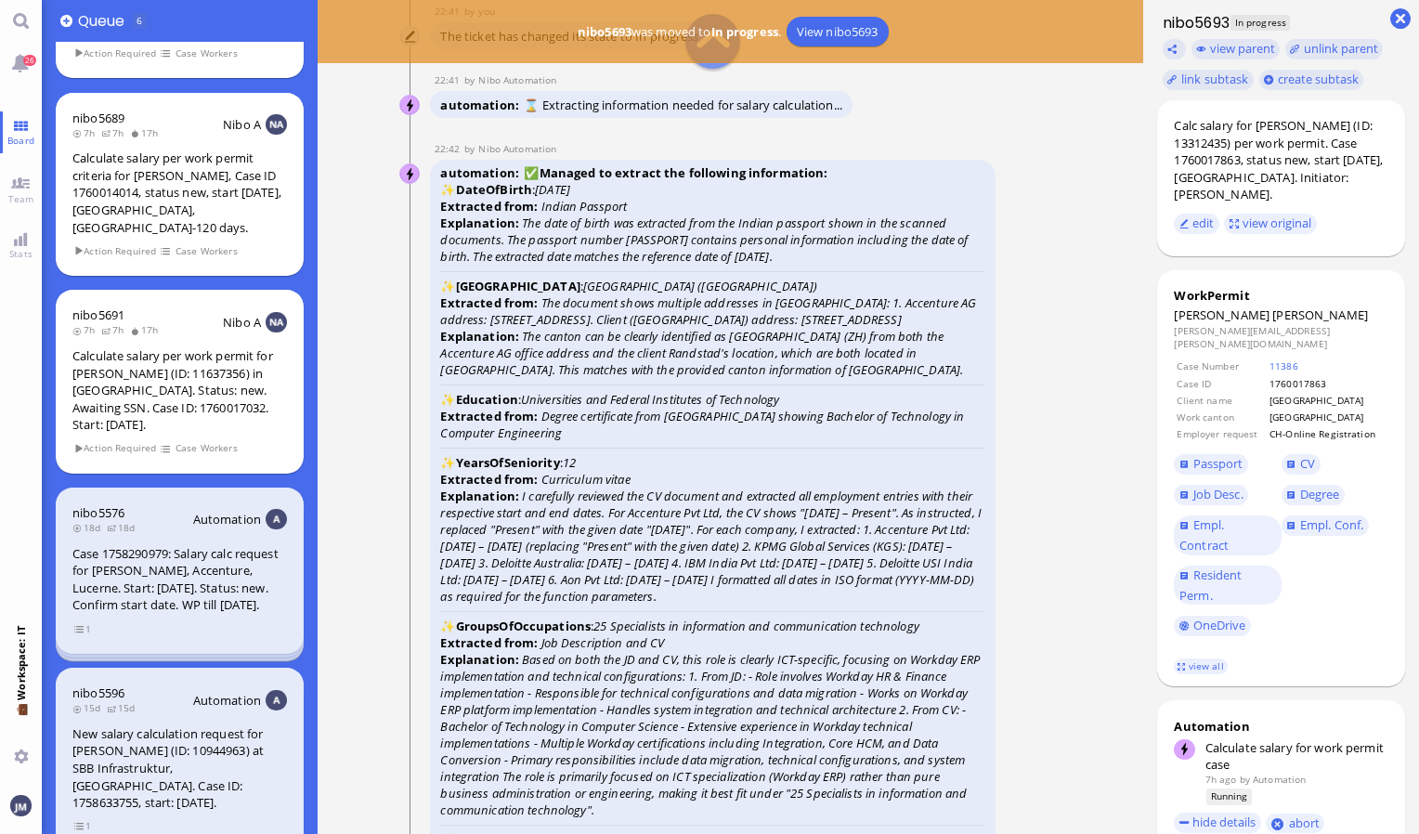
scroll to position [-1300, 0]
click at [1302, 486] on span "Degree" at bounding box center [1320, 494] width 40 height 17
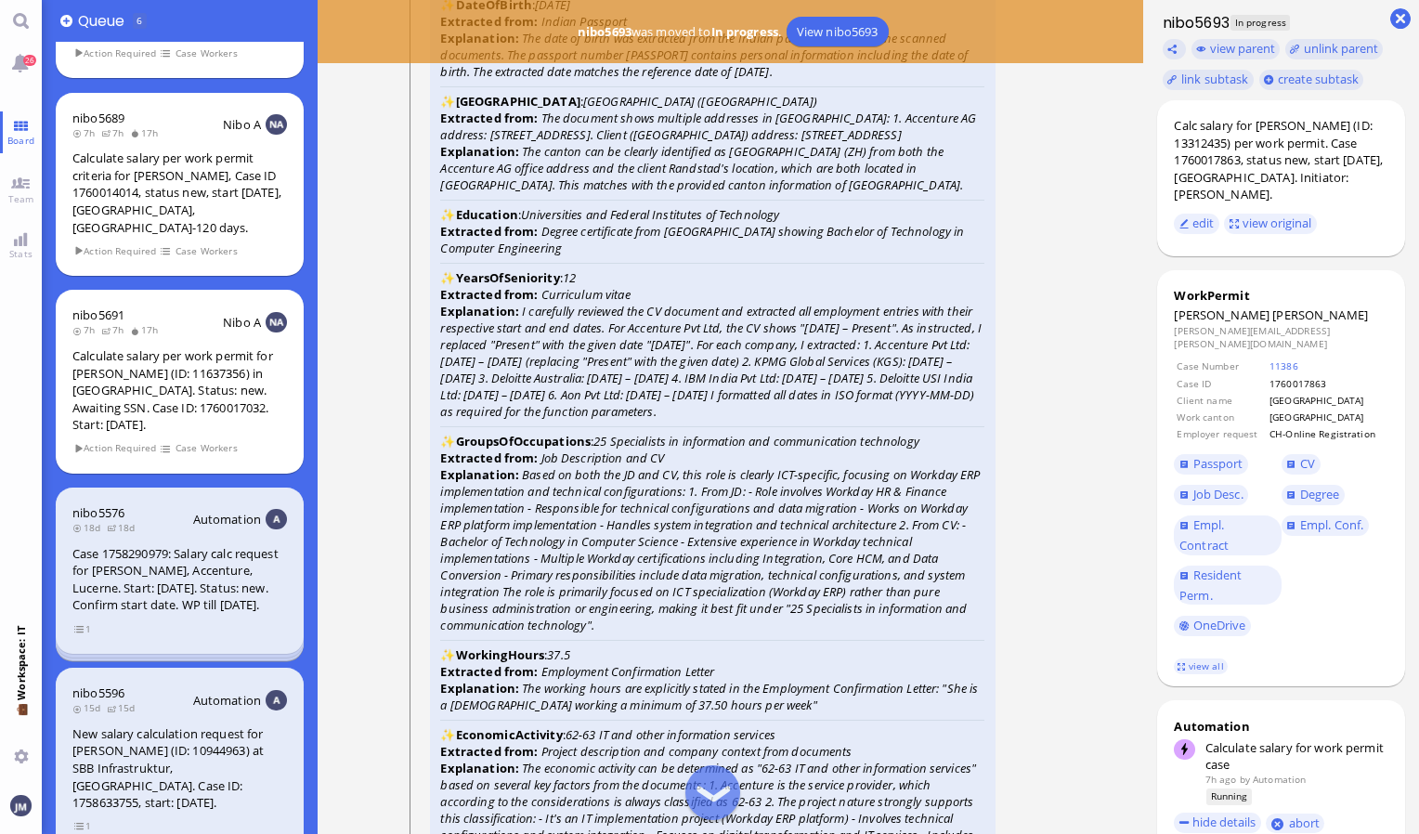
scroll to position [-1114, 0]
click at [1306, 460] on link "CV" at bounding box center [1301, 464] width 39 height 20
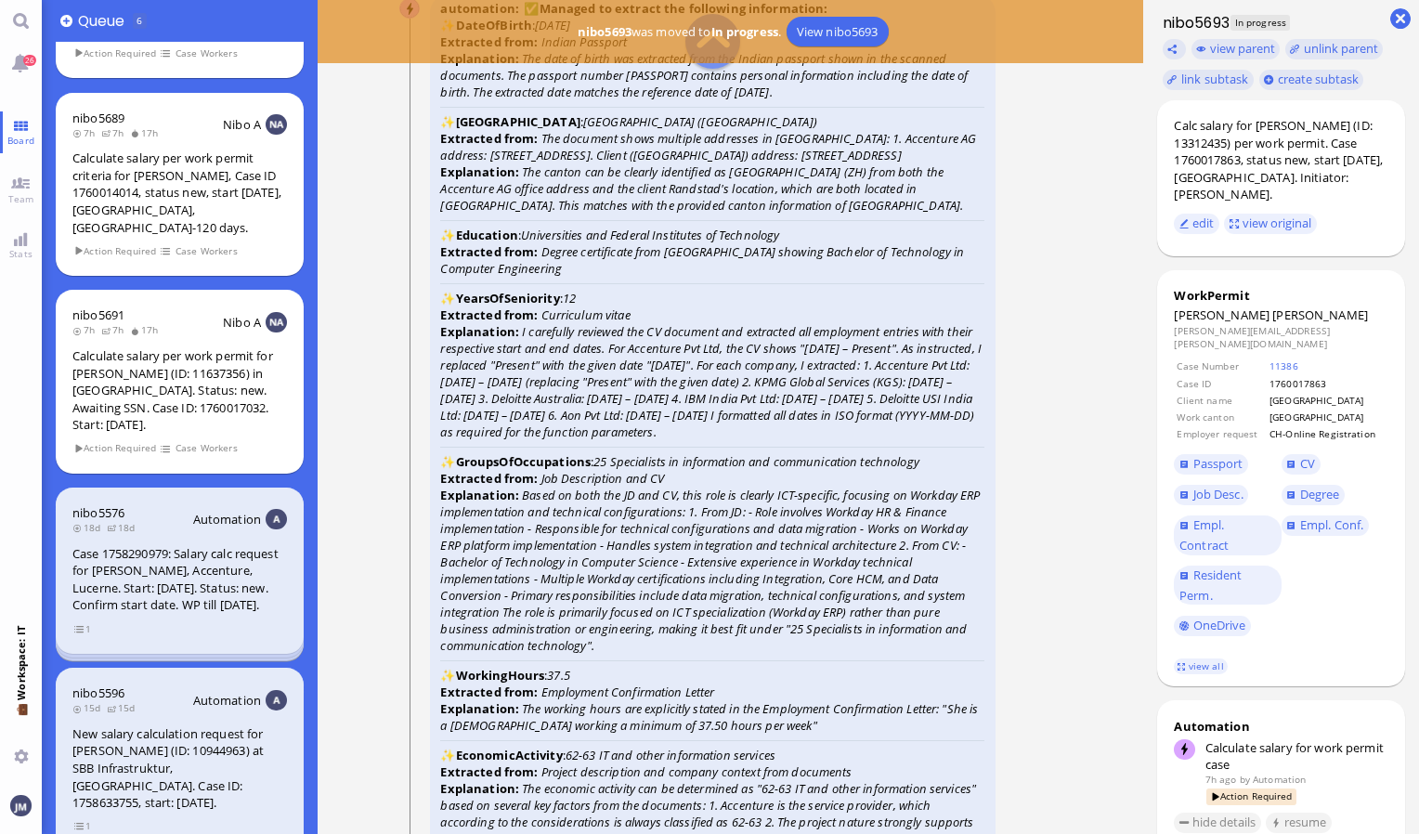
scroll to position [-3157, 0]
click at [1195, 658] on link "view all" at bounding box center [1201, 666] width 54 height 16
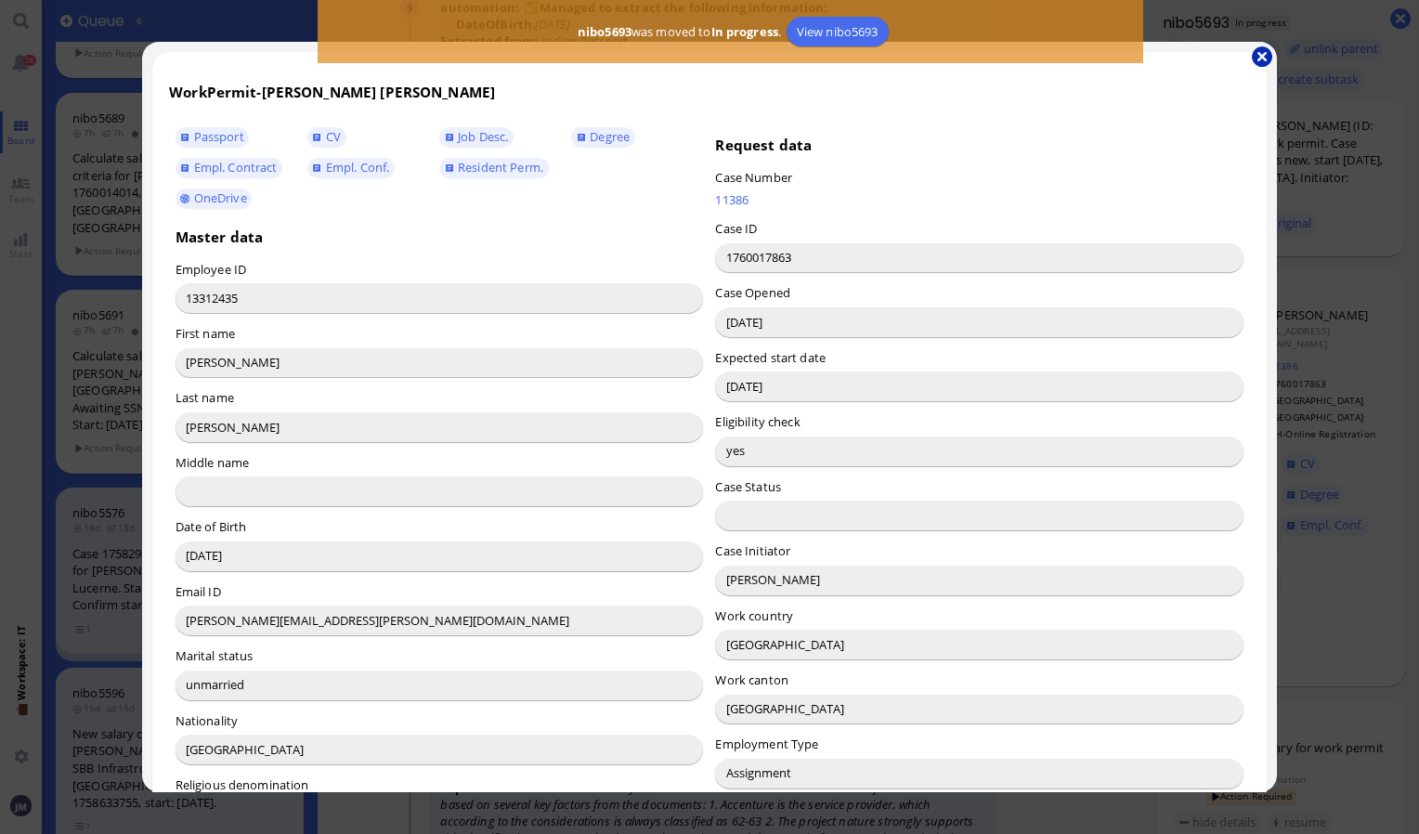
click at [1256, 59] on button "button" at bounding box center [1262, 56] width 20 height 20
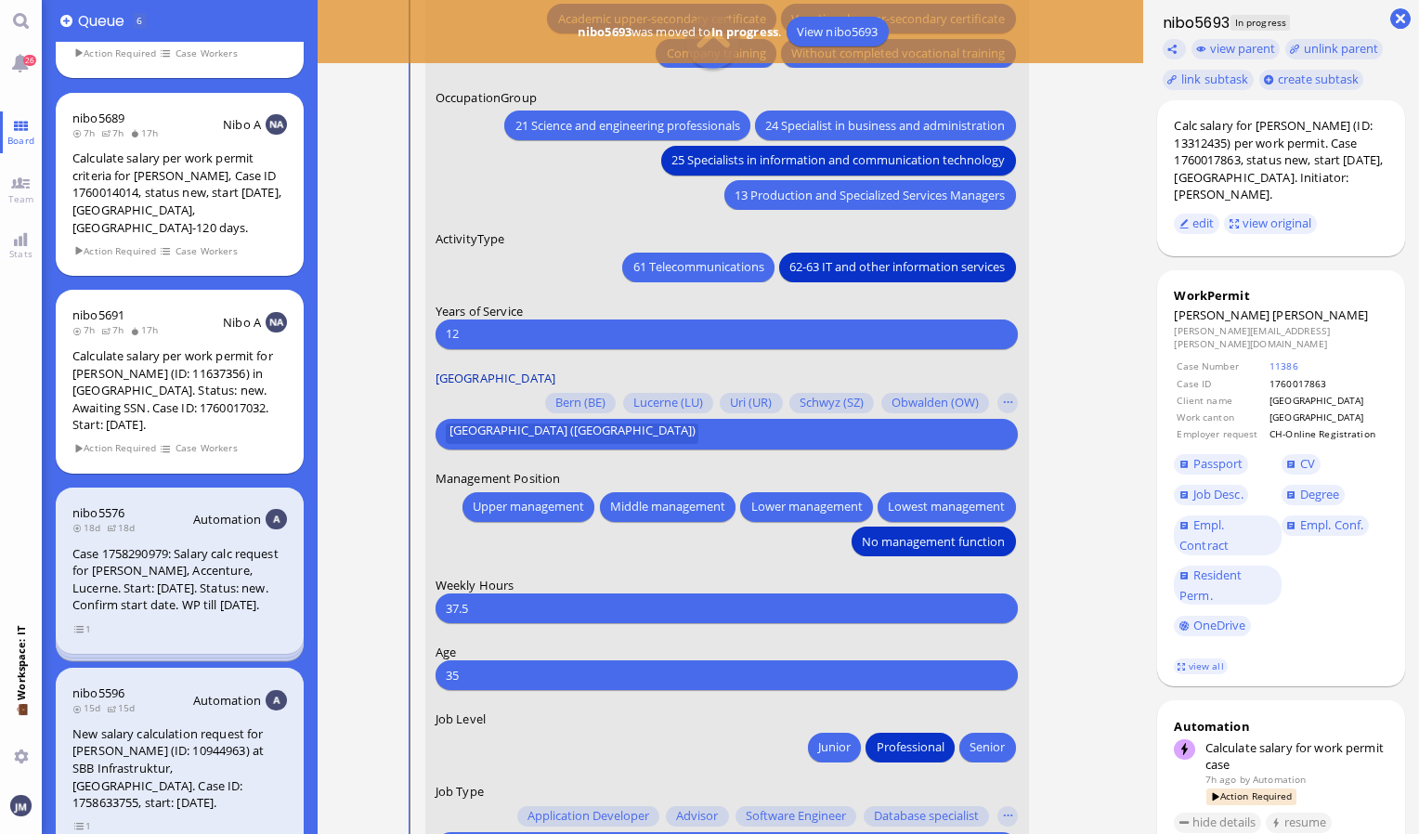
scroll to position [-185, 0]
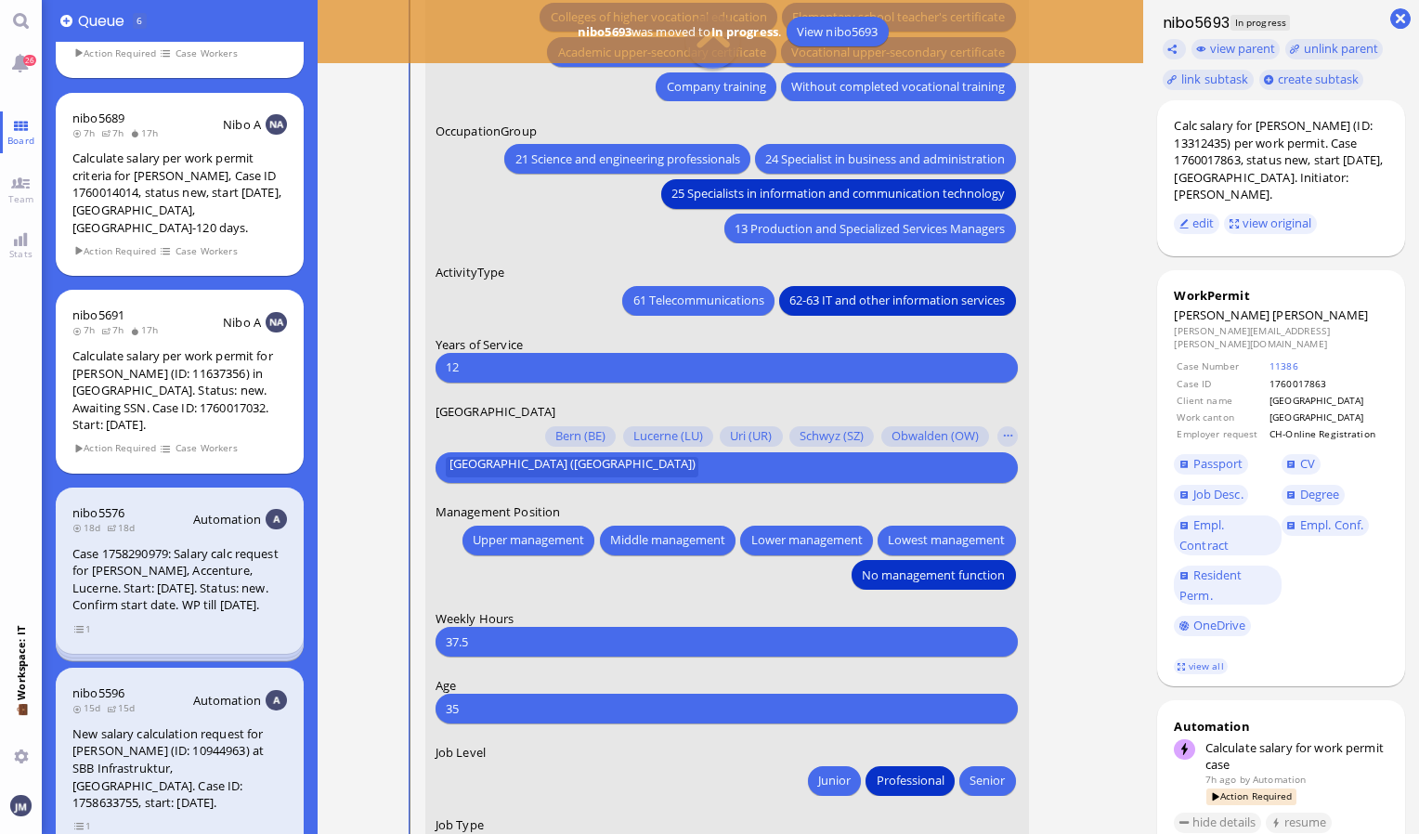
click at [483, 360] on input "12" at bounding box center [727, 368] width 562 height 20
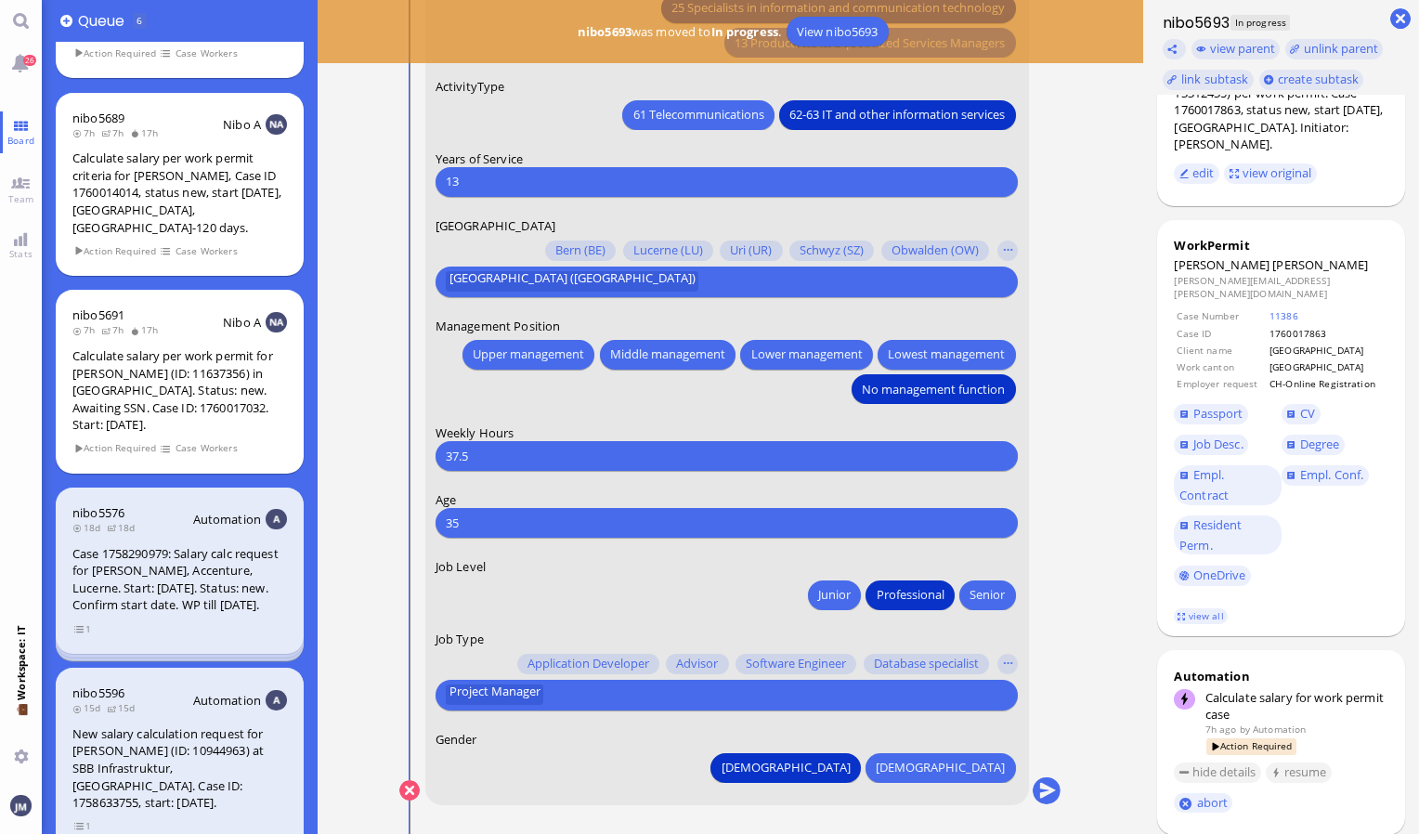
scroll to position [23, 0]
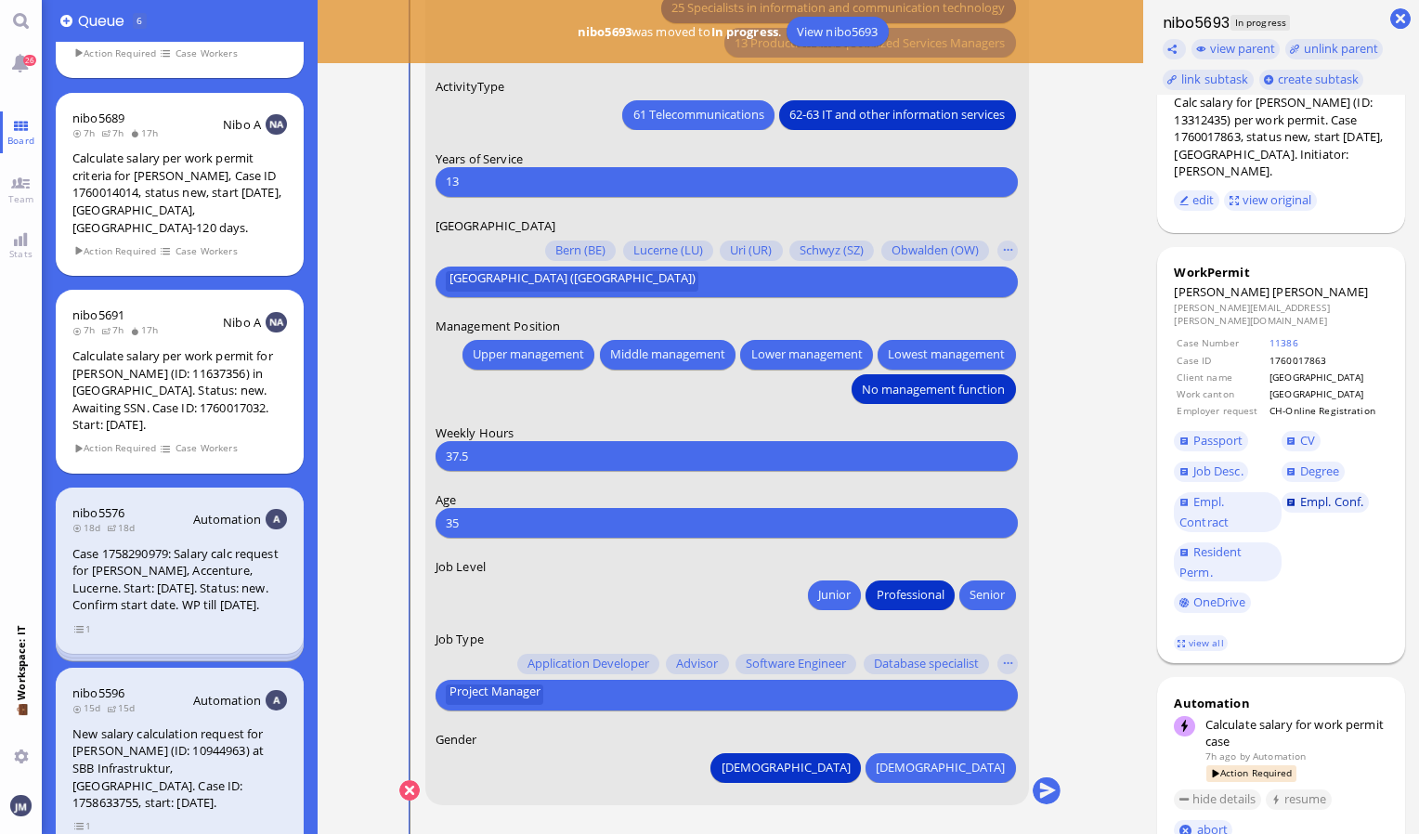
type input "13"
click at [1306, 494] on span "Empl. Conf." at bounding box center [1331, 501] width 63 height 17
click at [1326, 493] on span "Empl. Conf." at bounding box center [1331, 501] width 63 height 17
click at [543, 693] on button "Project Manager" at bounding box center [495, 695] width 98 height 20
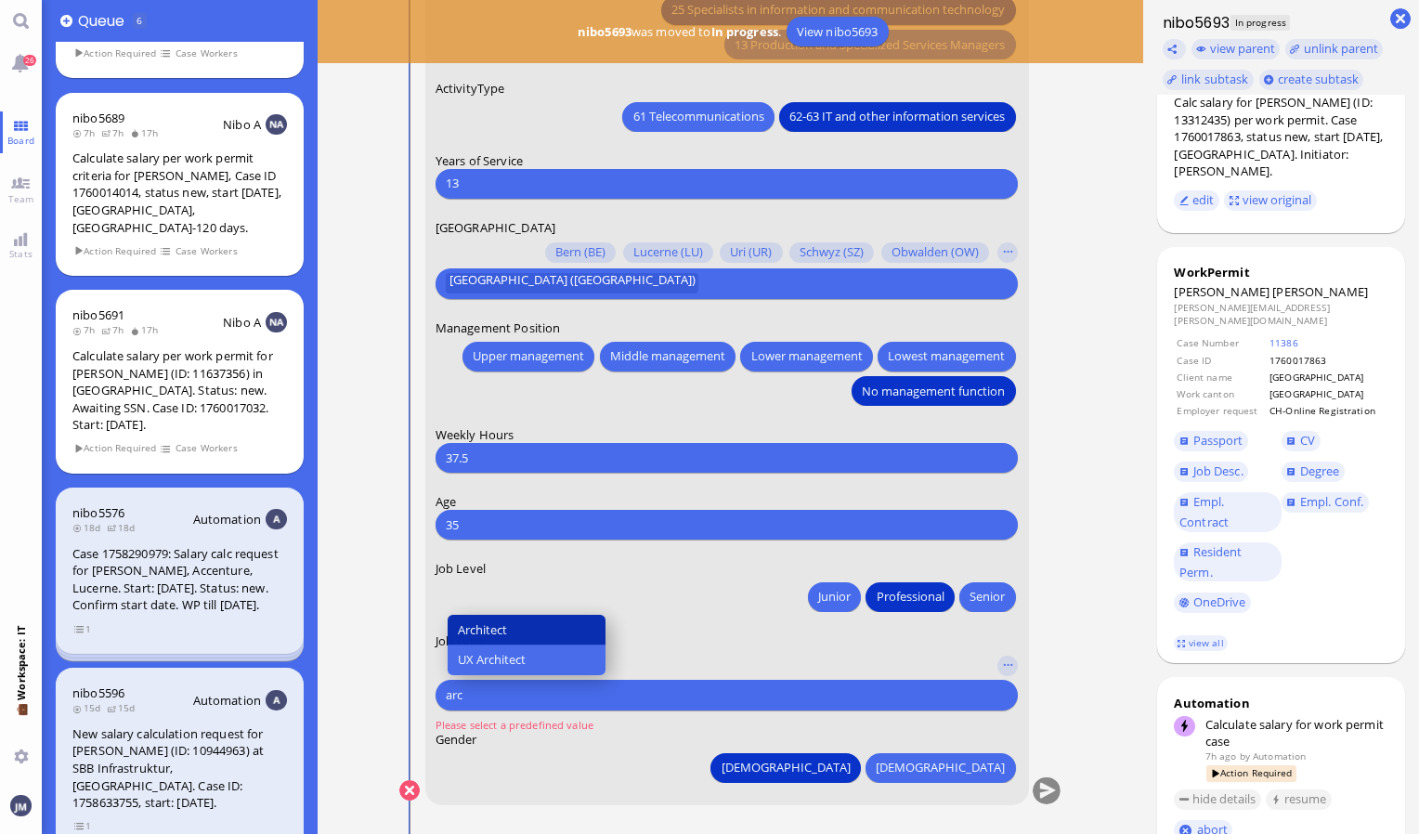
type input "arc"
click at [530, 630] on button "Architect" at bounding box center [527, 630] width 159 height 31
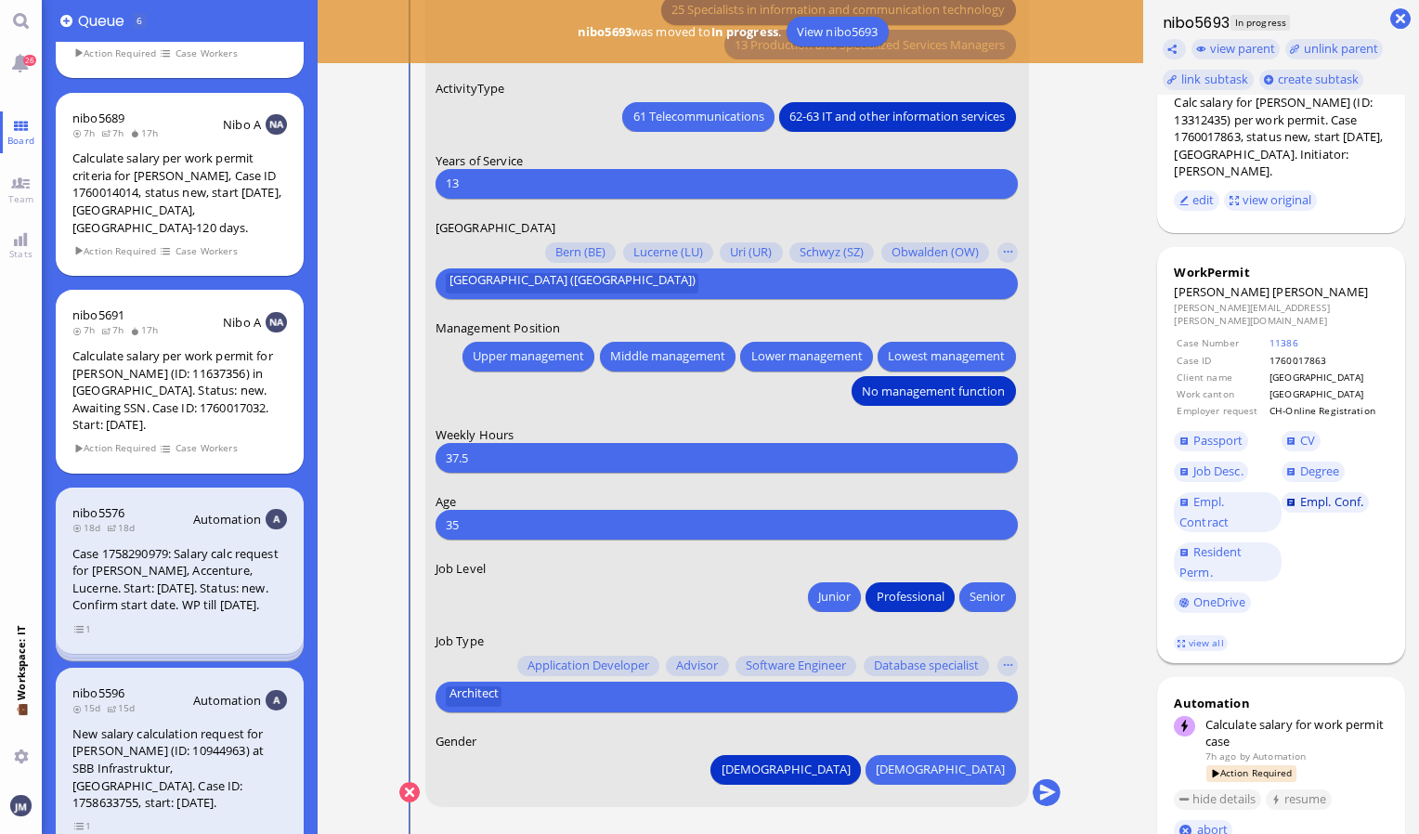
click at [1320, 494] on span "Empl. Conf." at bounding box center [1331, 501] width 63 height 17
click at [1003, 672] on button "button" at bounding box center [1007, 666] width 20 height 20
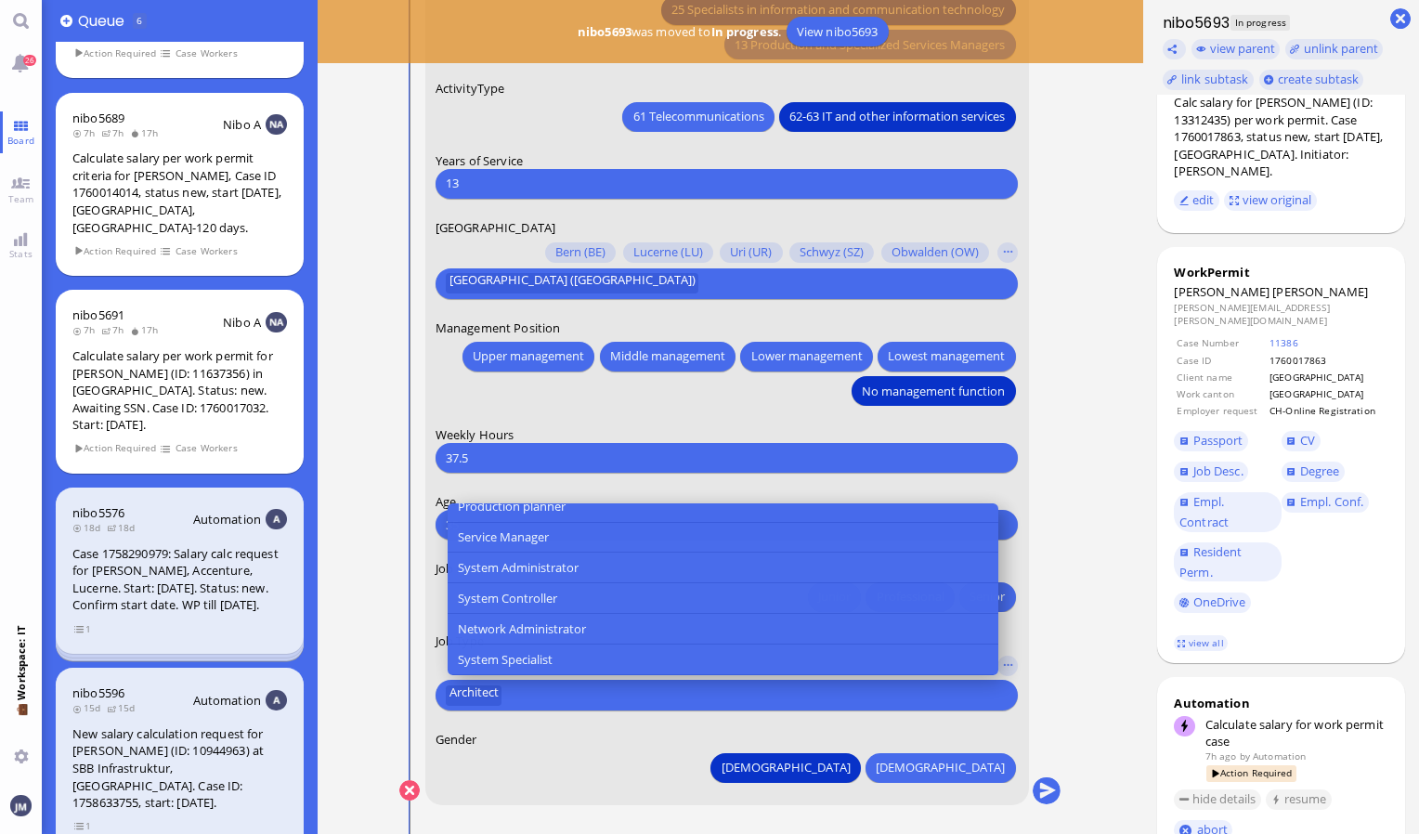
scroll to position [1009, 0]
click at [1080, 521] on nitautoscroll "16:07 by Automation Automation Calculate eligible salary for work permit 16:07 …" at bounding box center [730, 417] width 735 height 834
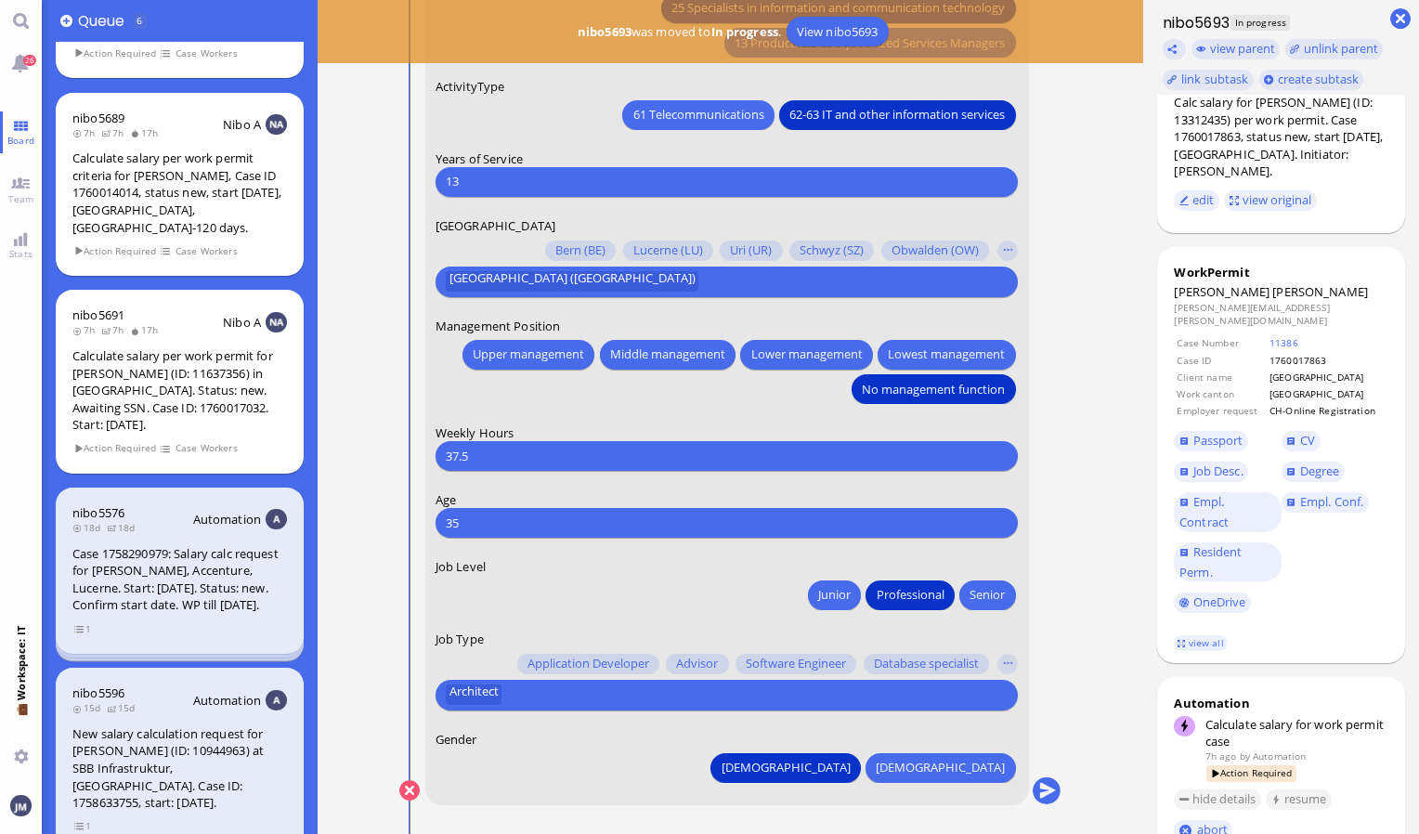
scroll to position [-1, 0]
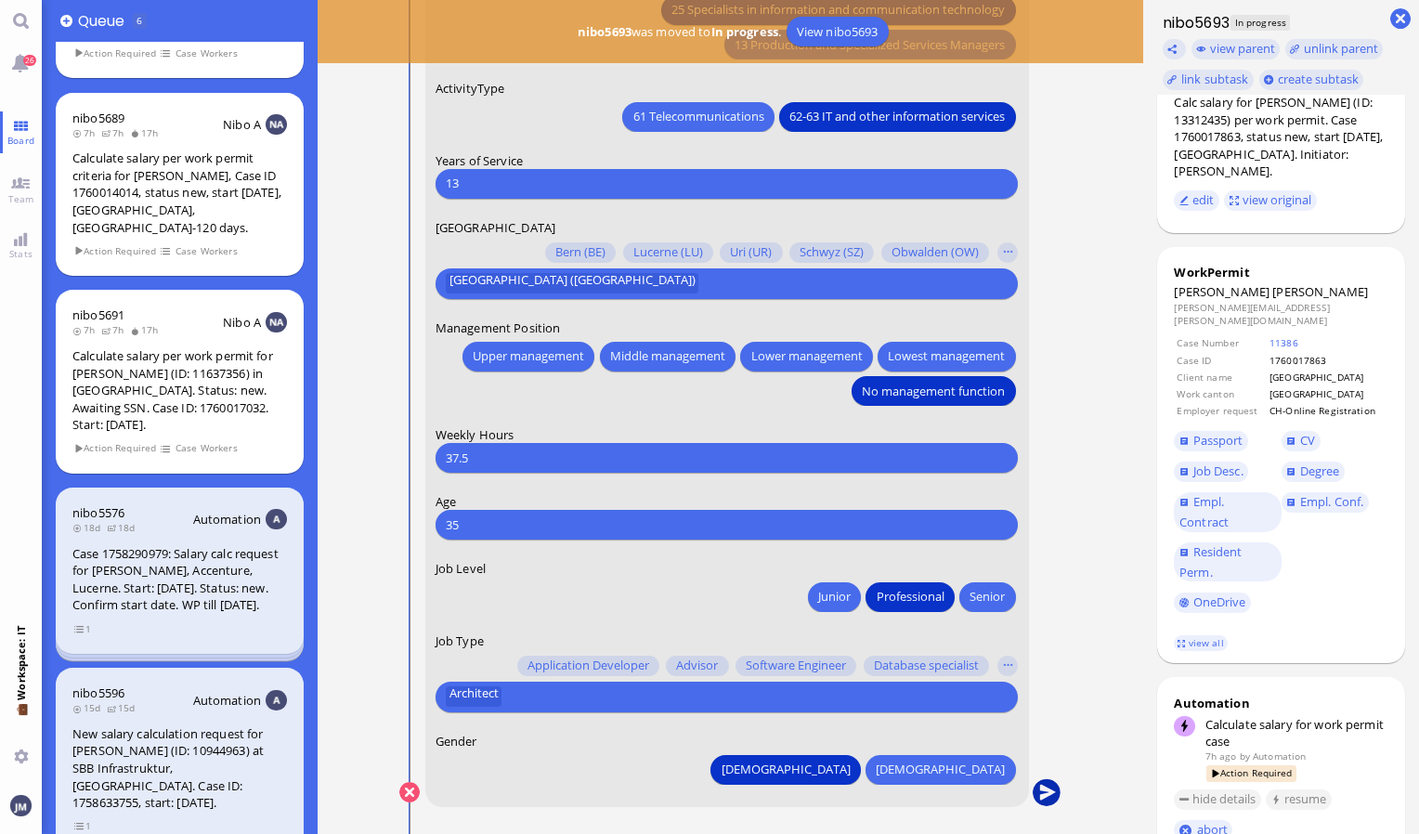
click at [1048, 791] on button "submit" at bounding box center [1047, 793] width 28 height 28
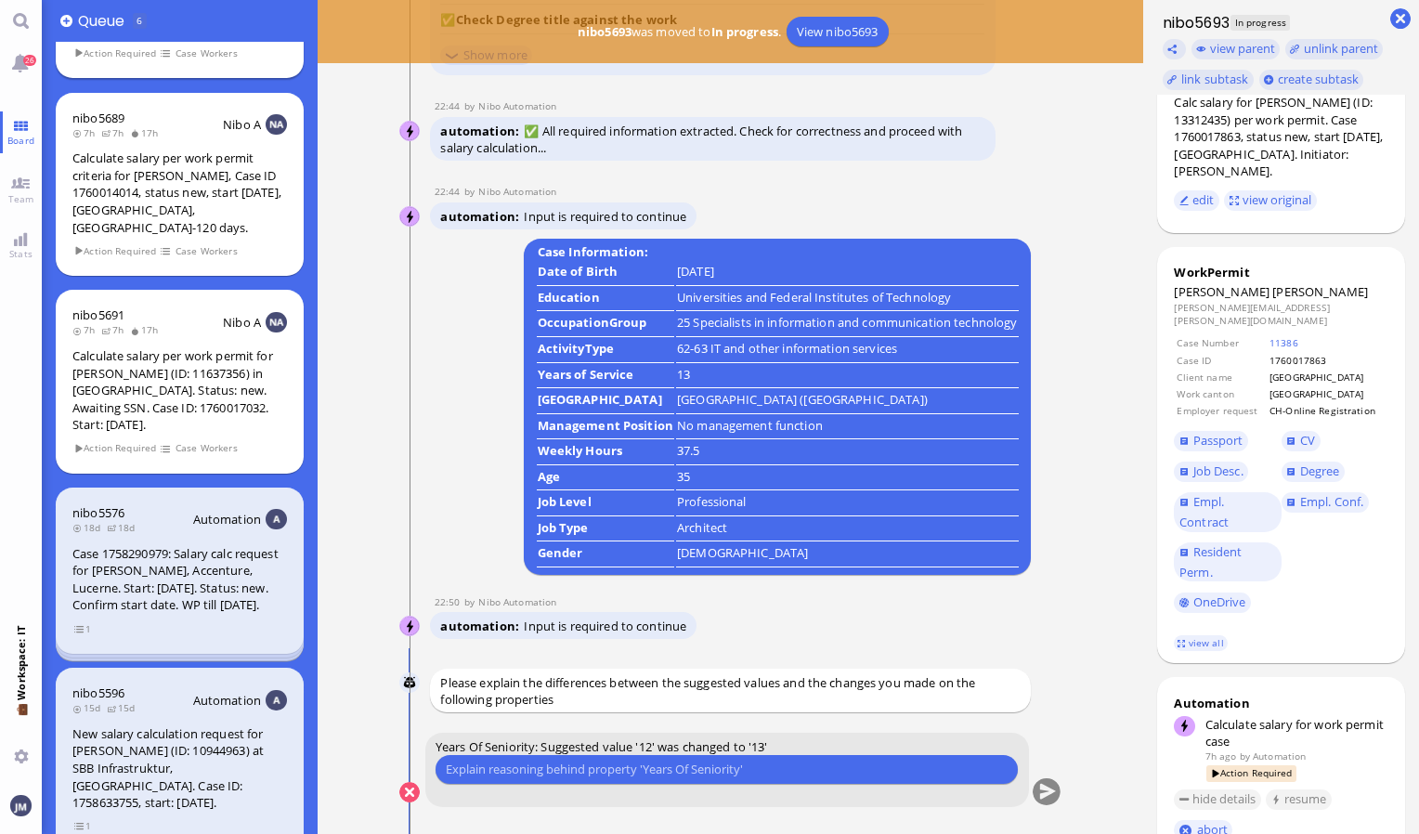
scroll to position [0, 0]
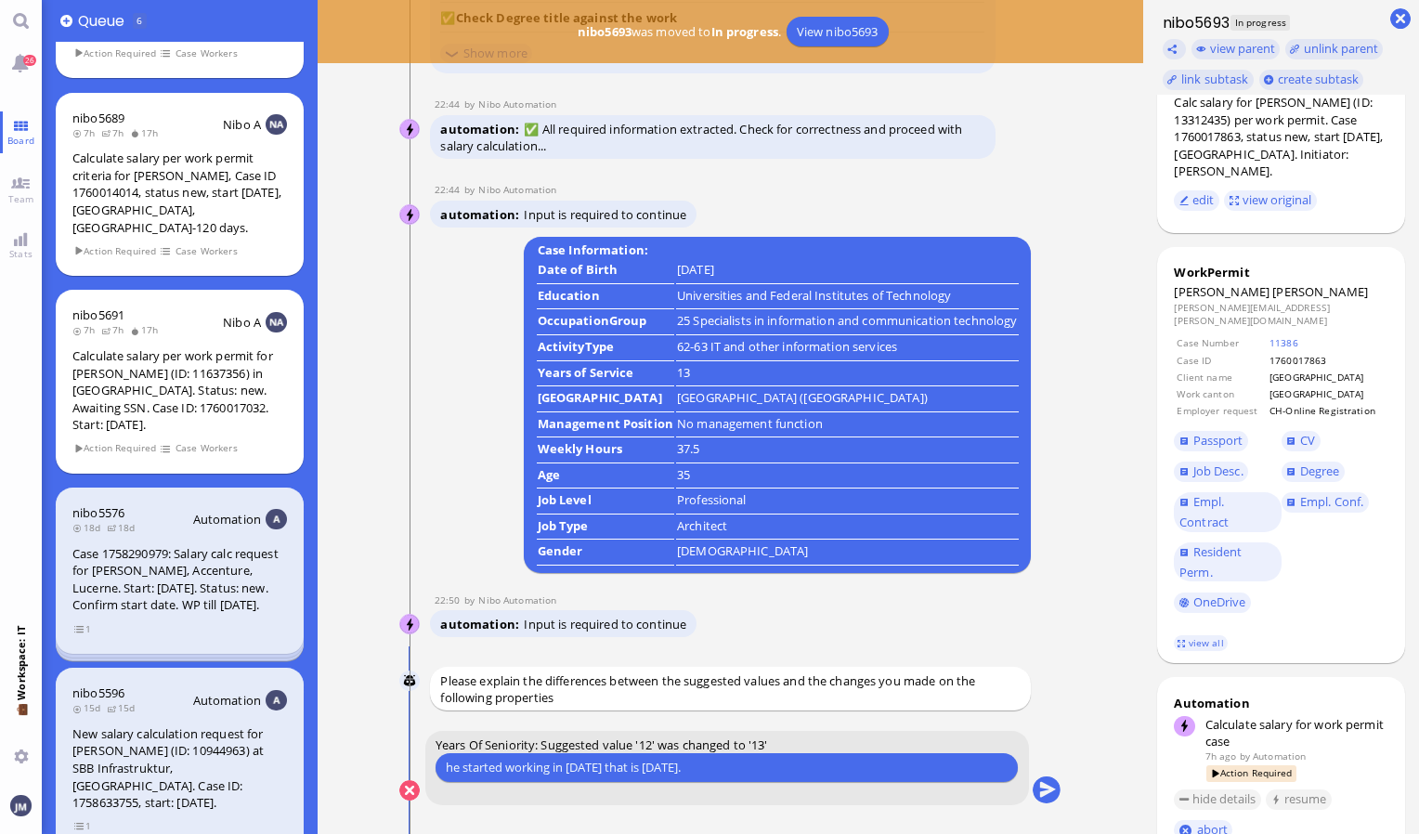
click at [593, 767] on input "he started working in [DATE] that is [DATE]." at bounding box center [727, 768] width 562 height 20
type input "he started working in [DATE], that is [DATE]."
click at [1042, 787] on button "submit" at bounding box center [1047, 791] width 28 height 28
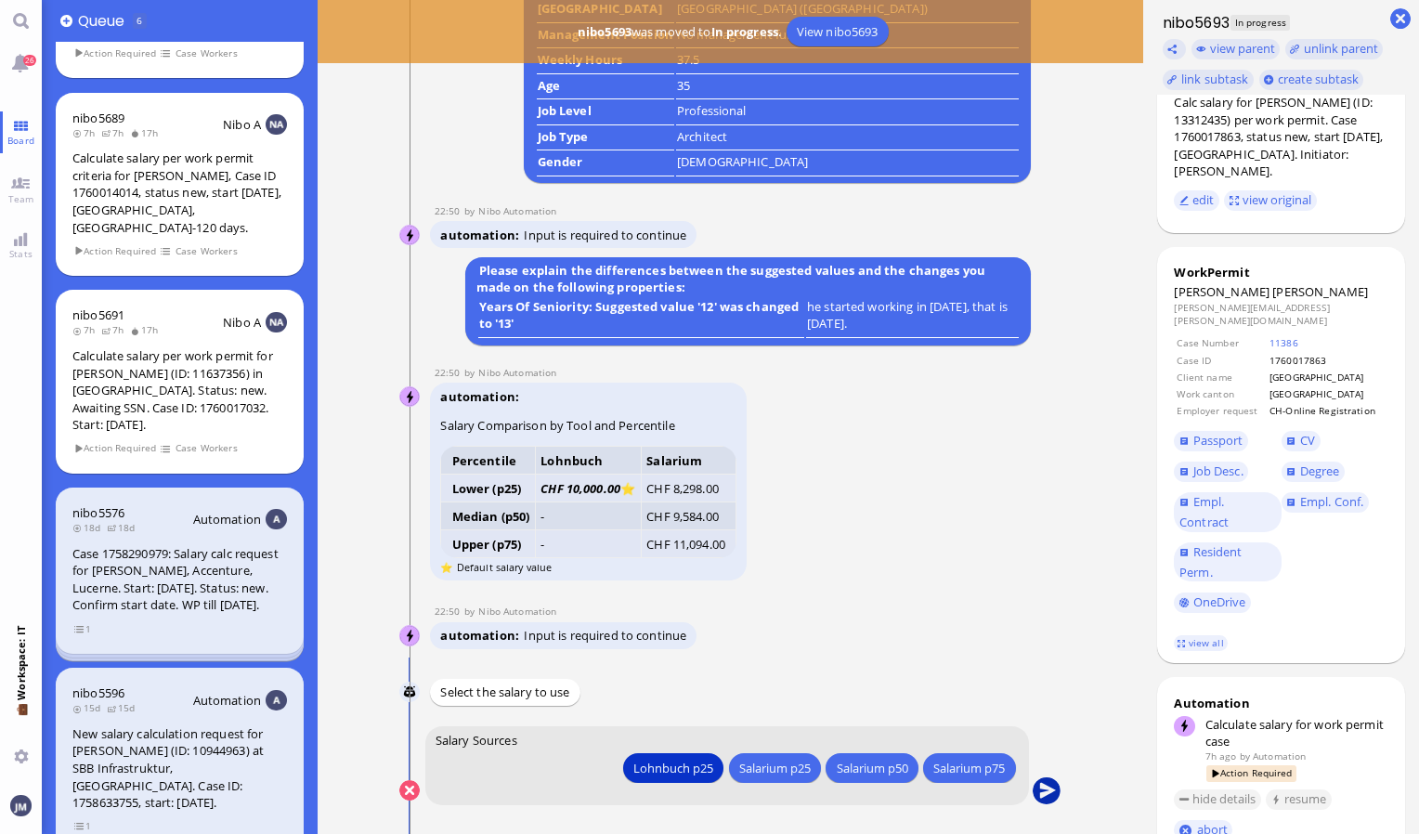
click at [1040, 788] on button "submit" at bounding box center [1047, 791] width 28 height 28
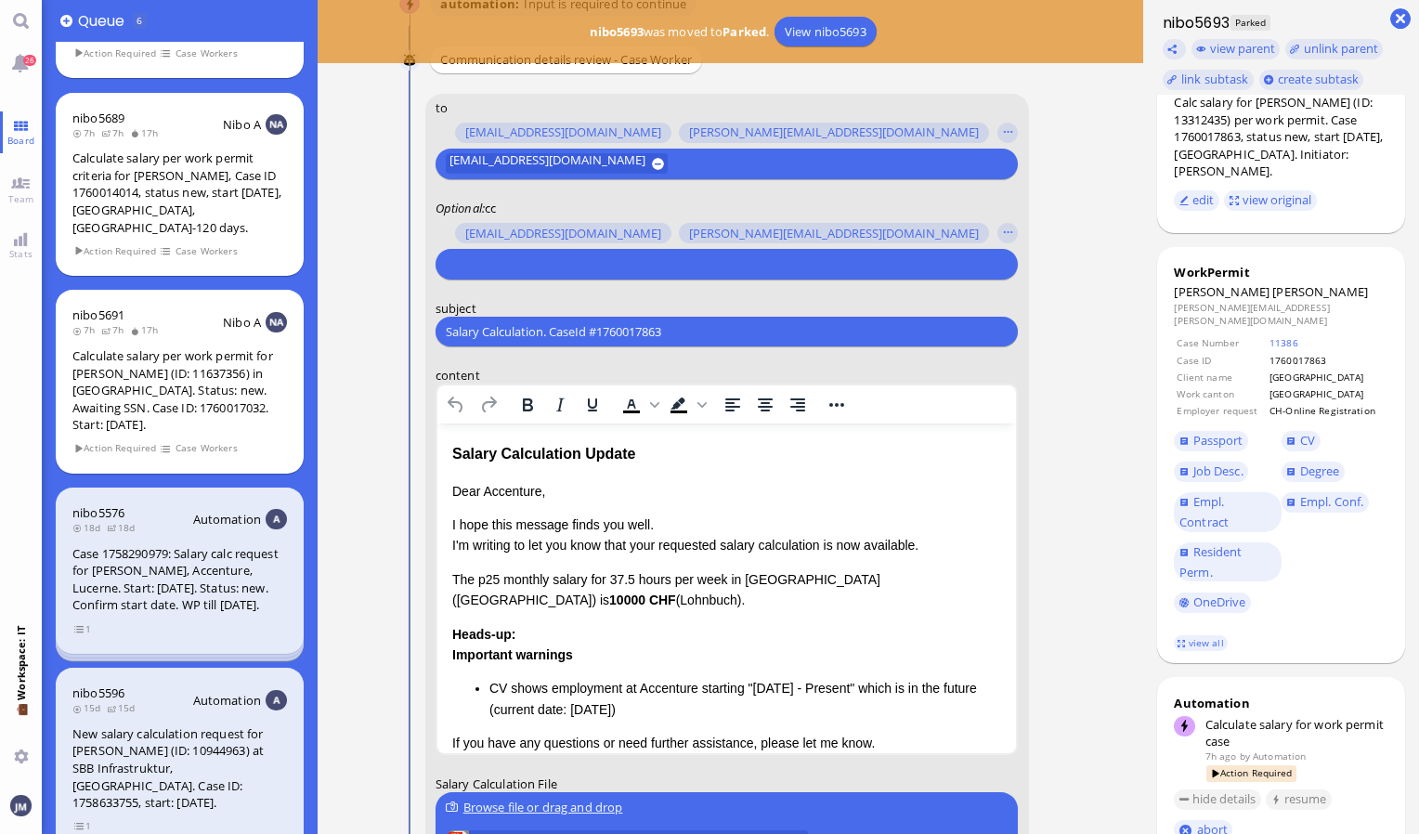
scroll to position [-279, 0]
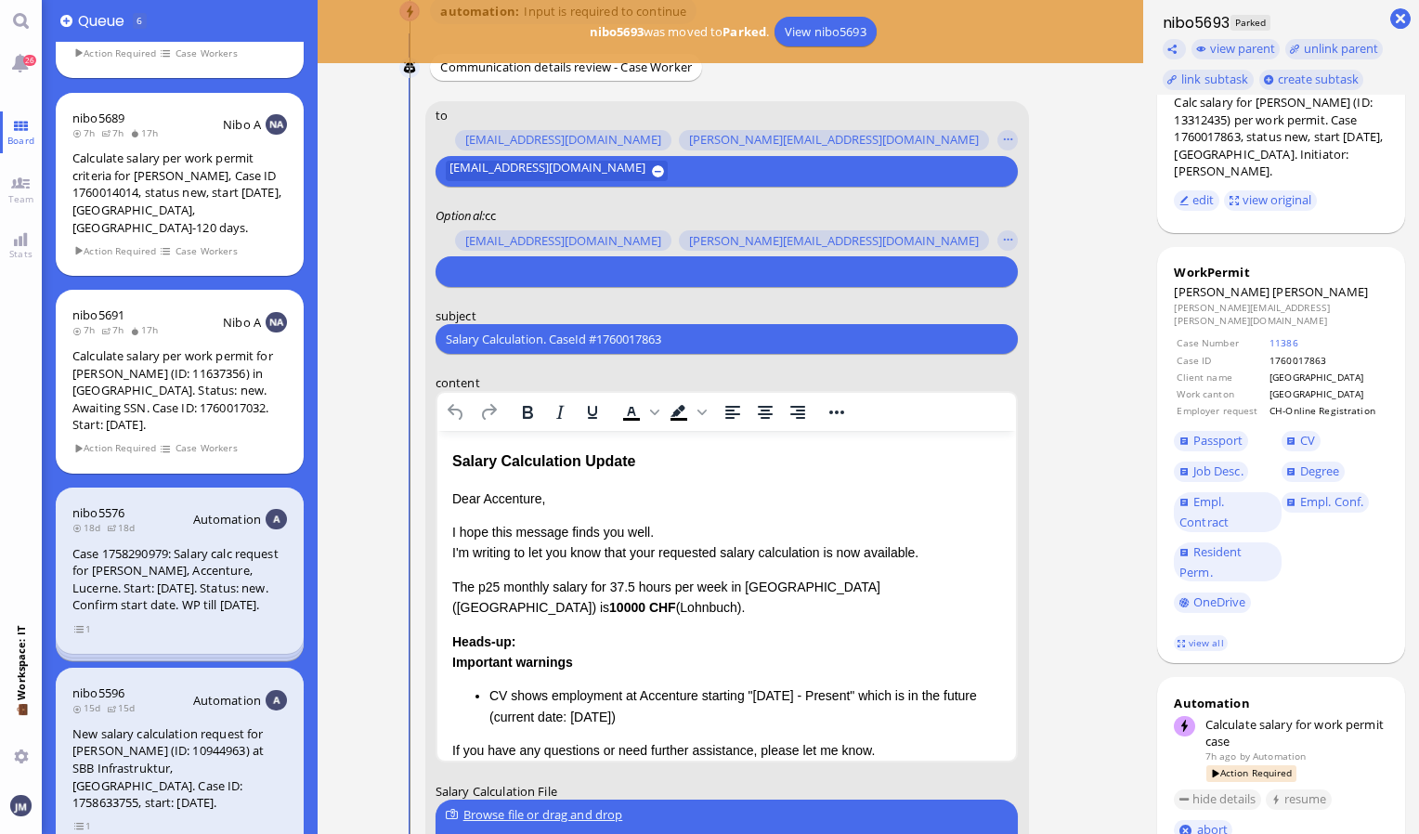
drag, startPoint x: 715, startPoint y: 343, endPoint x: 429, endPoint y: 357, distance: 286.4
click at [429, 357] on form "to [PERSON_NAME][EMAIL_ADDRESS][DOMAIN_NAME] [DOMAIN_NAME][EMAIL_ADDRESS][DOMAI…" at bounding box center [727, 592] width 604 height 983
paste input "PazPerTout new case: [PERSON_NAME] (1760017863 / 13312435), Employer Request: C…"
type input "PazPerTout new case: [PERSON_NAME] (1760017863 / 13312435), Employer Request: C…"
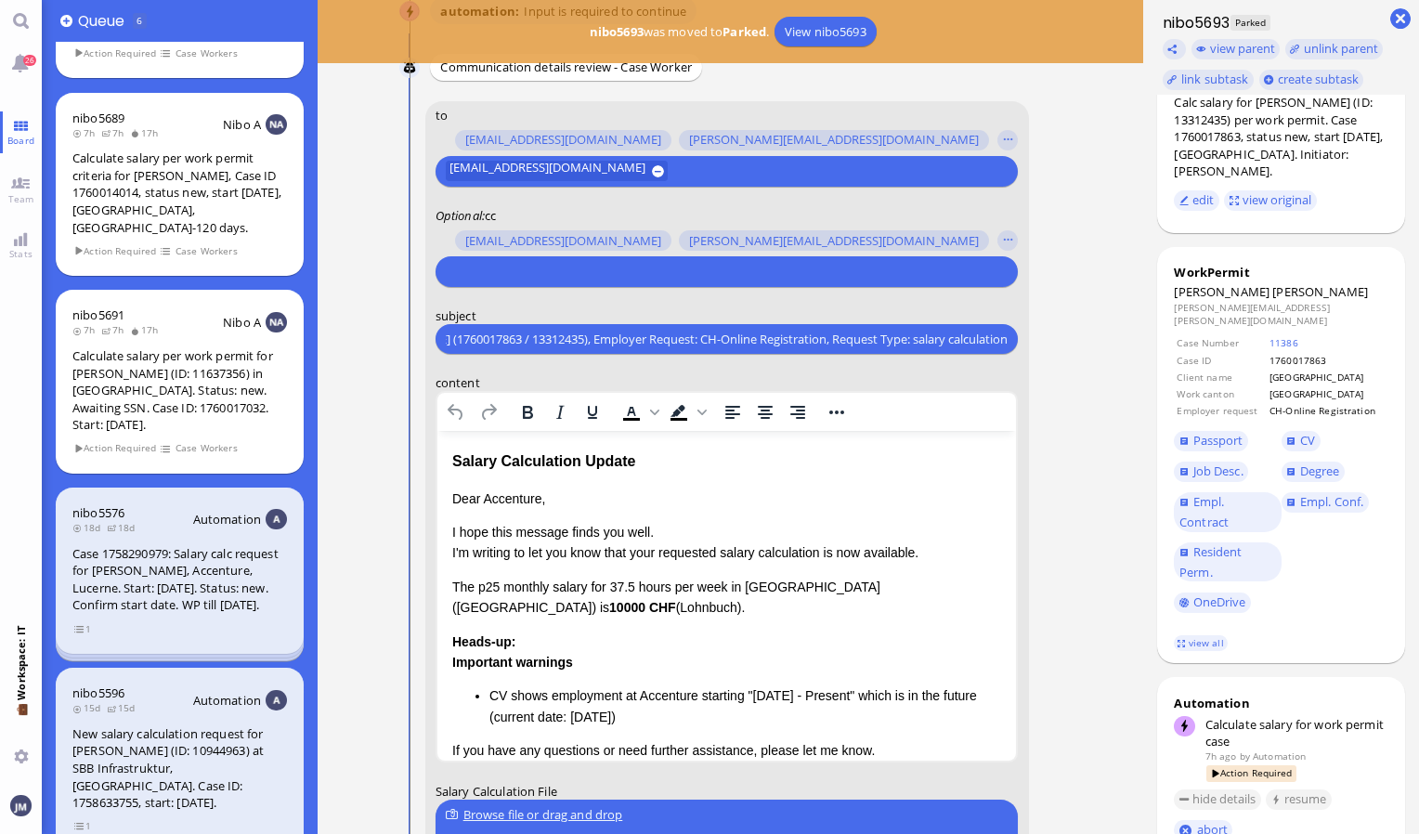
scroll to position [0, 0]
click at [487, 273] on input "text" at bounding box center [724, 272] width 557 height 20
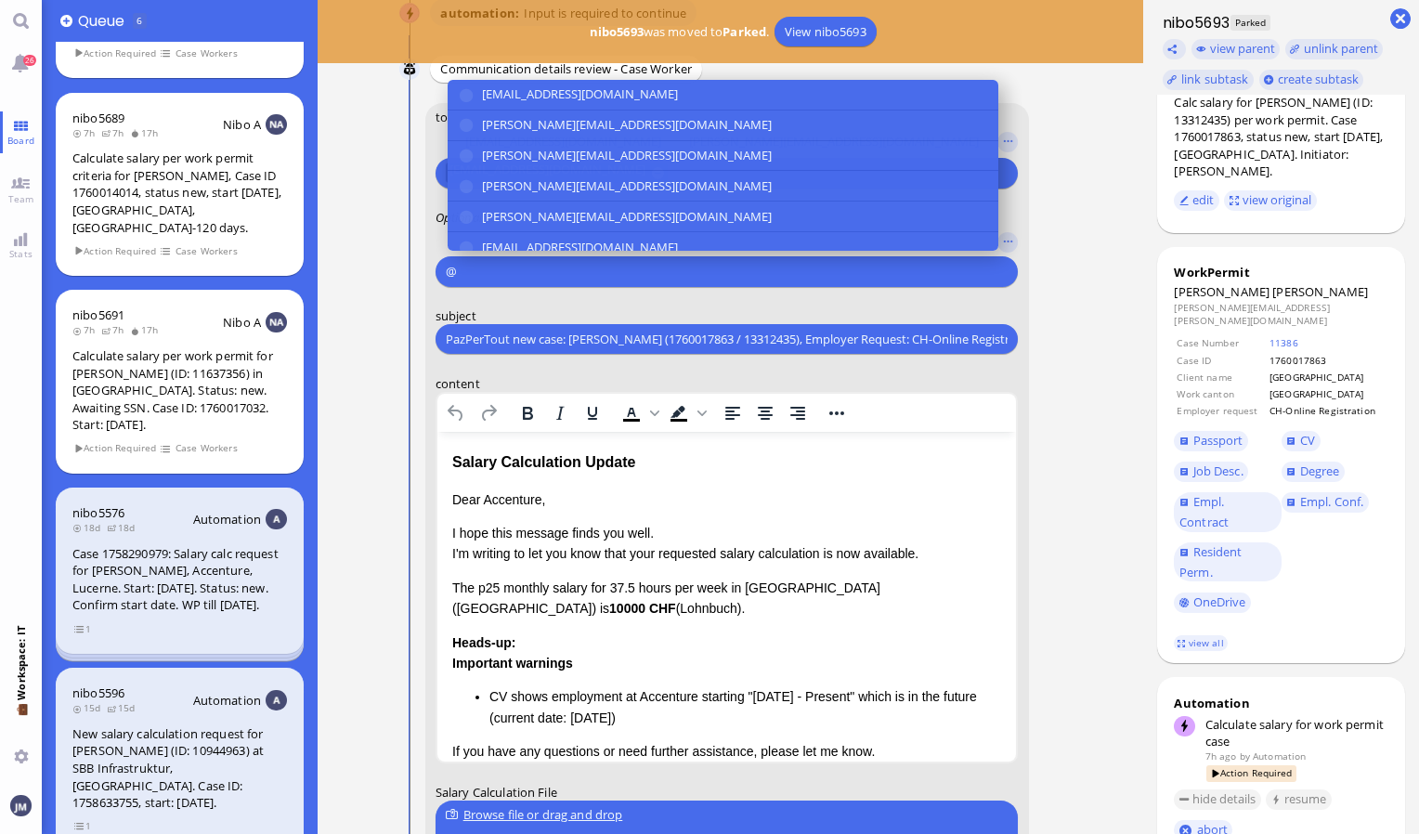
scroll to position [-277, 0]
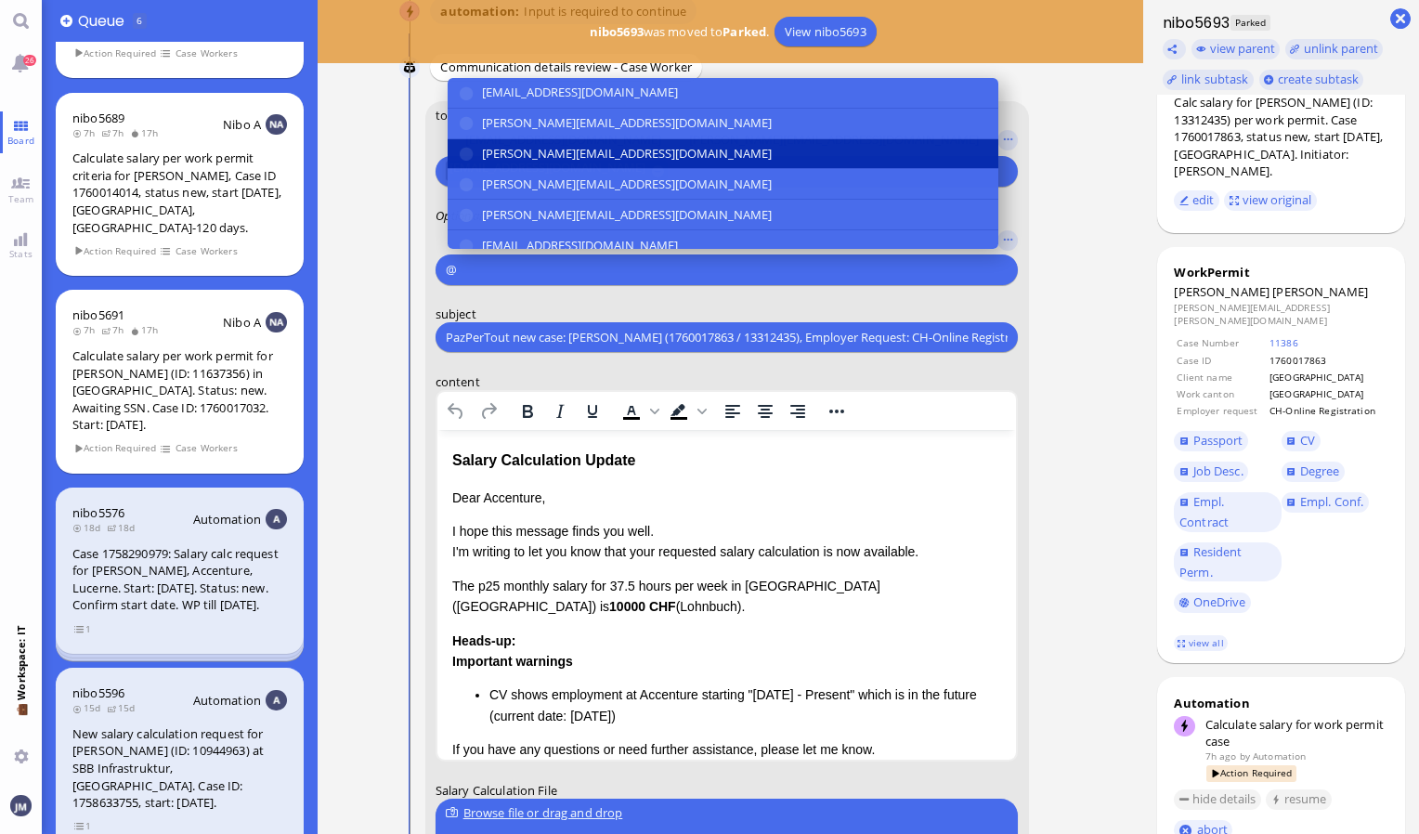
type input "@"
click at [493, 162] on span "[PERSON_NAME][EMAIL_ADDRESS][DOMAIN_NAME]" at bounding box center [627, 154] width 290 height 20
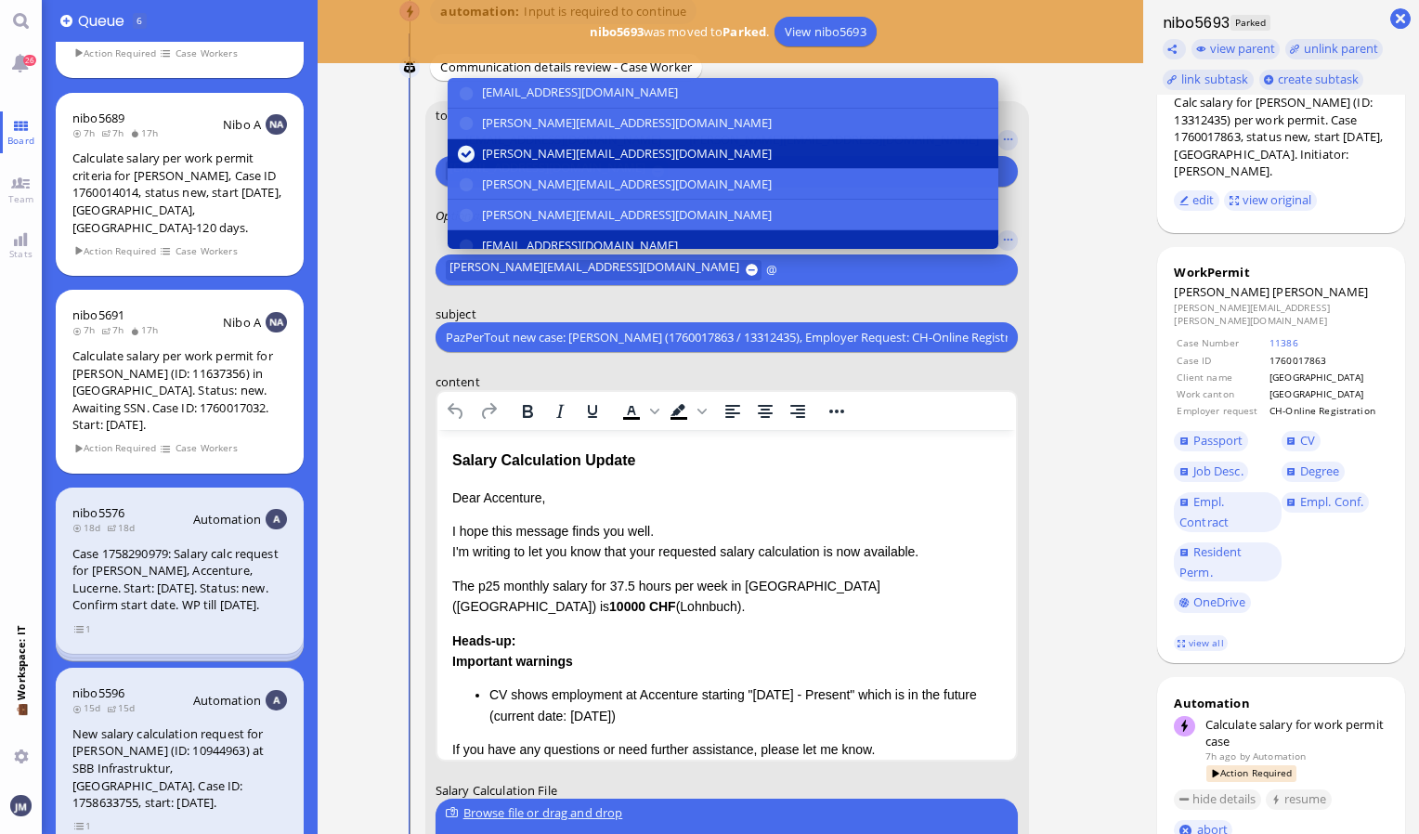
type input "@"
click at [511, 238] on span "[EMAIL_ADDRESS][DOMAIN_NAME]" at bounding box center [580, 246] width 196 height 20
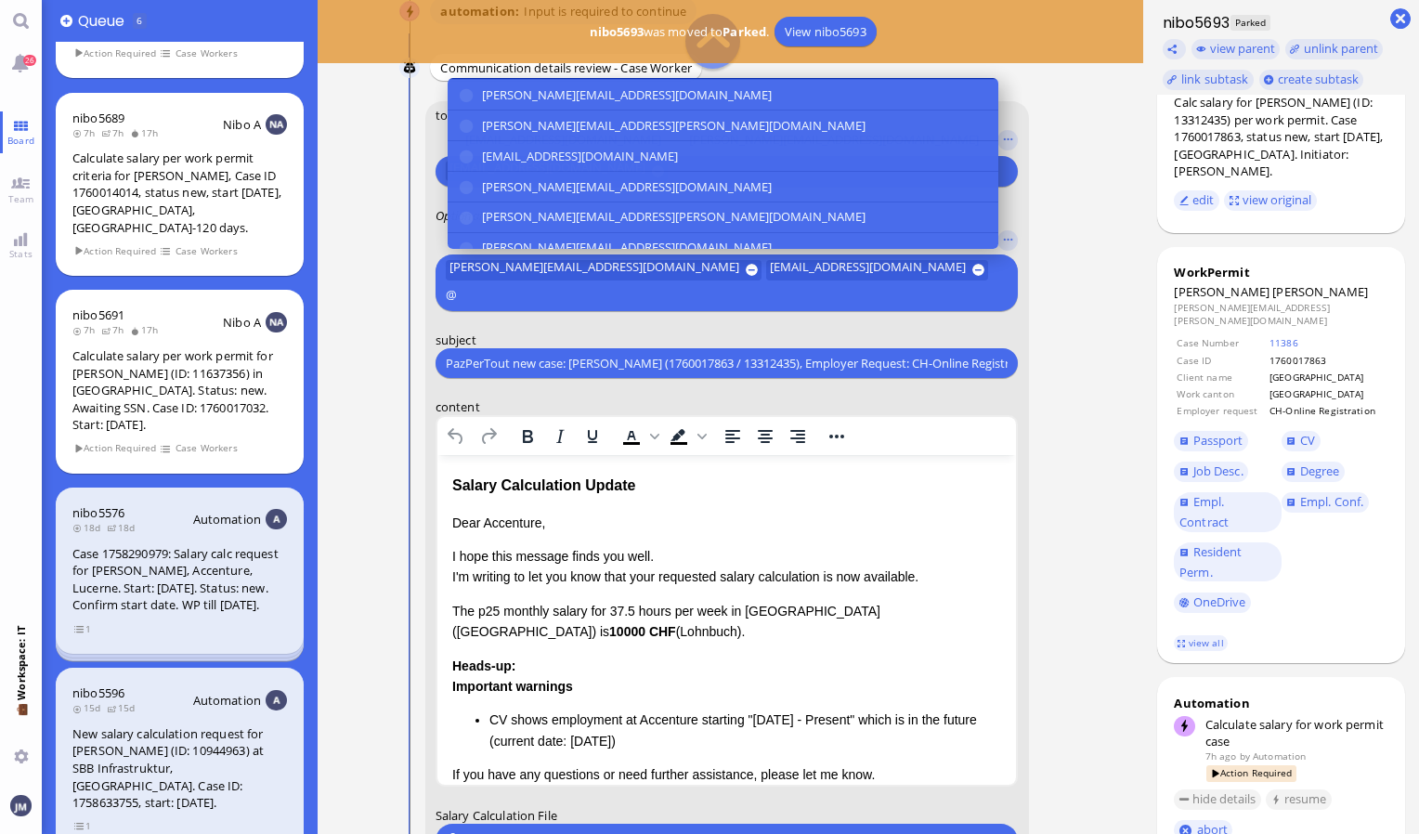
scroll to position [186, 0]
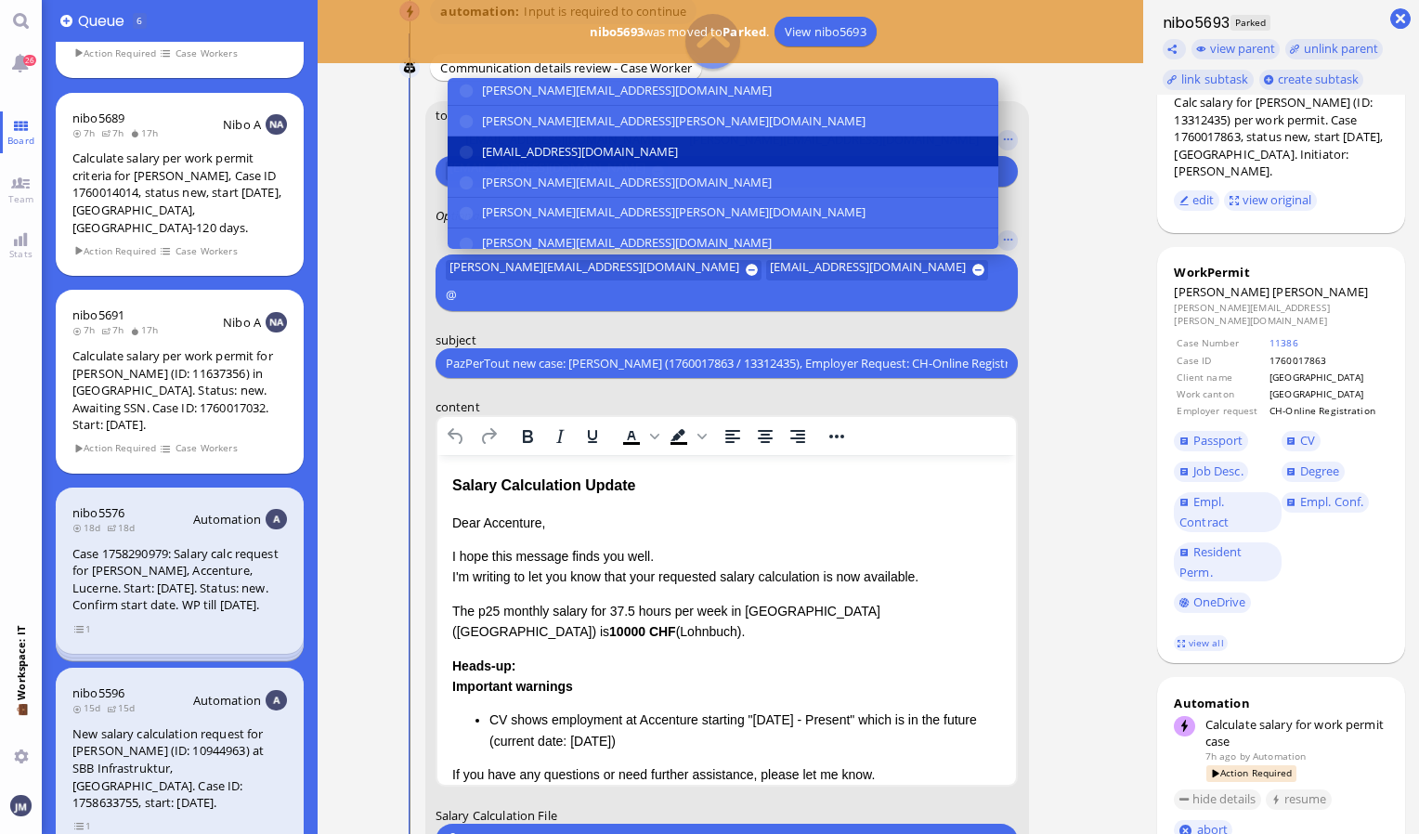
type input "@"
click at [524, 150] on span "[EMAIL_ADDRESS][DOMAIN_NAME]" at bounding box center [580, 152] width 196 height 20
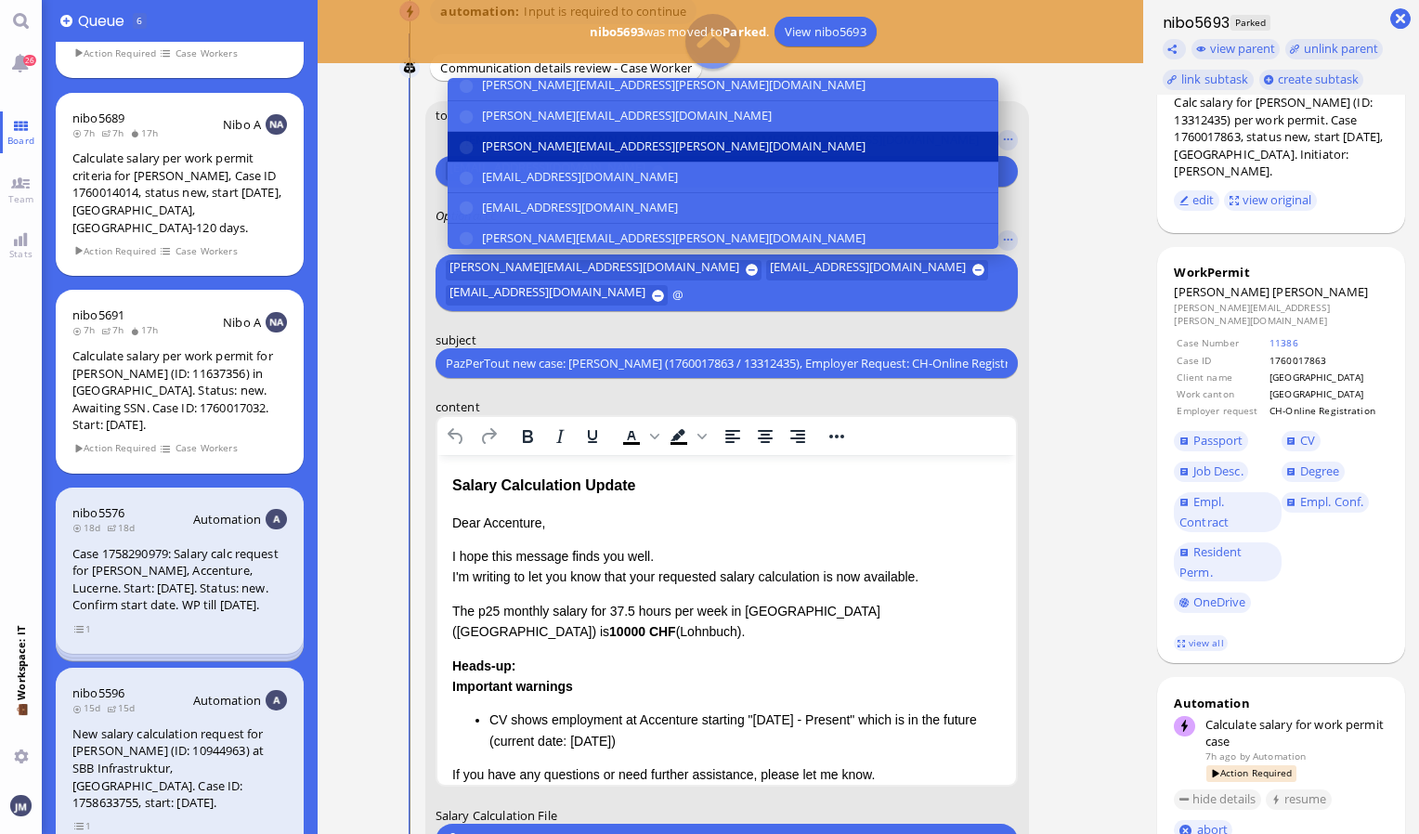
scroll to position [343, 0]
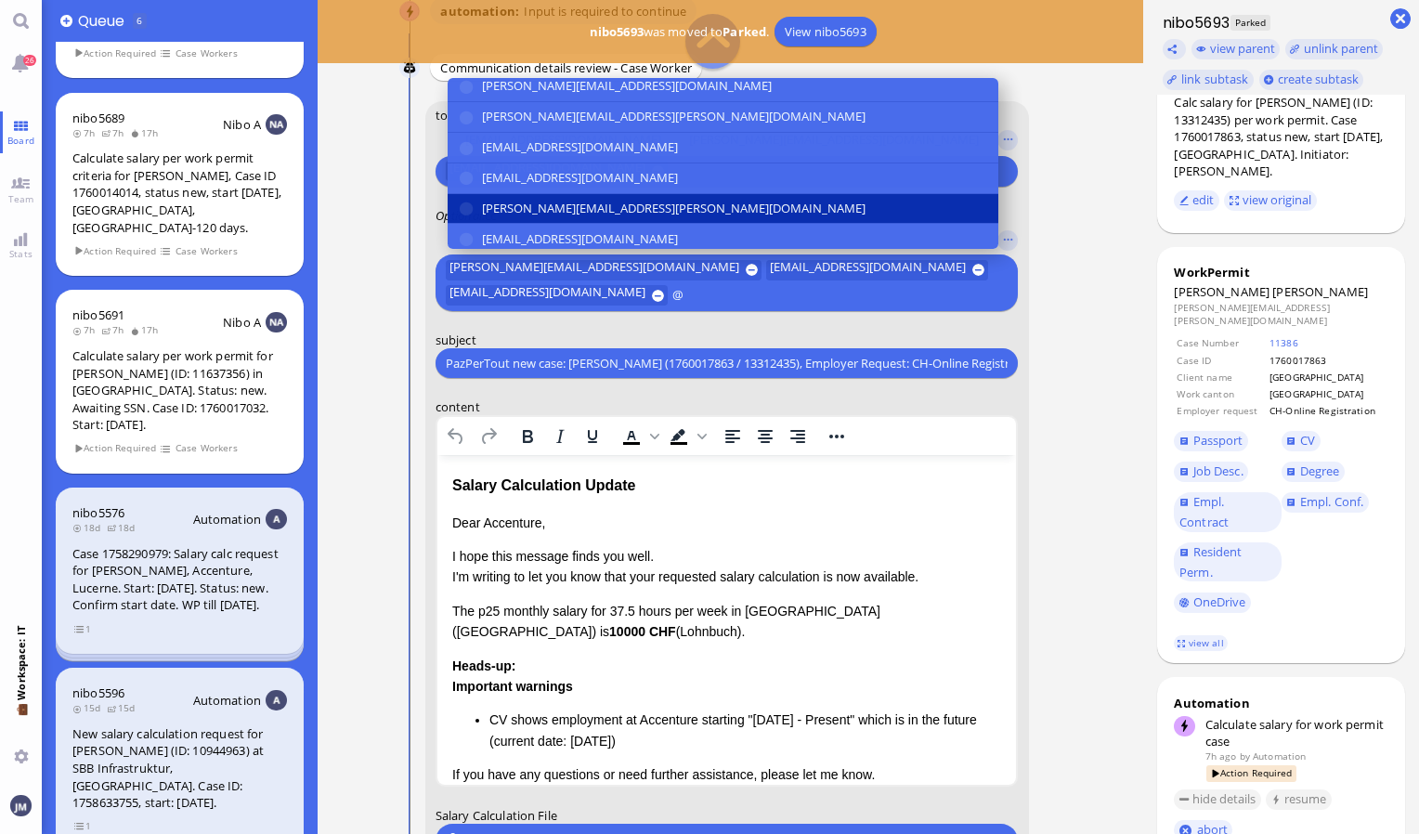
type input "@"
click at [523, 202] on span "[PERSON_NAME][EMAIL_ADDRESS][PERSON_NAME][DOMAIN_NAME]" at bounding box center [674, 209] width 384 height 20
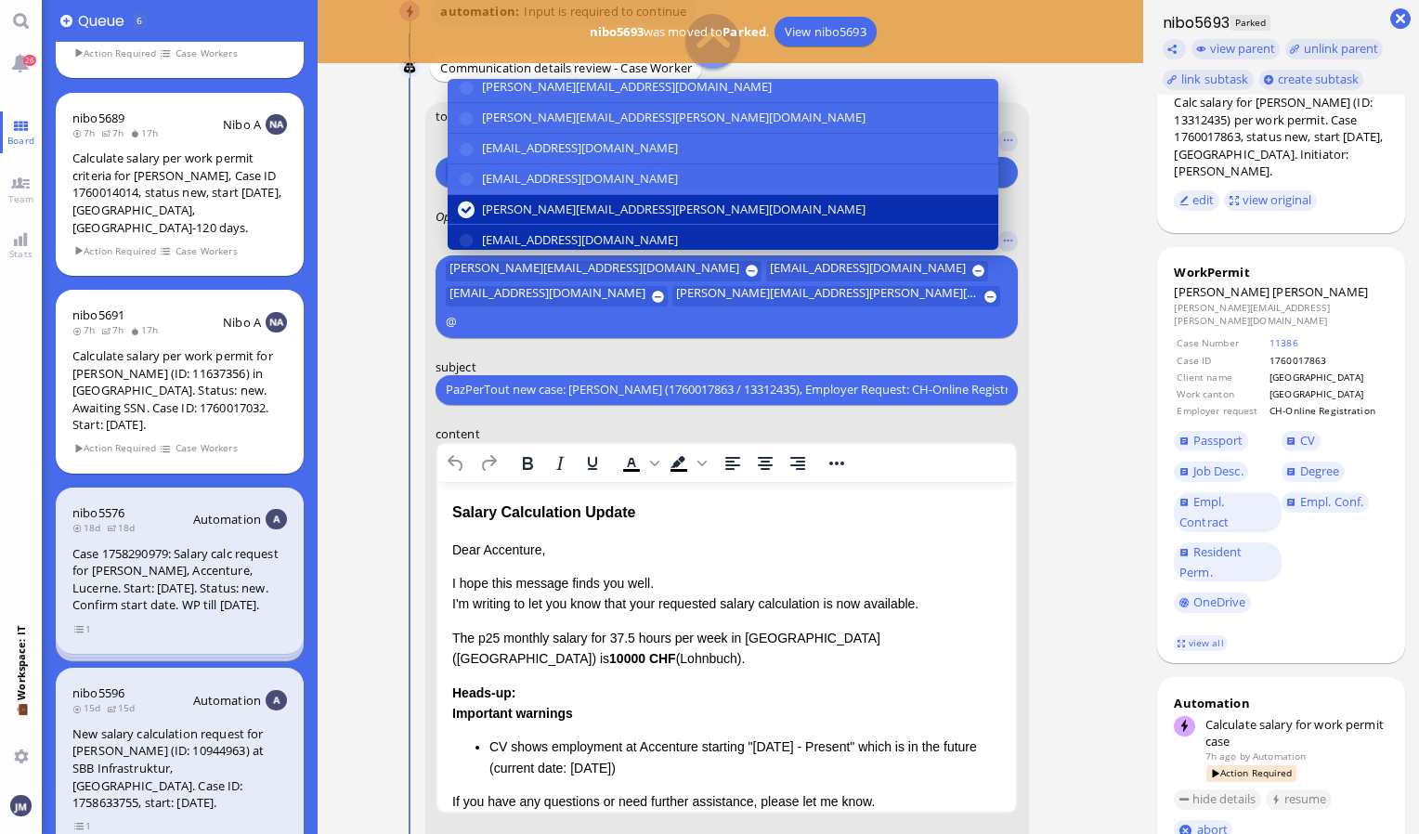
type input "@"
click at [530, 234] on span "[EMAIL_ADDRESS][DOMAIN_NAME]" at bounding box center [580, 240] width 196 height 20
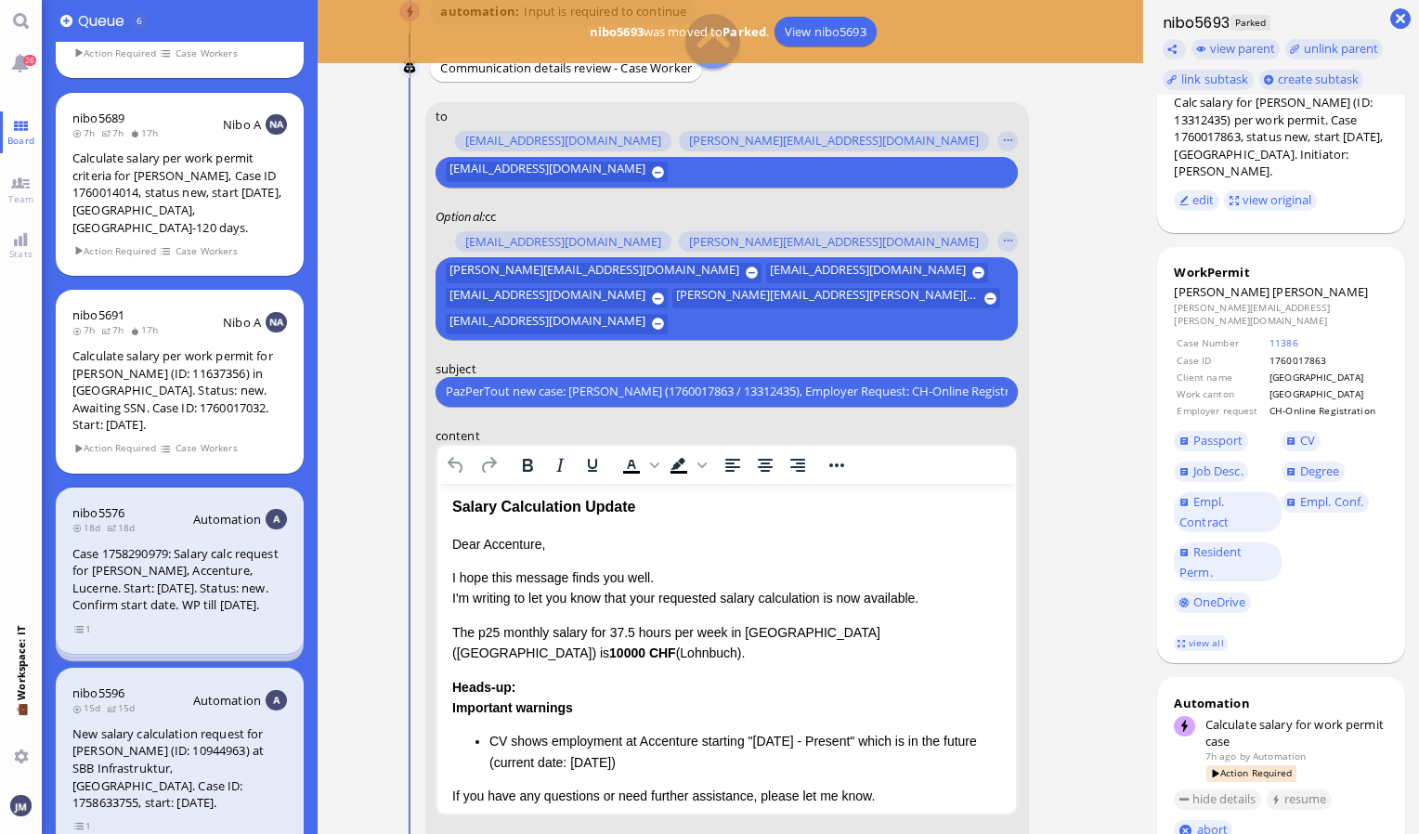
scroll to position [0, 0]
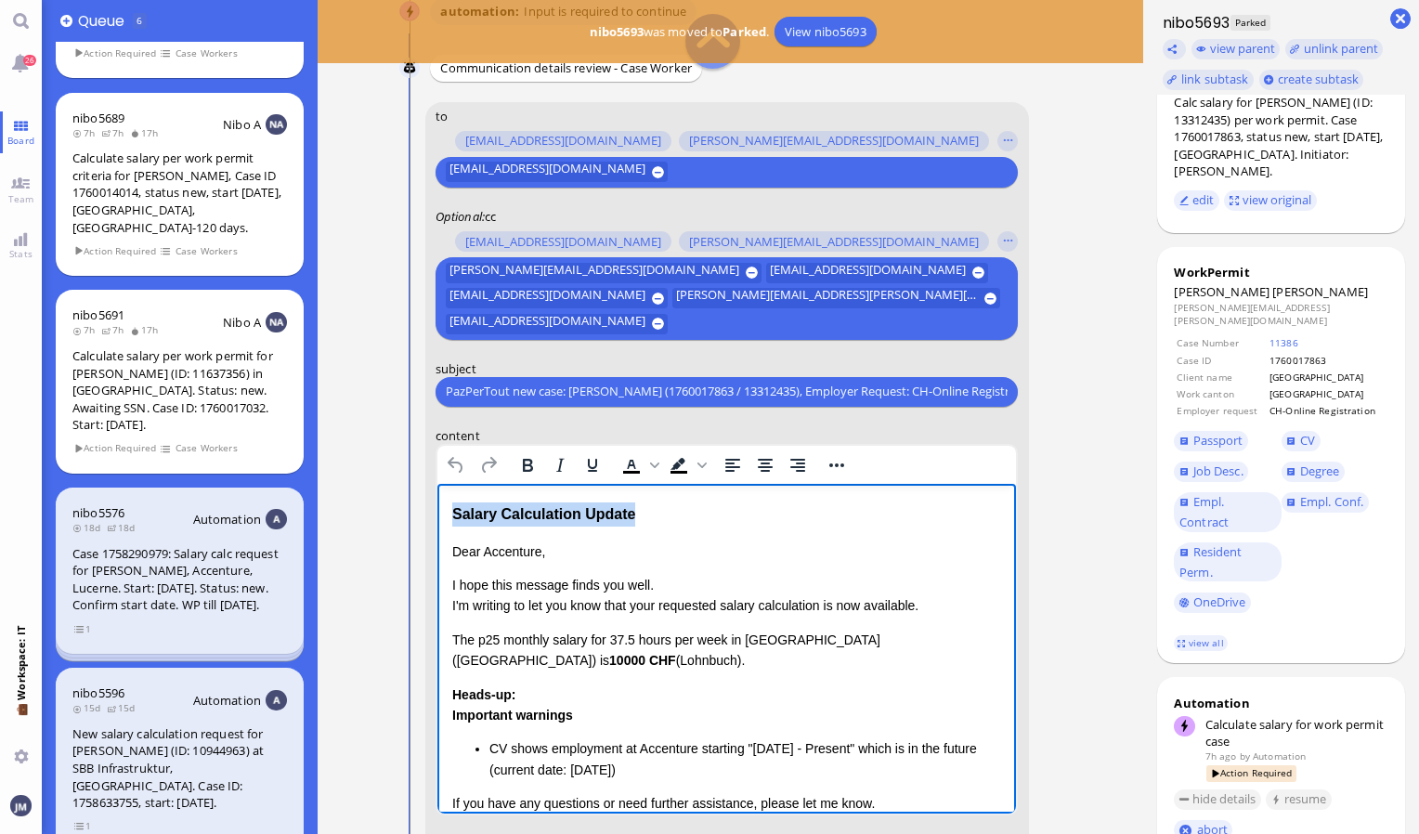
drag, startPoint x: 666, startPoint y: 512, endPoint x: 250, endPoint y: 519, distance: 416.1
click at [436, 519] on html "Salary Calculation Update Dear Accenture, I hope this message finds you well. I…" at bounding box center [725, 714] width 579 height 462
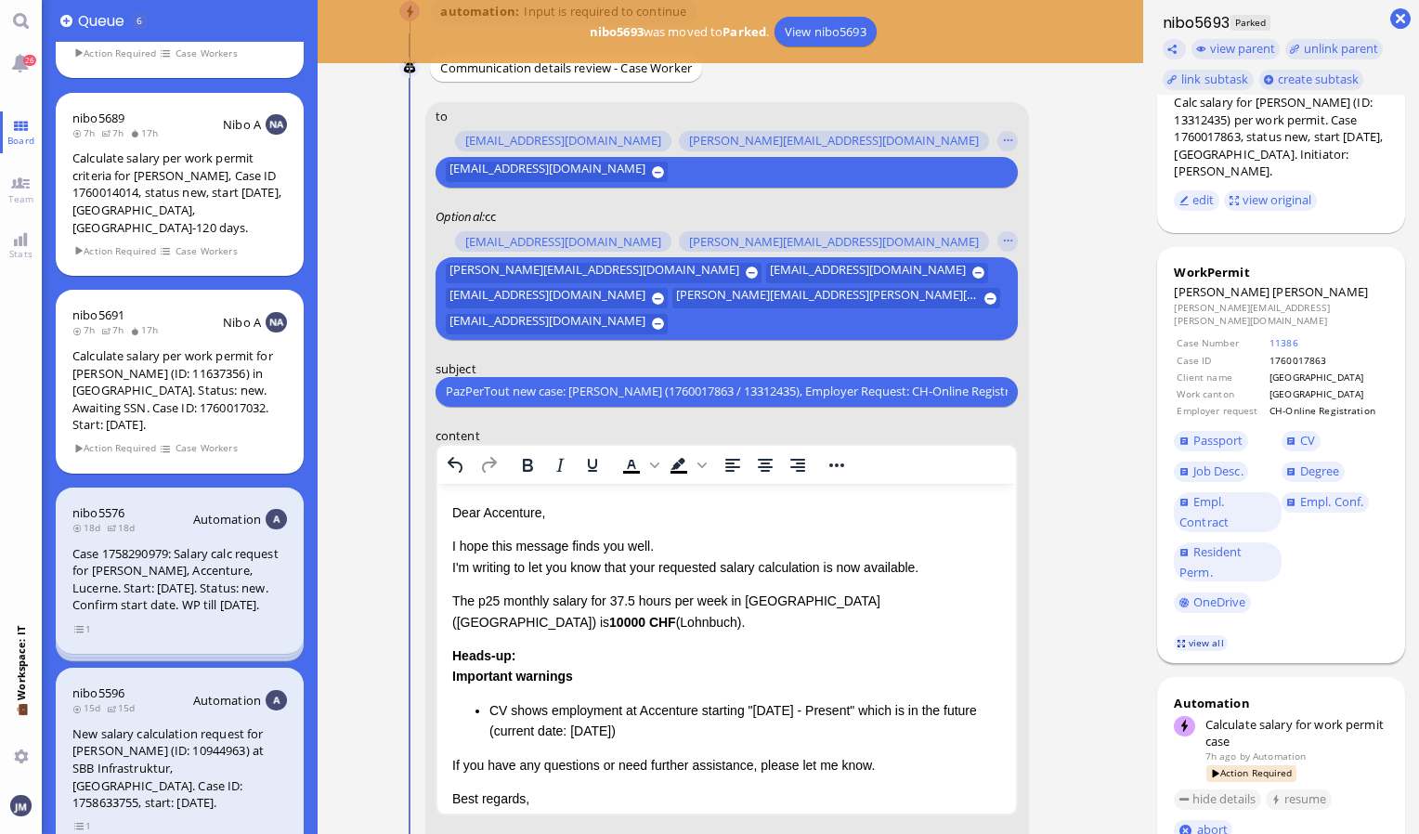
click at [1213, 635] on link "view all" at bounding box center [1201, 643] width 54 height 16
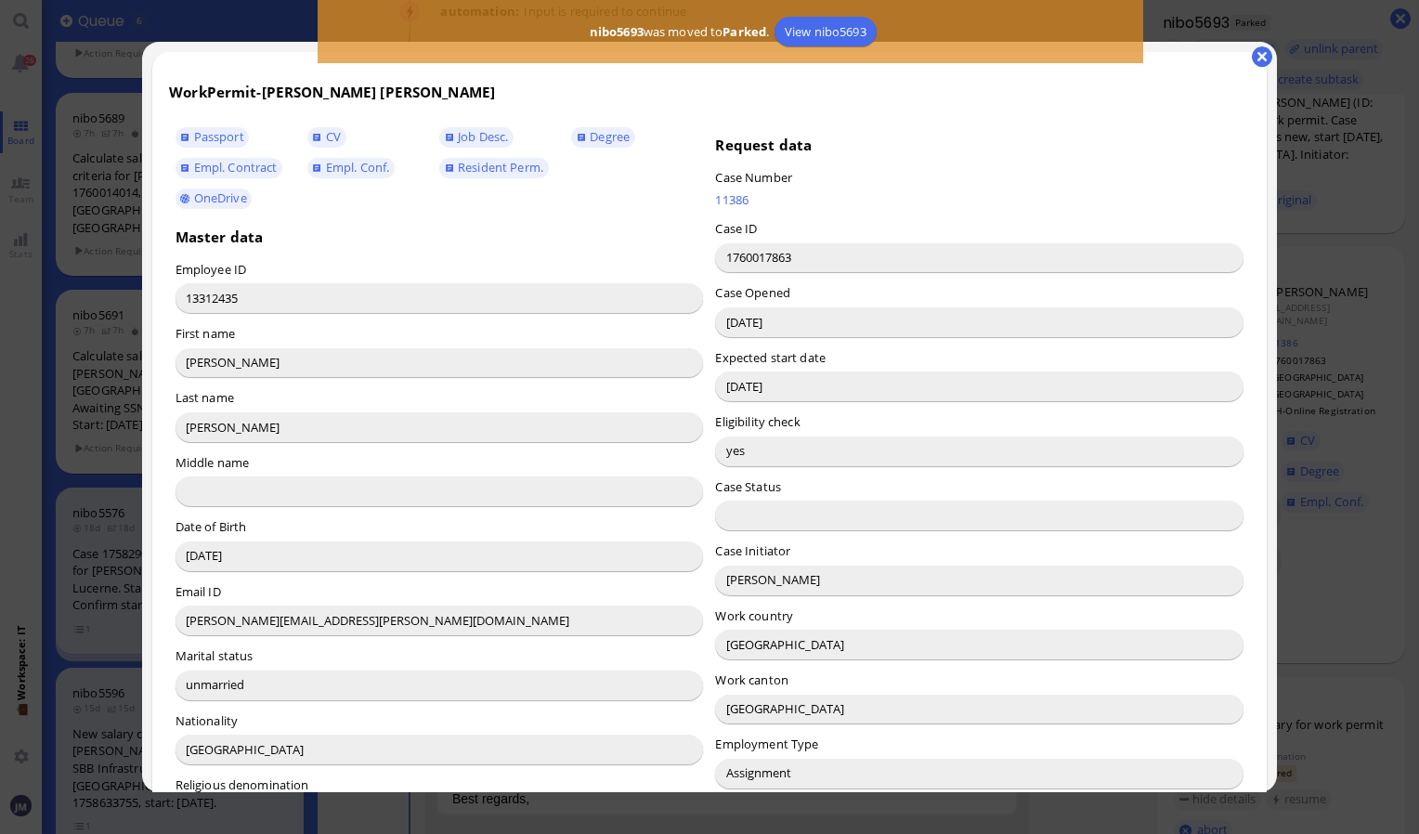
click at [726, 578] on input "[PERSON_NAME]" at bounding box center [979, 581] width 528 height 30
click at [1258, 59] on button "button" at bounding box center [1262, 56] width 20 height 20
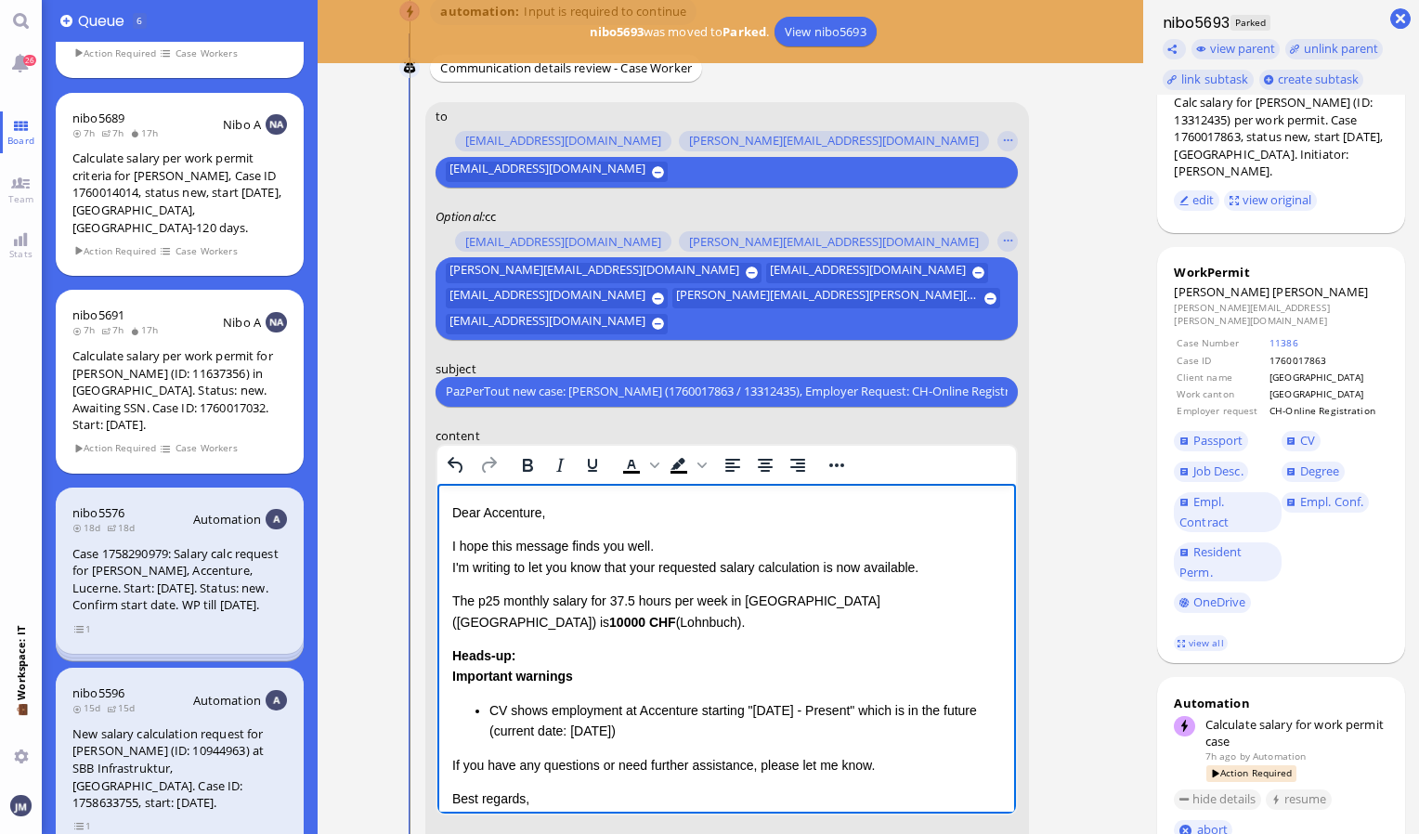
click at [504, 512] on p "Dear Accenture," at bounding box center [726, 511] width 550 height 20
click at [449, 582] on html "Dear [PERSON_NAME], I hope this message finds you well. I'm writing to let you …" at bounding box center [725, 695] width 579 height 424
drag, startPoint x: 452, startPoint y: 582, endPoint x: 701, endPoint y: 731, distance: 289.9
click at [701, 731] on div "Dear [PERSON_NAME], I hope this message finds you well. I'm writing to let you …" at bounding box center [726, 675] width 550 height 348
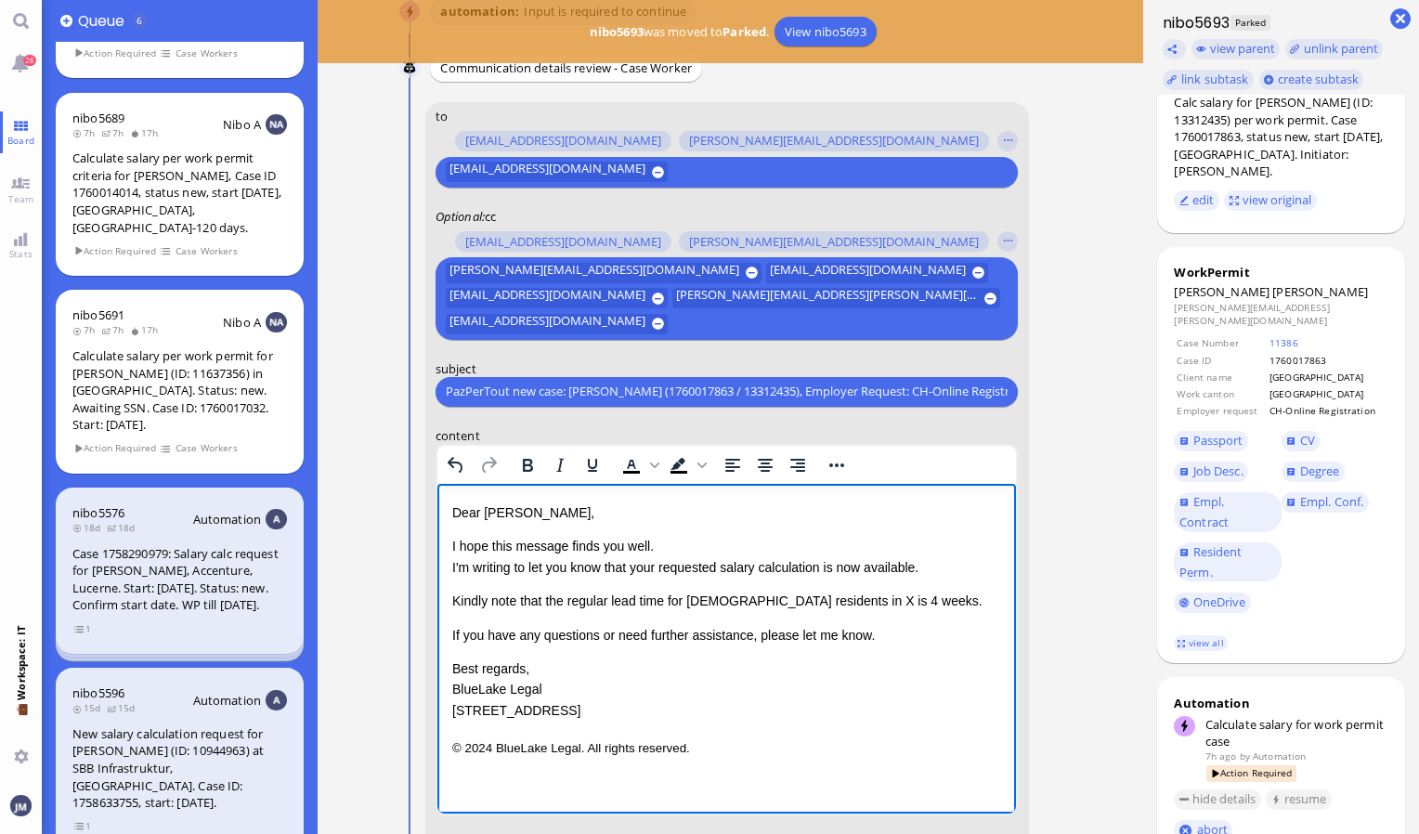
click at [689, 602] on span "Kindly note that the regular lead time for [DEMOGRAPHIC_DATA] residents in X is…" at bounding box center [716, 599] width 530 height 15
click at [816, 599] on span "Kindly note that the regular lead time for Non-EU residents in X is 4 weeks." at bounding box center [666, 599] width 431 height 15
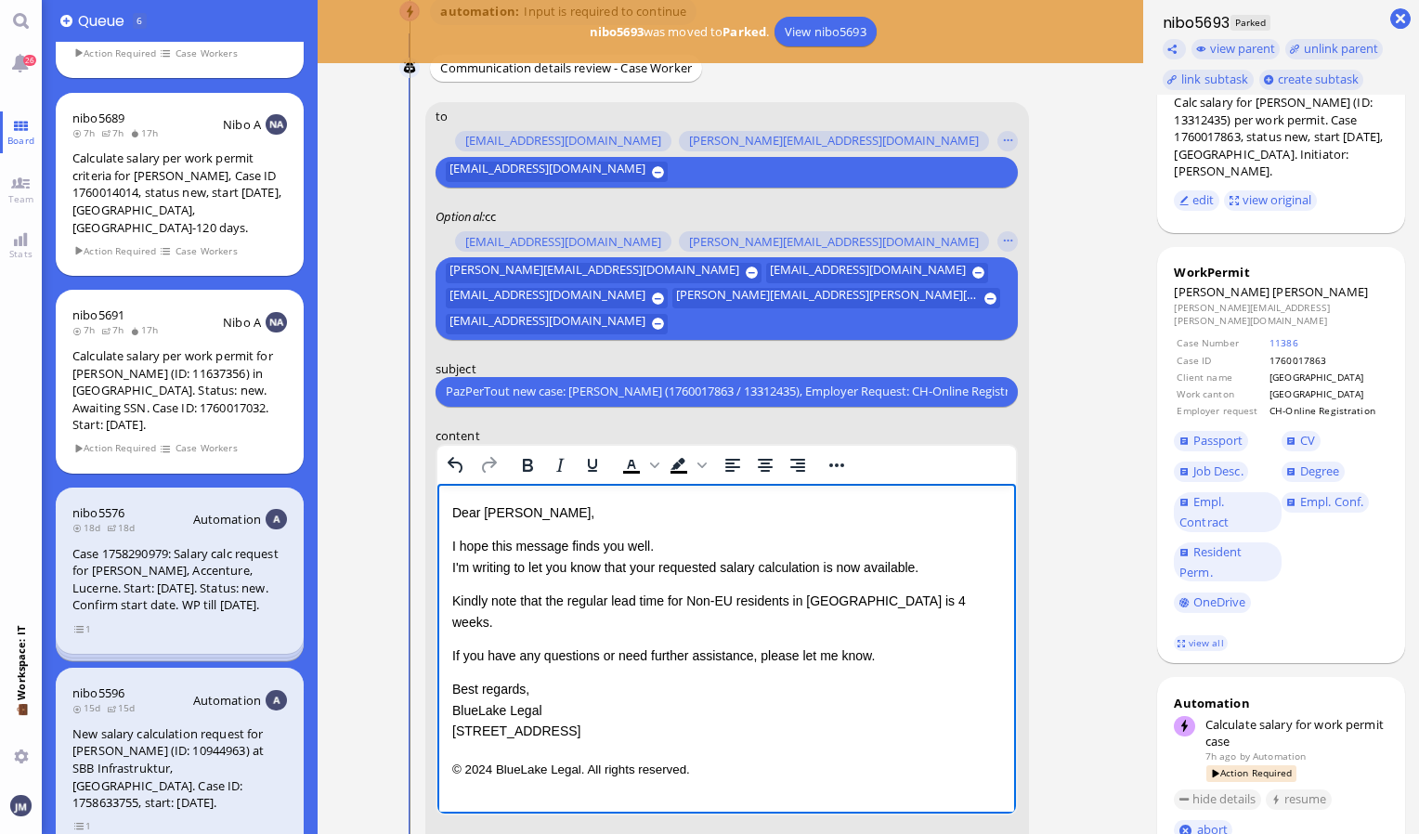
click at [866, 609] on p "Kindly note that the regular lead time for Non-EU residents in [GEOGRAPHIC_DATA…" at bounding box center [726, 611] width 550 height 42
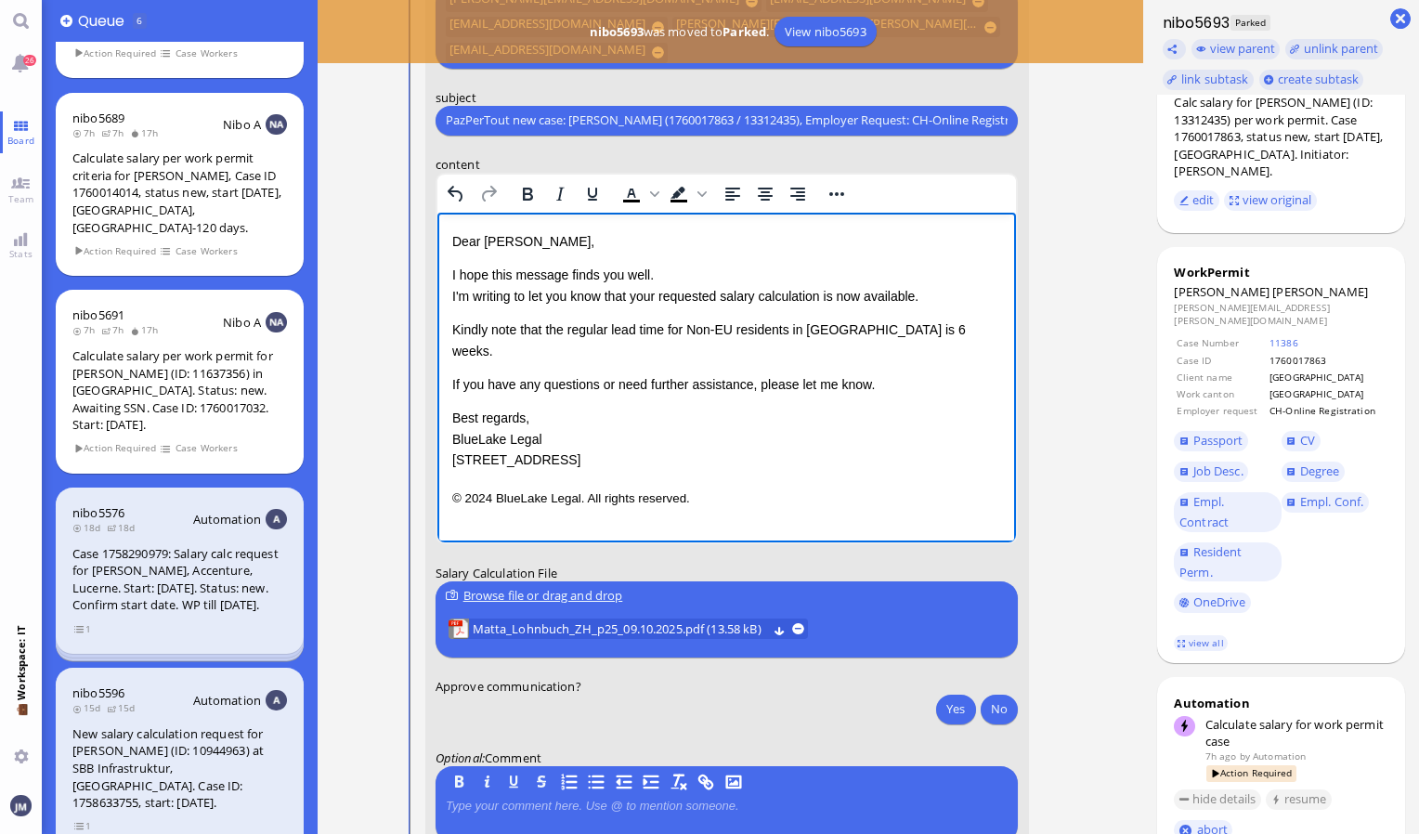
scroll to position [-51, 0]
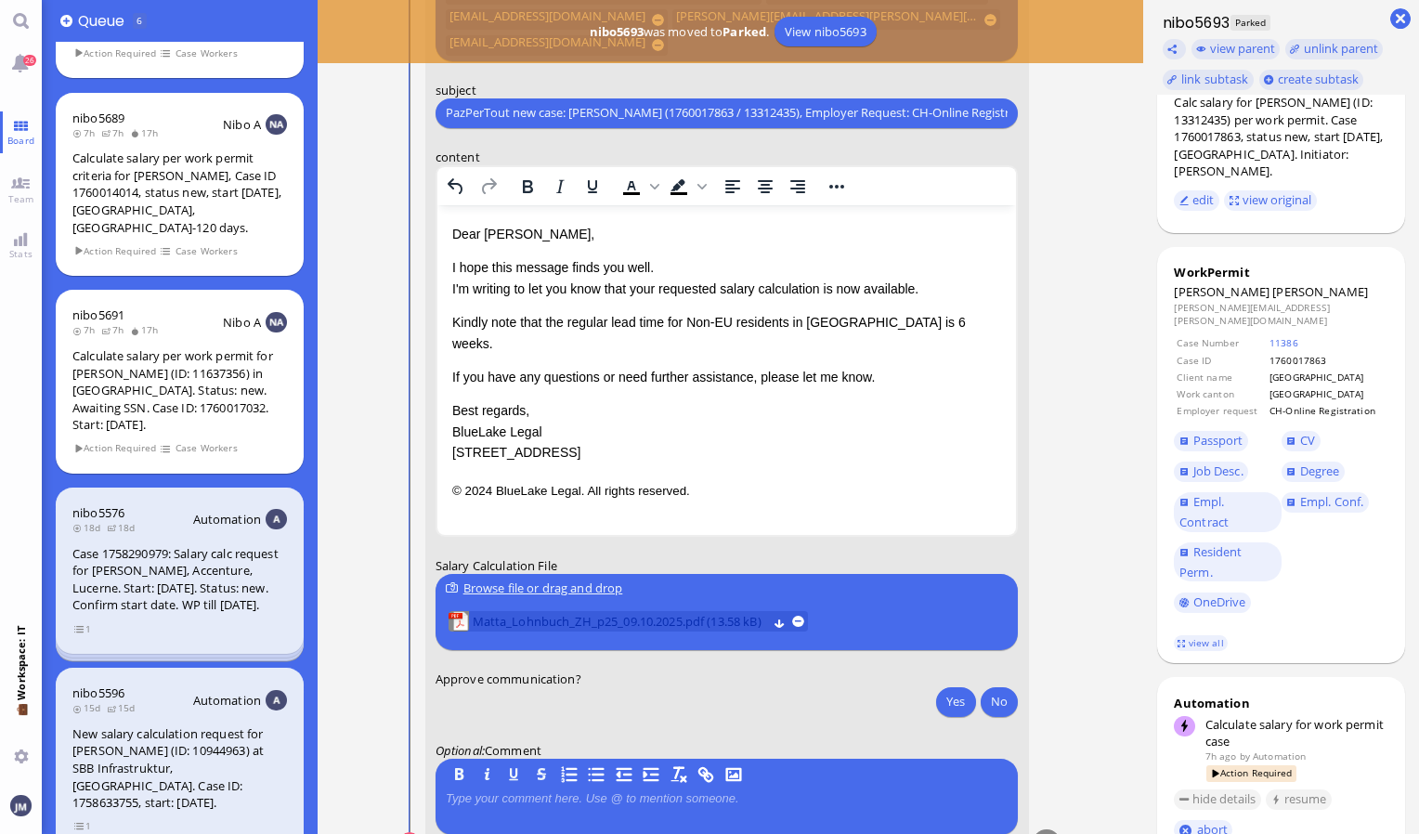
click at [514, 618] on span "Matta_Lohnbuch_ZH_p25_09.10.2025.pdf (13.58 kB)" at bounding box center [620, 621] width 294 height 20
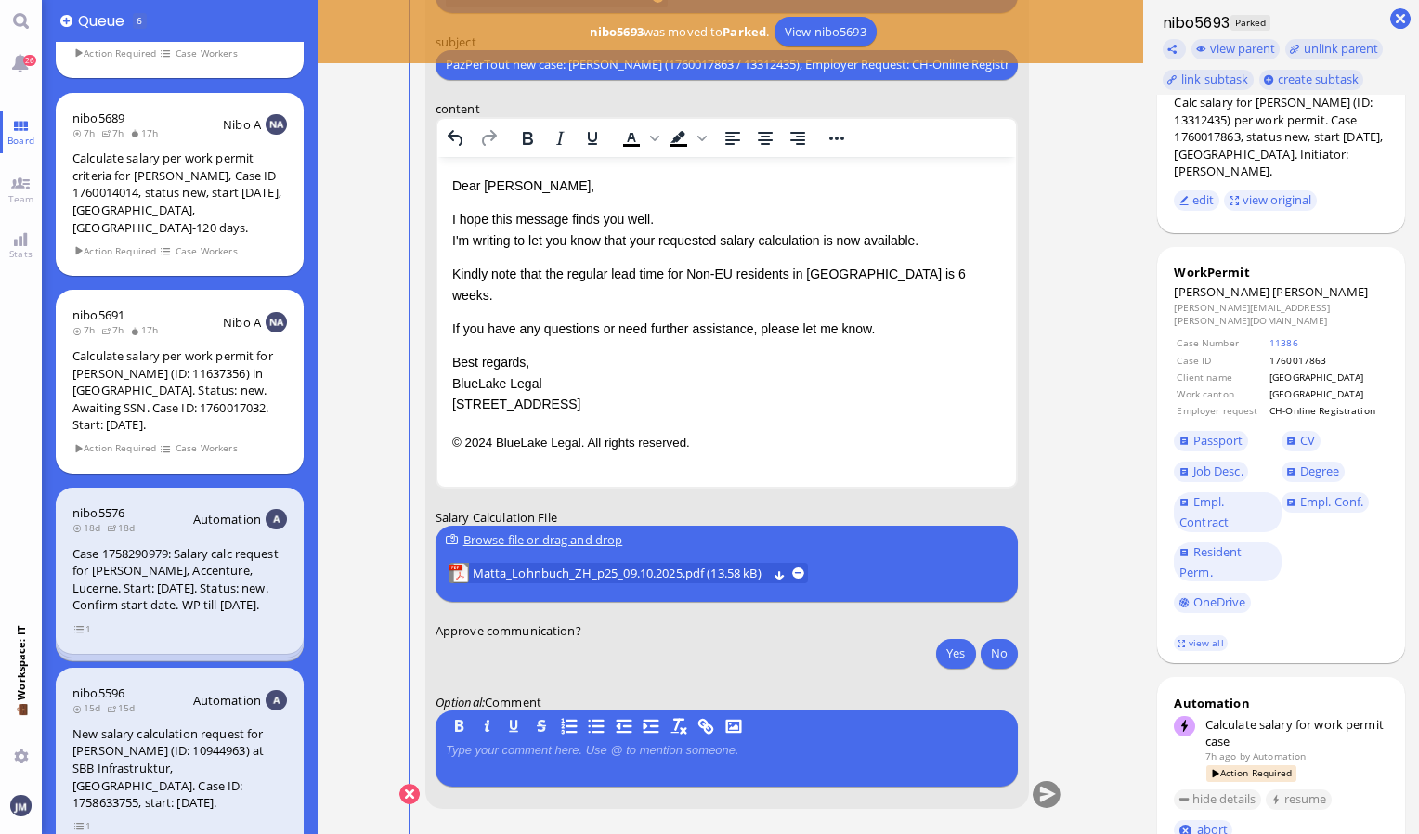
scroll to position [0, 0]
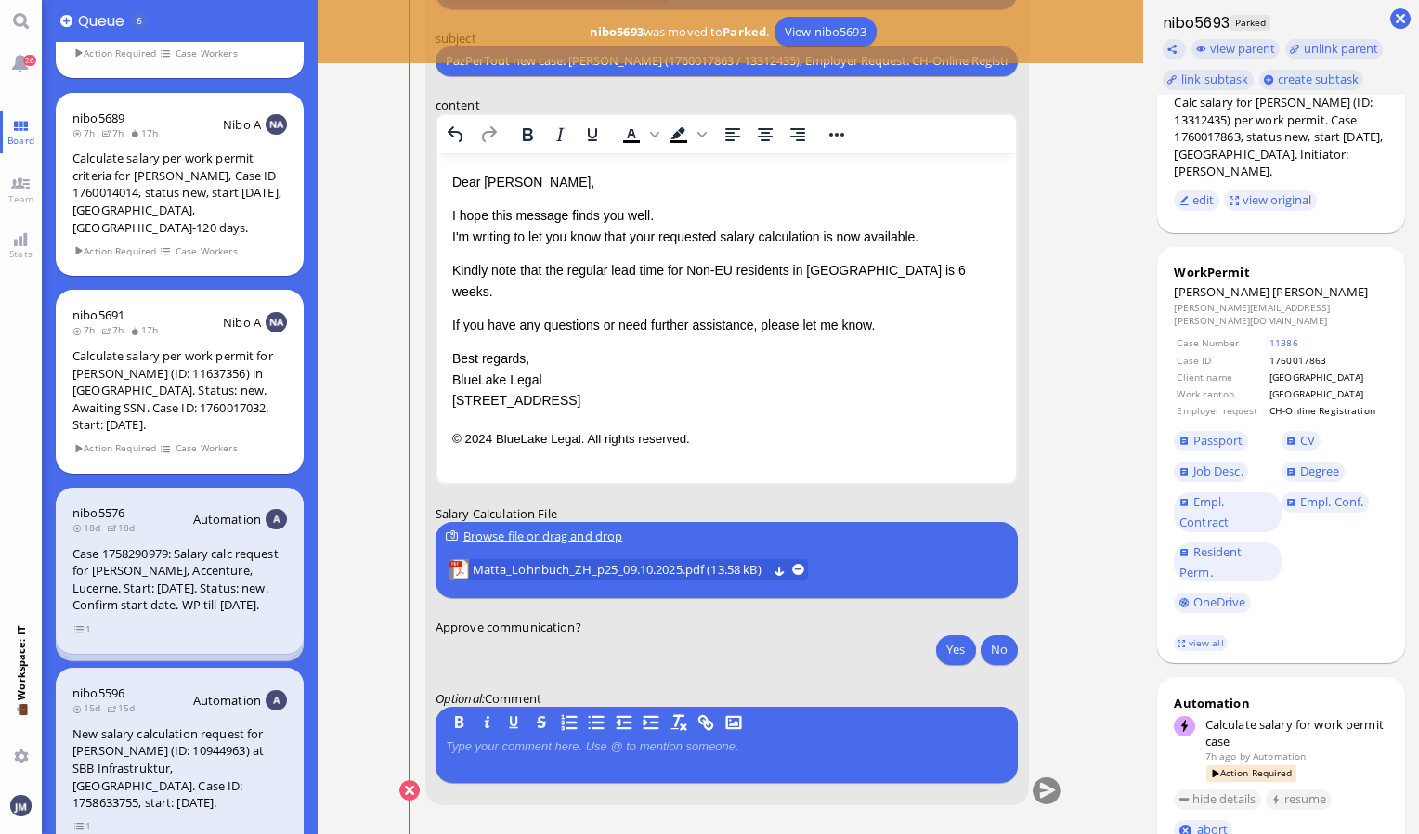
click at [587, 535] on div "Browse file or drag and drop" at bounding box center [727, 537] width 562 height 20
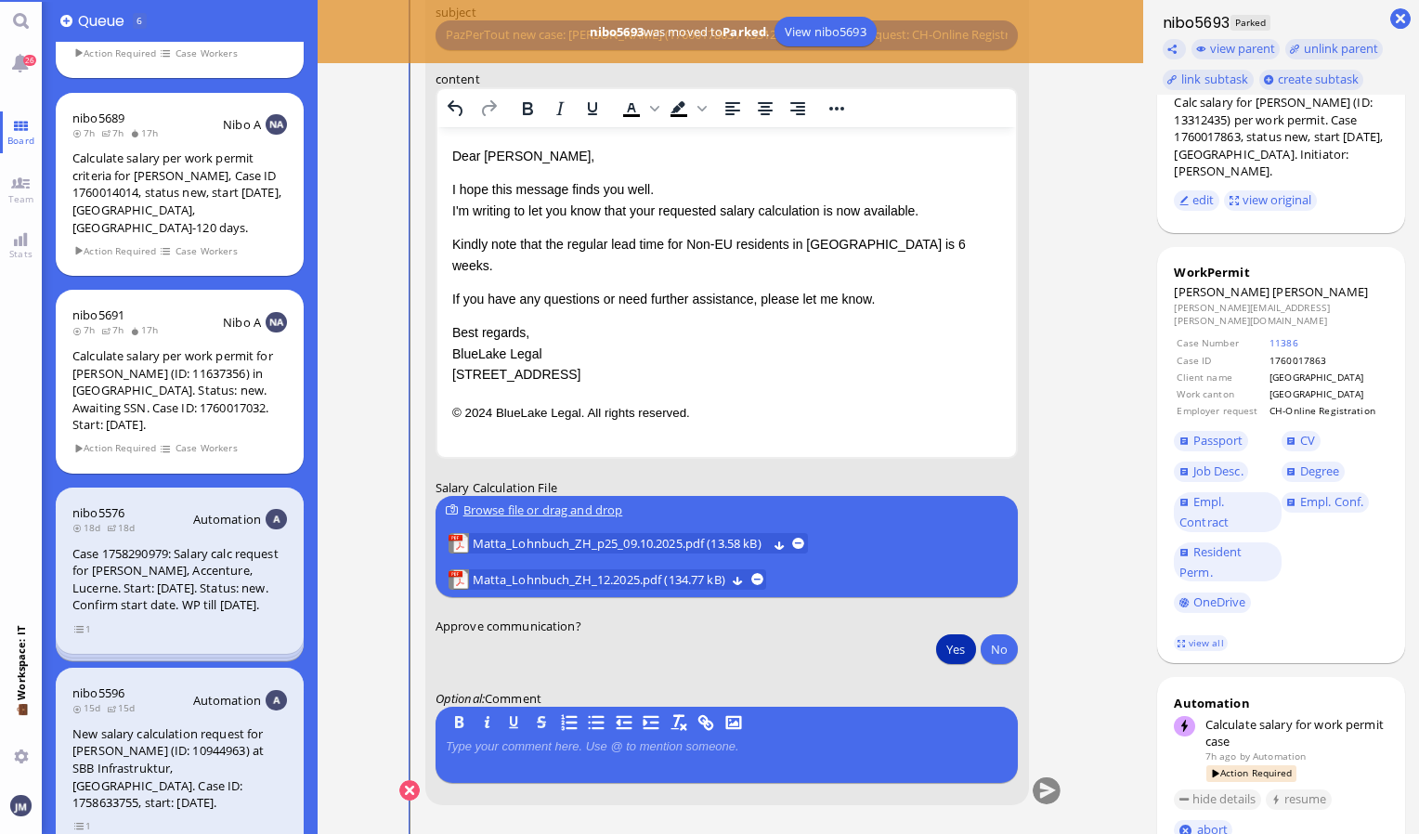
click at [968, 648] on button "Yes" at bounding box center [955, 649] width 39 height 30
click at [1047, 793] on button "submit" at bounding box center [1047, 791] width 28 height 28
click at [13, 56] on link "26" at bounding box center [21, 63] width 42 height 42
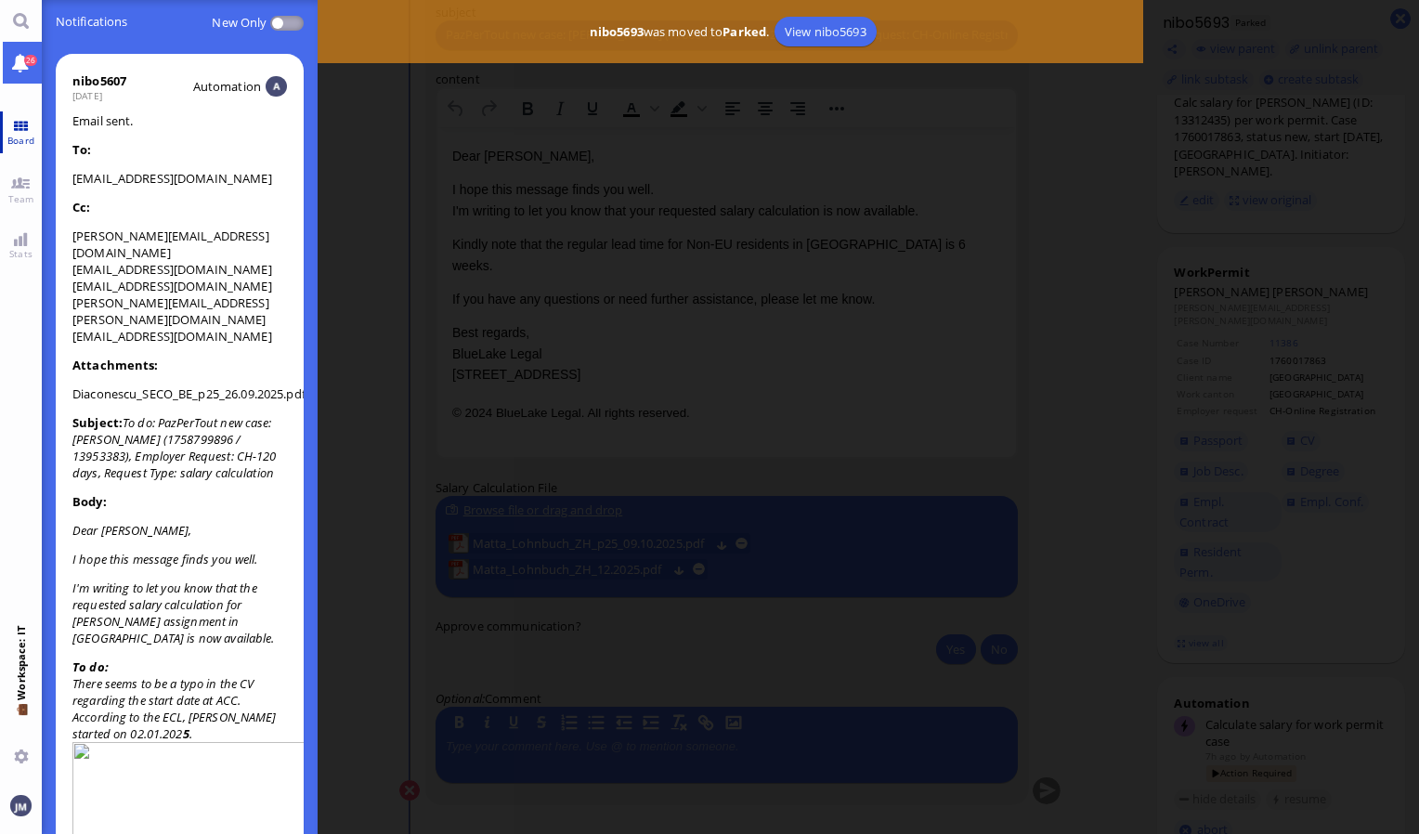
click at [13, 136] on span "Board" at bounding box center [21, 140] width 36 height 13
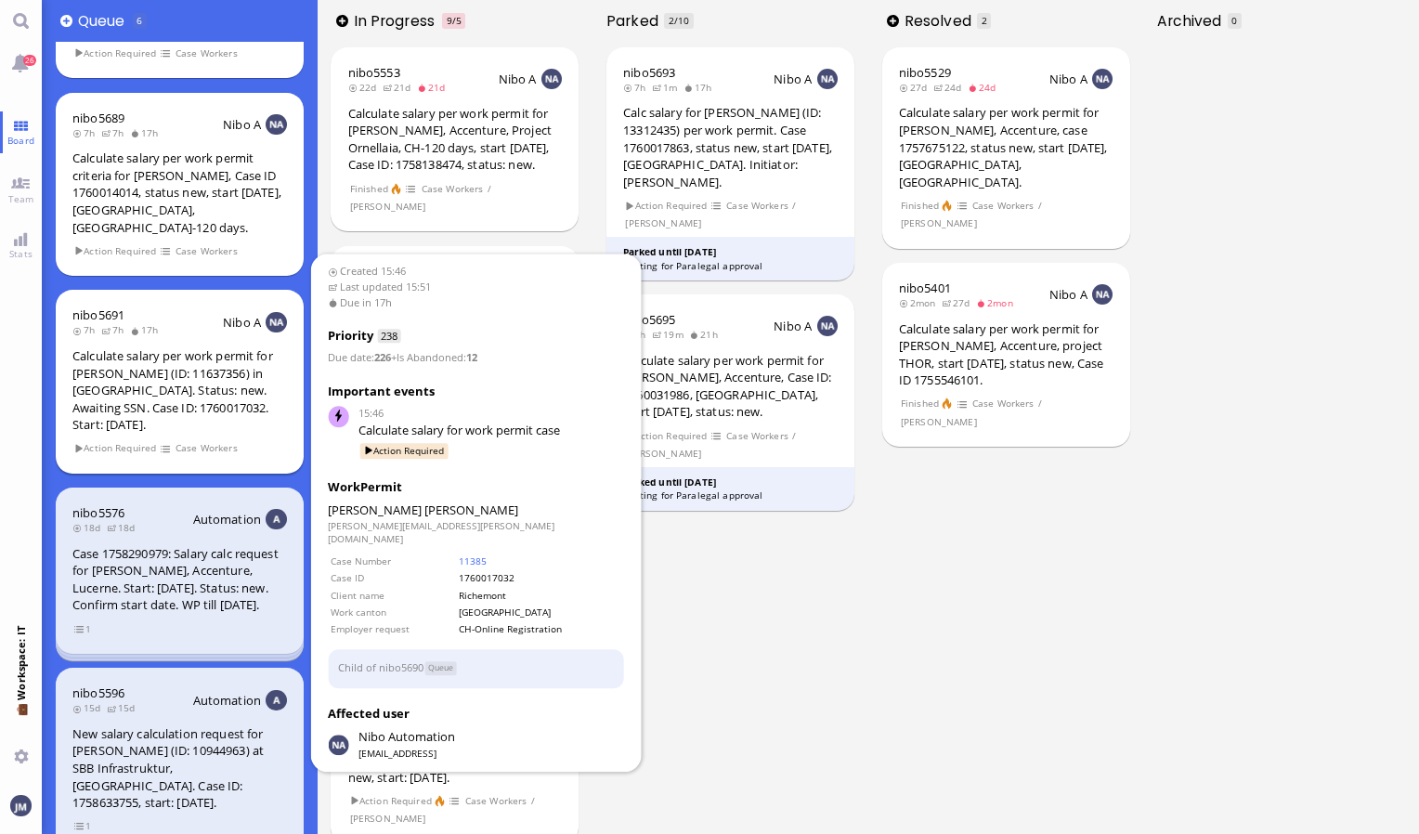
click at [133, 375] on div "Calculate salary per work permit for [PERSON_NAME] (ID: 11637356) in [GEOGRAPHI…" at bounding box center [179, 390] width 215 height 86
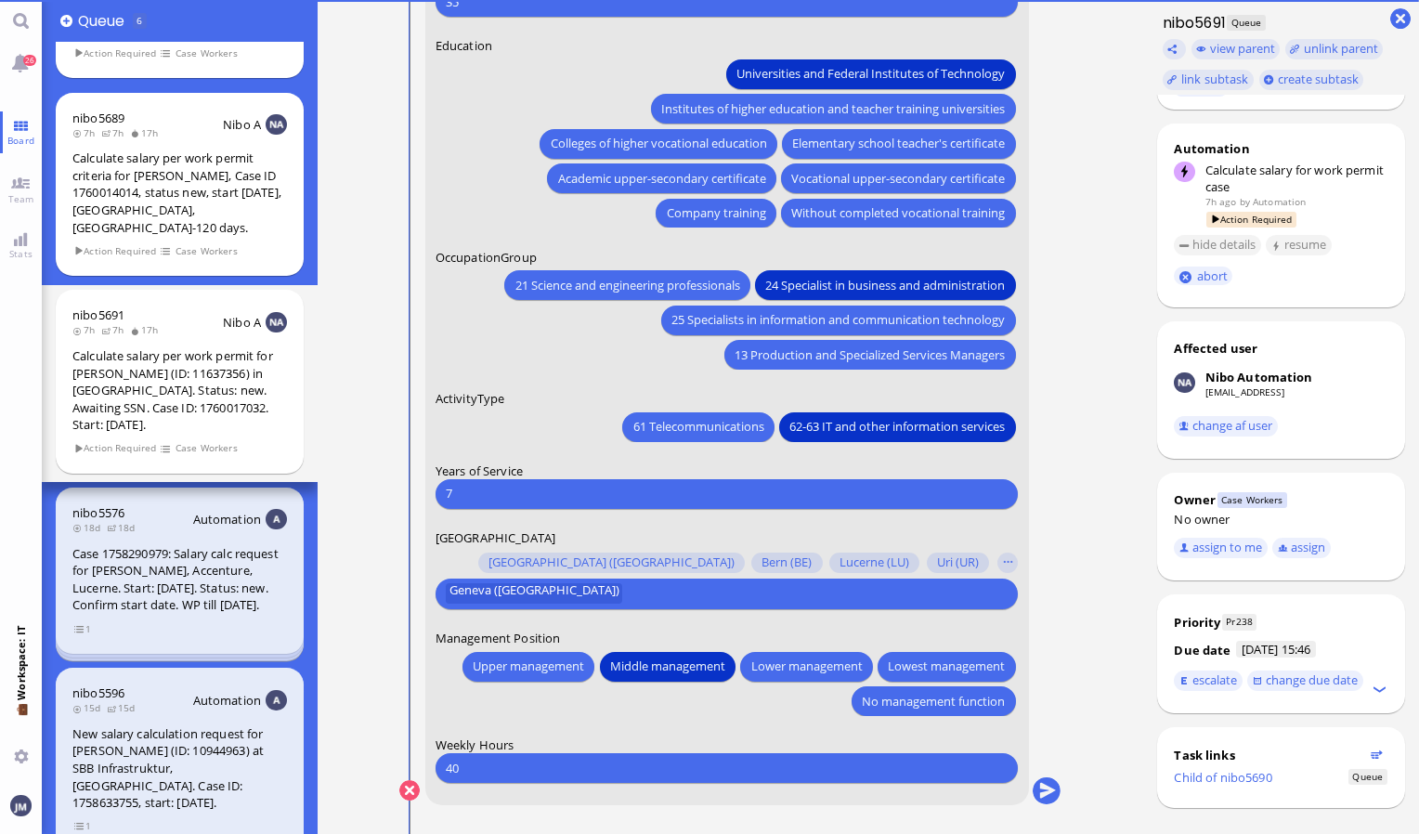
scroll to position [538, 0]
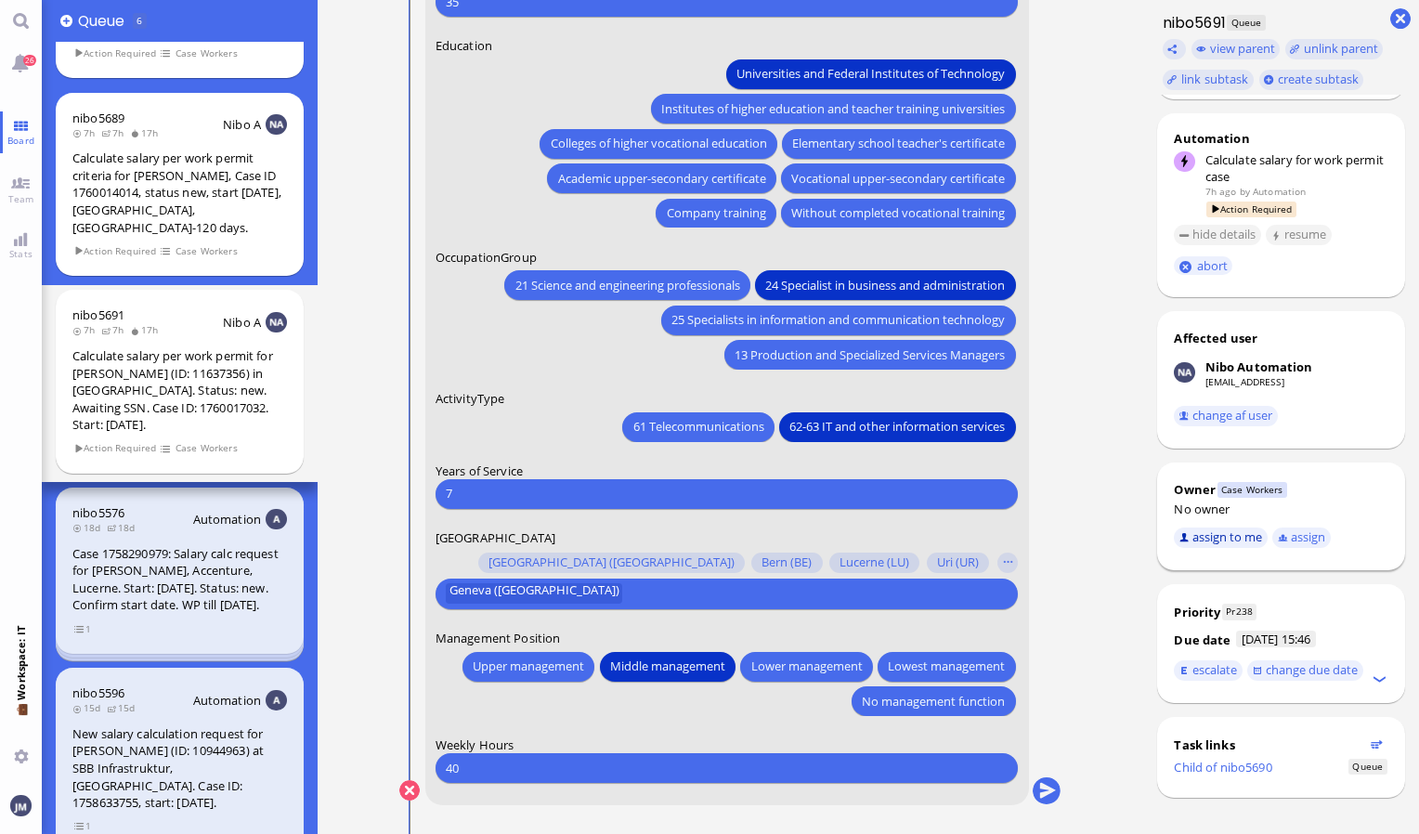
click at [1237, 530] on button "assign to me" at bounding box center [1221, 537] width 94 height 20
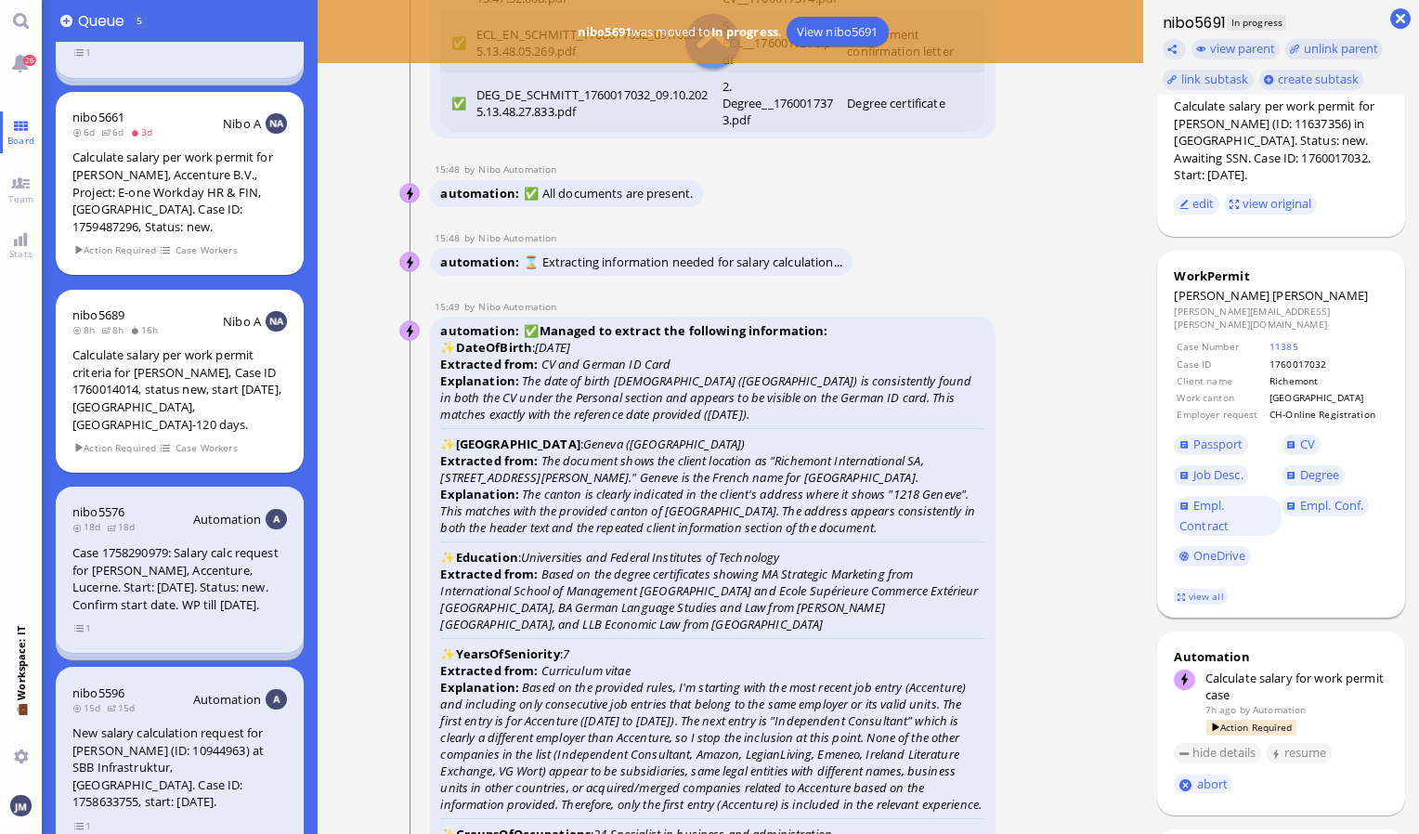
scroll to position [0, 0]
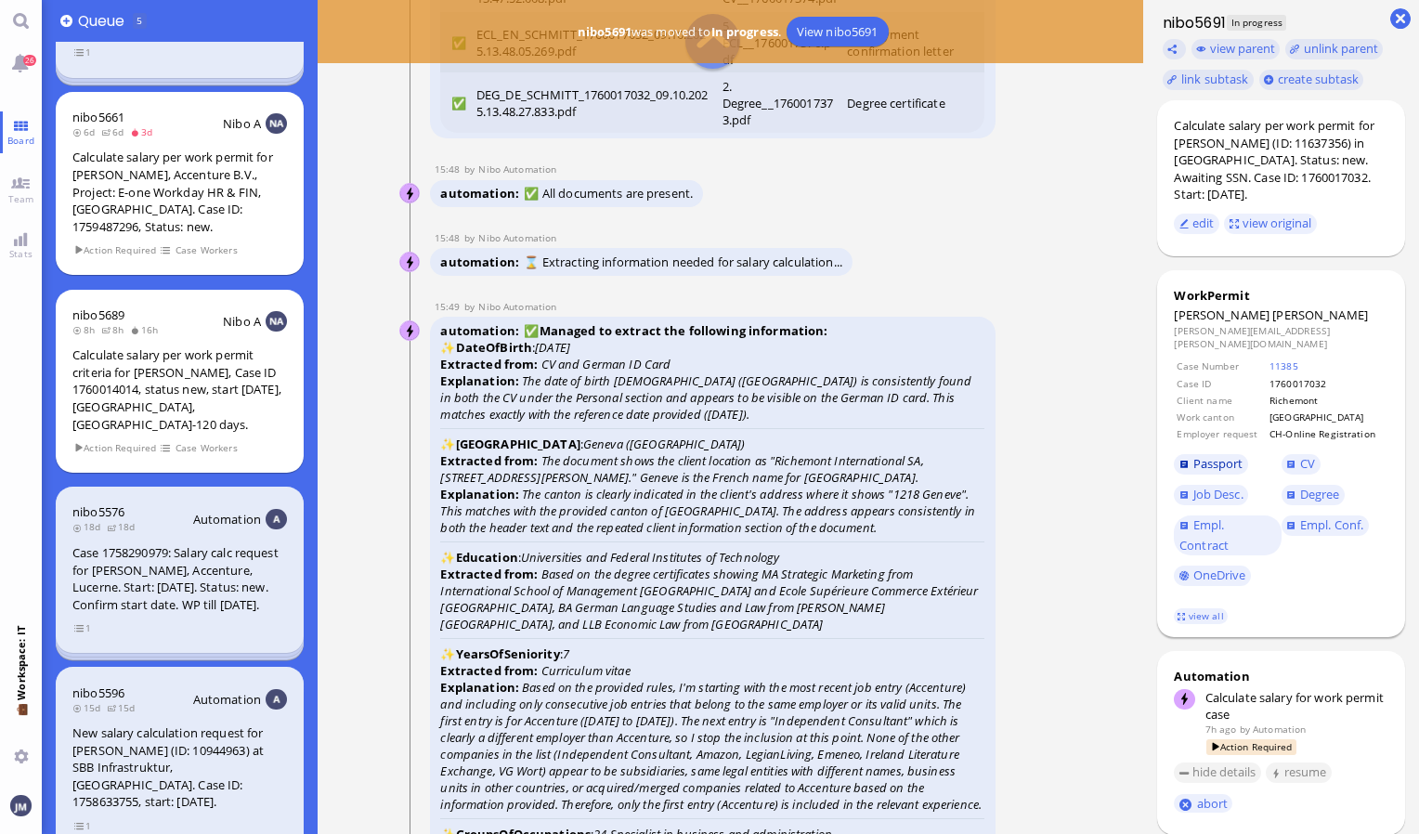
click at [1215, 455] on span "Passport" at bounding box center [1218, 463] width 50 height 17
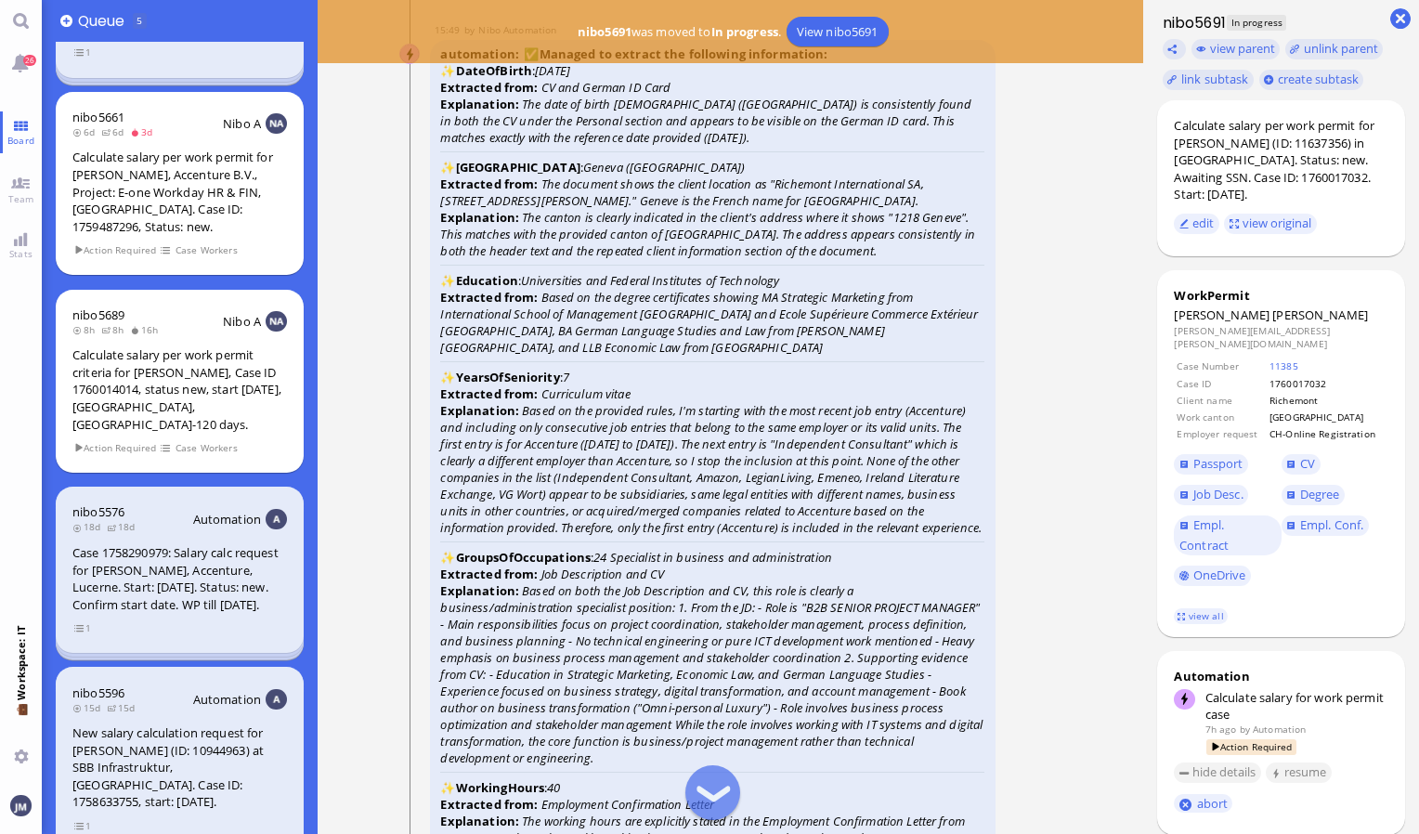
scroll to position [-3157, 0]
click at [1318, 486] on span "Degree" at bounding box center [1320, 494] width 40 height 17
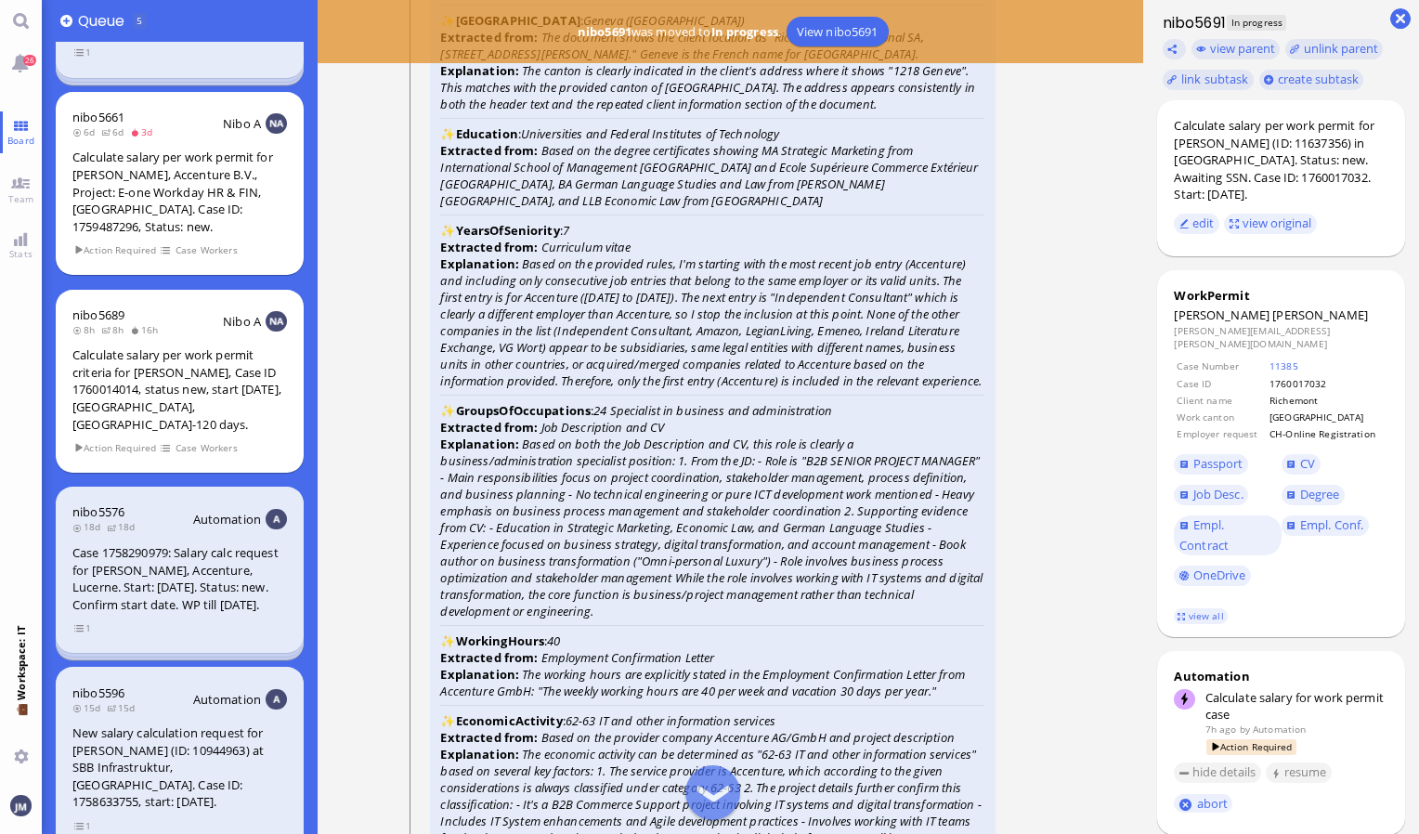
scroll to position [-2972, 0]
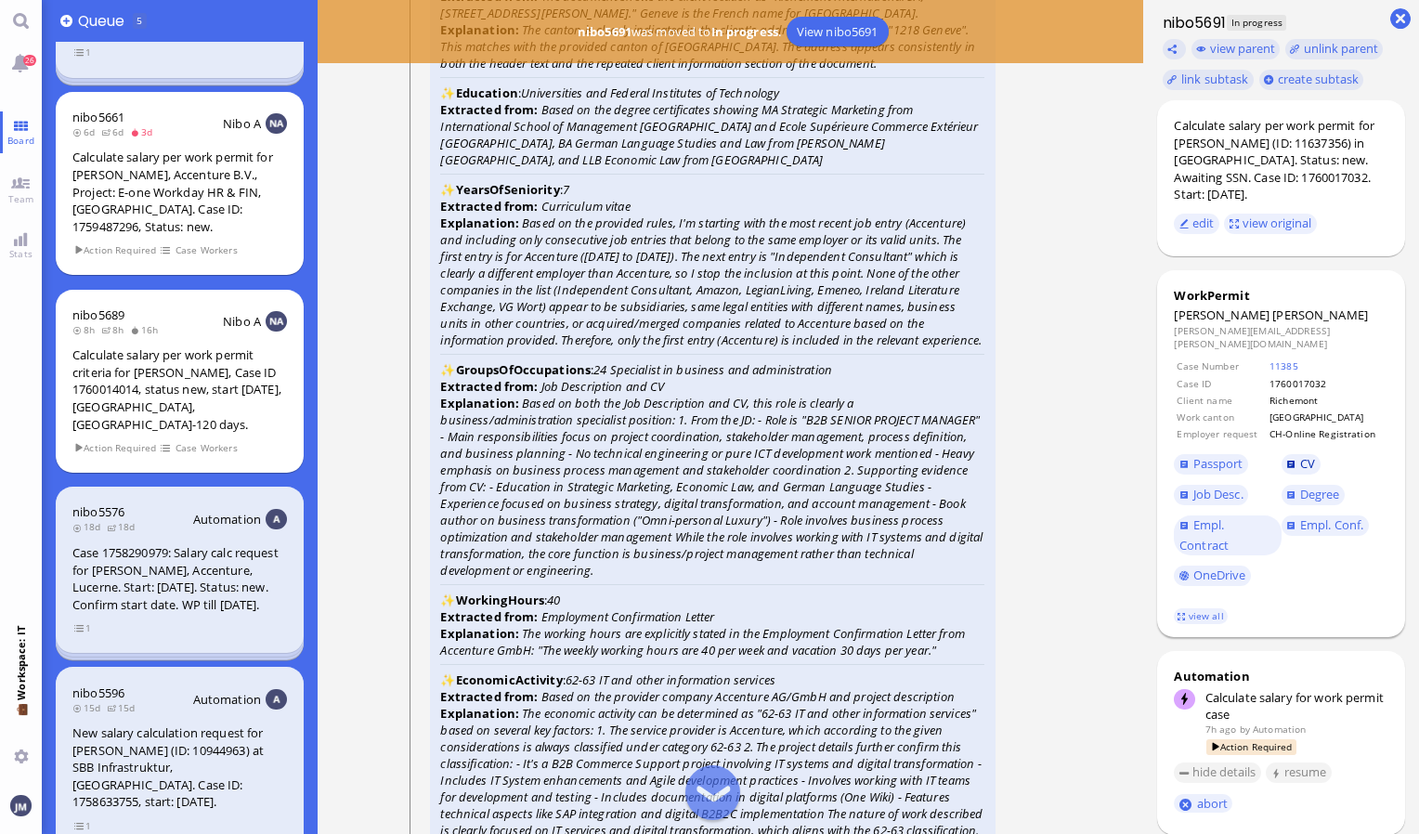
click at [1302, 455] on span "CV" at bounding box center [1307, 463] width 15 height 17
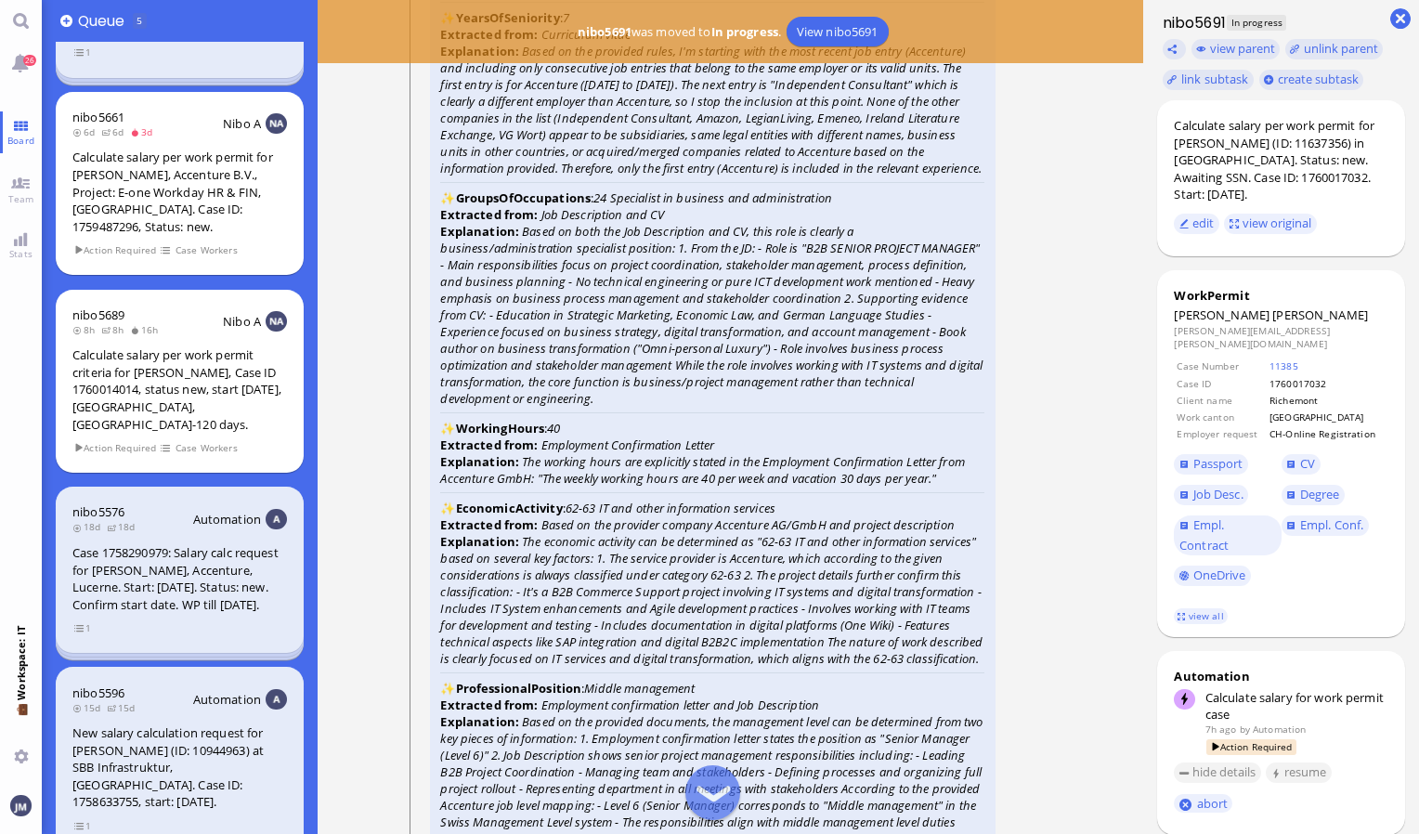
scroll to position [-2786, 0]
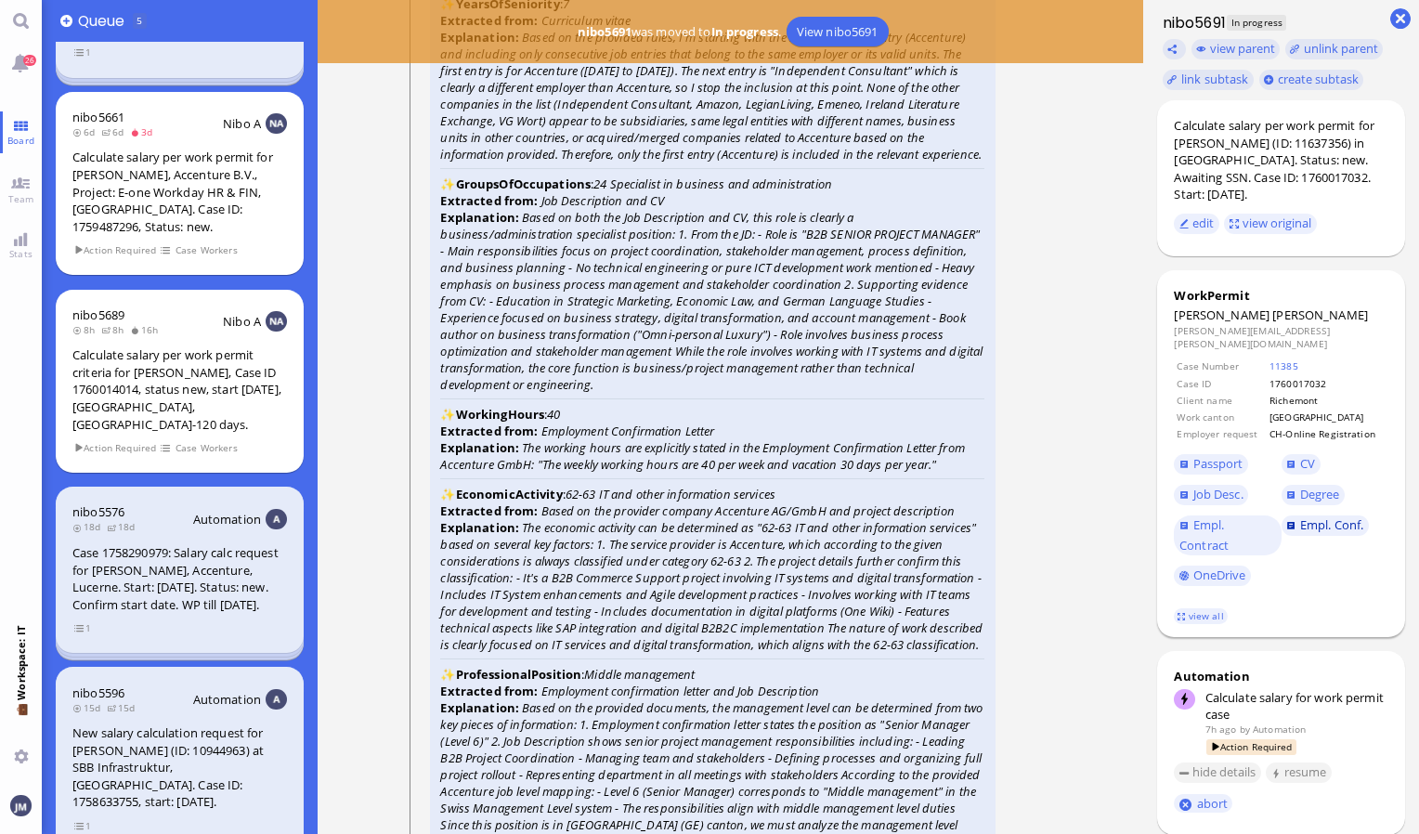
click at [1314, 516] on span "Empl. Conf." at bounding box center [1331, 524] width 63 height 17
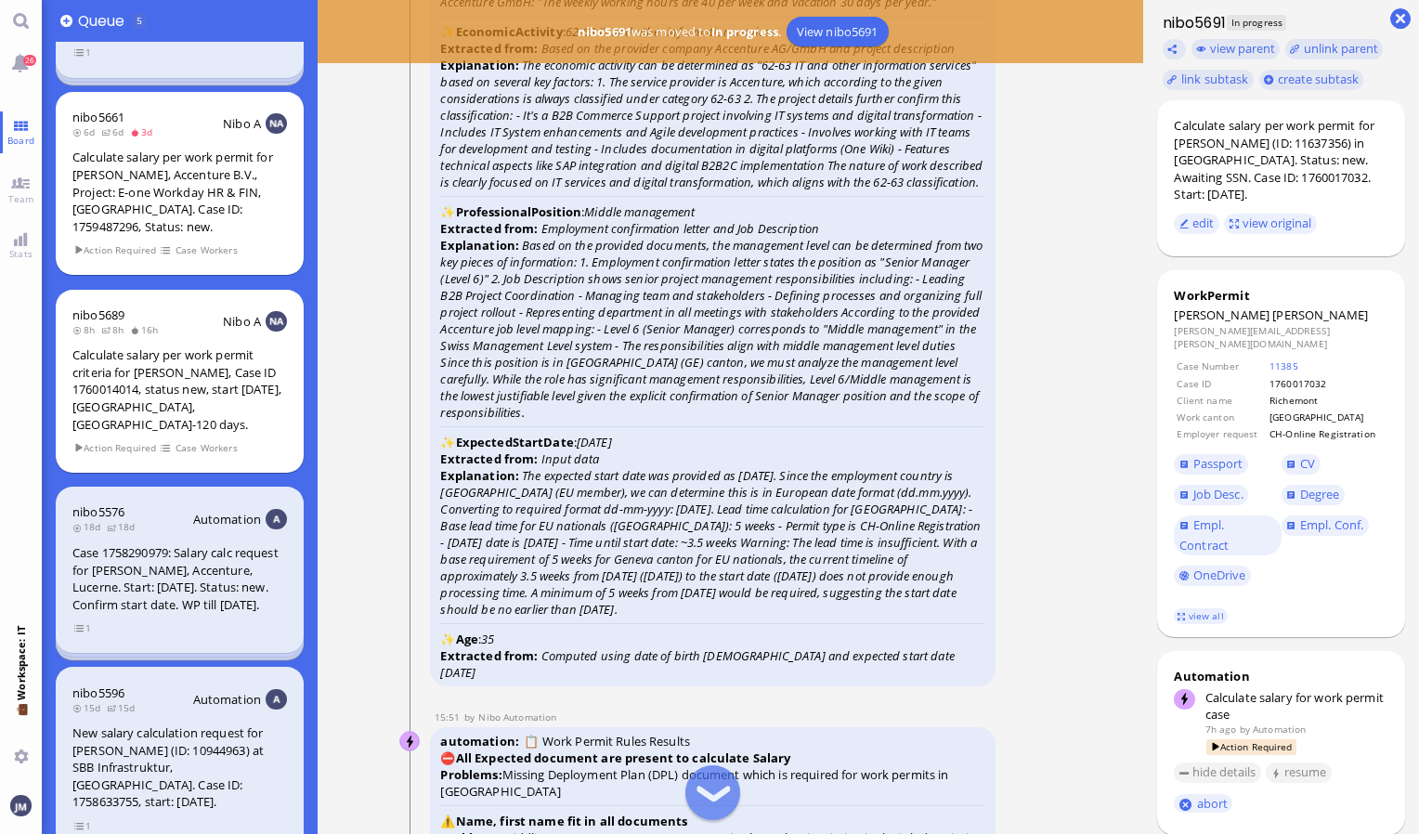
scroll to position [-2322, 0]
click at [1272, 359] on link "11385" at bounding box center [1283, 365] width 29 height 13
click at [1205, 608] on link "view all" at bounding box center [1201, 616] width 54 height 16
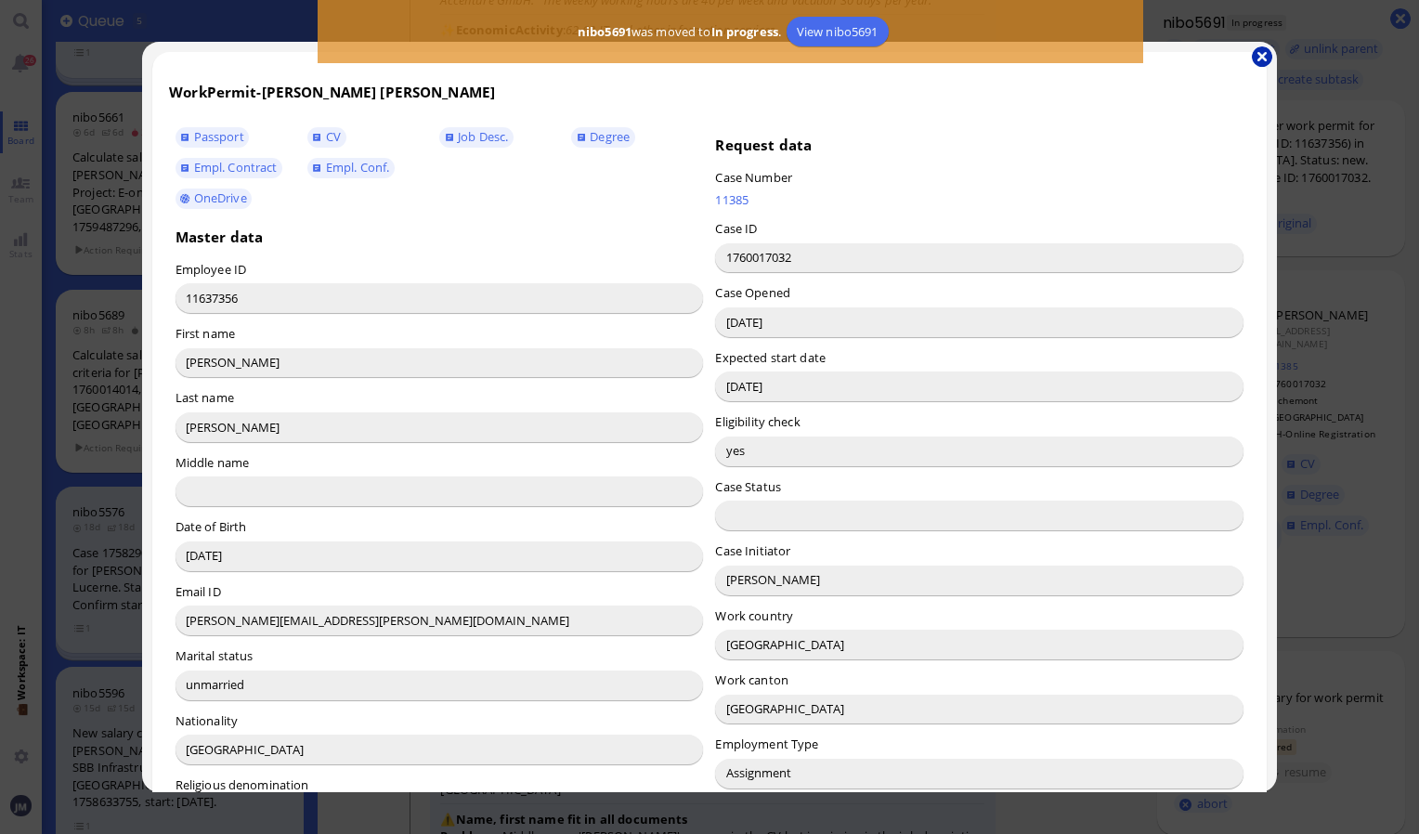
click at [1257, 57] on button "button" at bounding box center [1262, 56] width 20 height 20
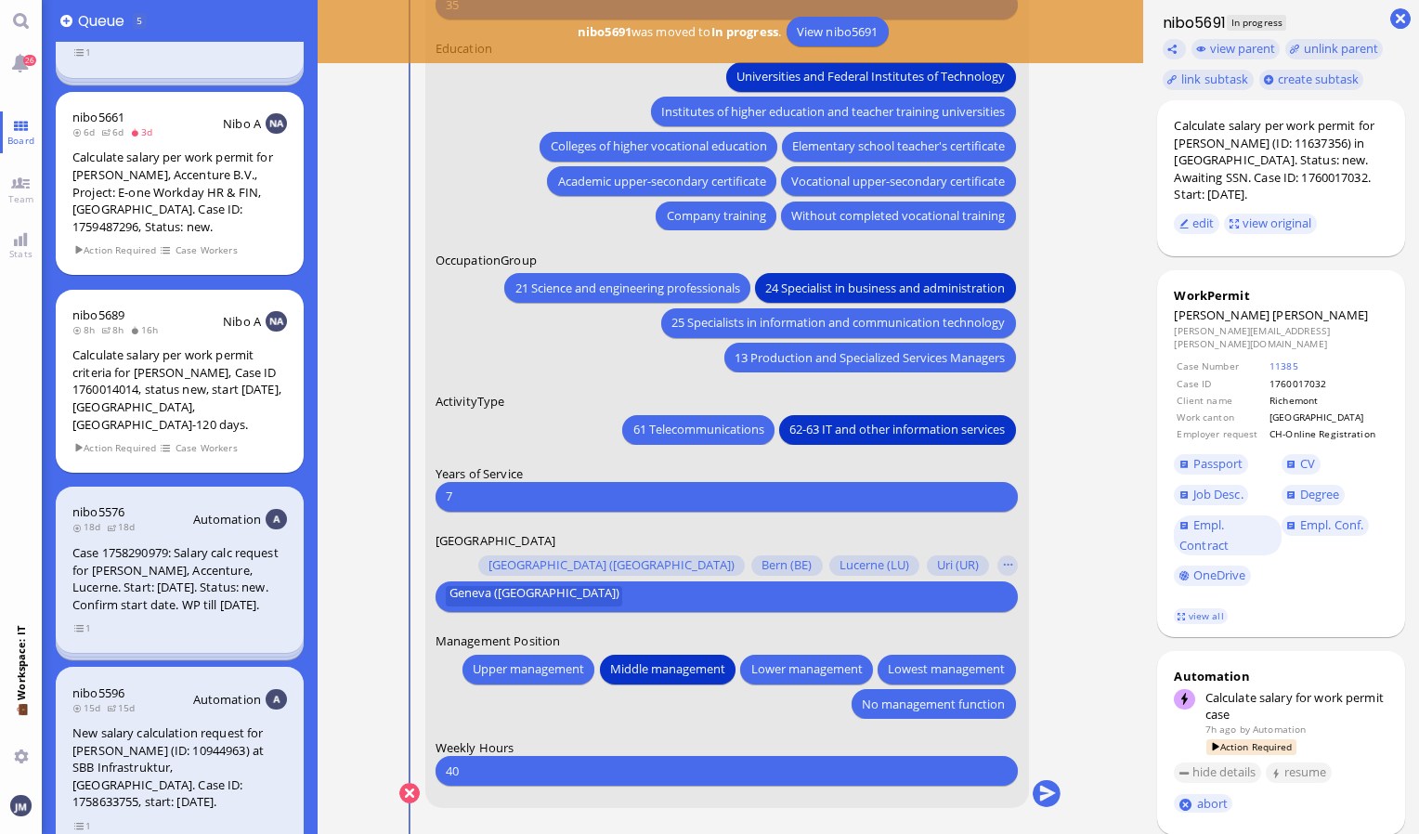
scroll to position [0, 0]
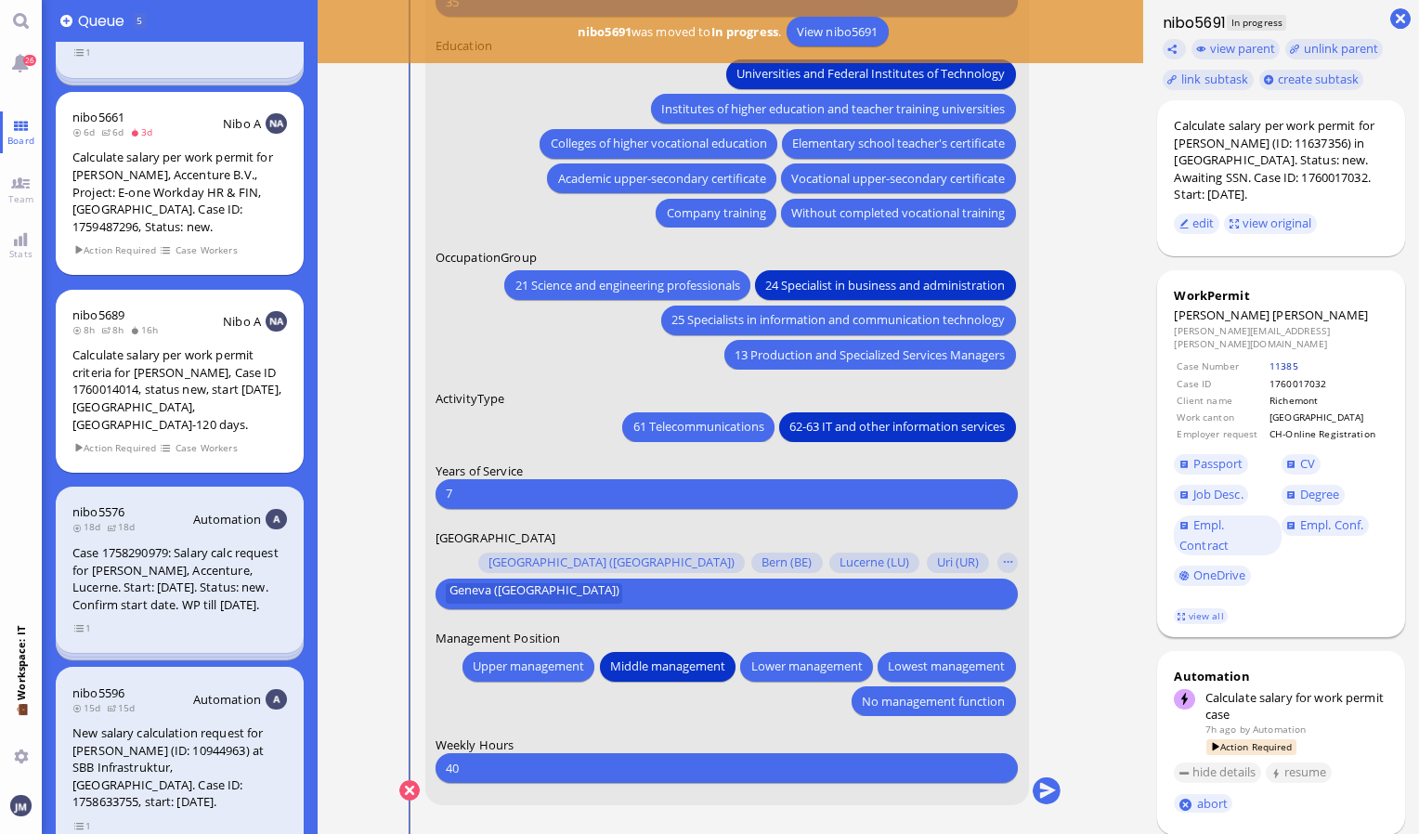
click at [1285, 359] on link "11385" at bounding box center [1283, 365] width 29 height 13
click at [829, 680] on button "Lower management" at bounding box center [807, 666] width 132 height 30
click at [809, 663] on span "Lower management" at bounding box center [806, 667] width 111 height 20
click at [807, 670] on span "Lower management" at bounding box center [806, 667] width 111 height 20
click at [1049, 788] on button "submit" at bounding box center [1047, 791] width 28 height 28
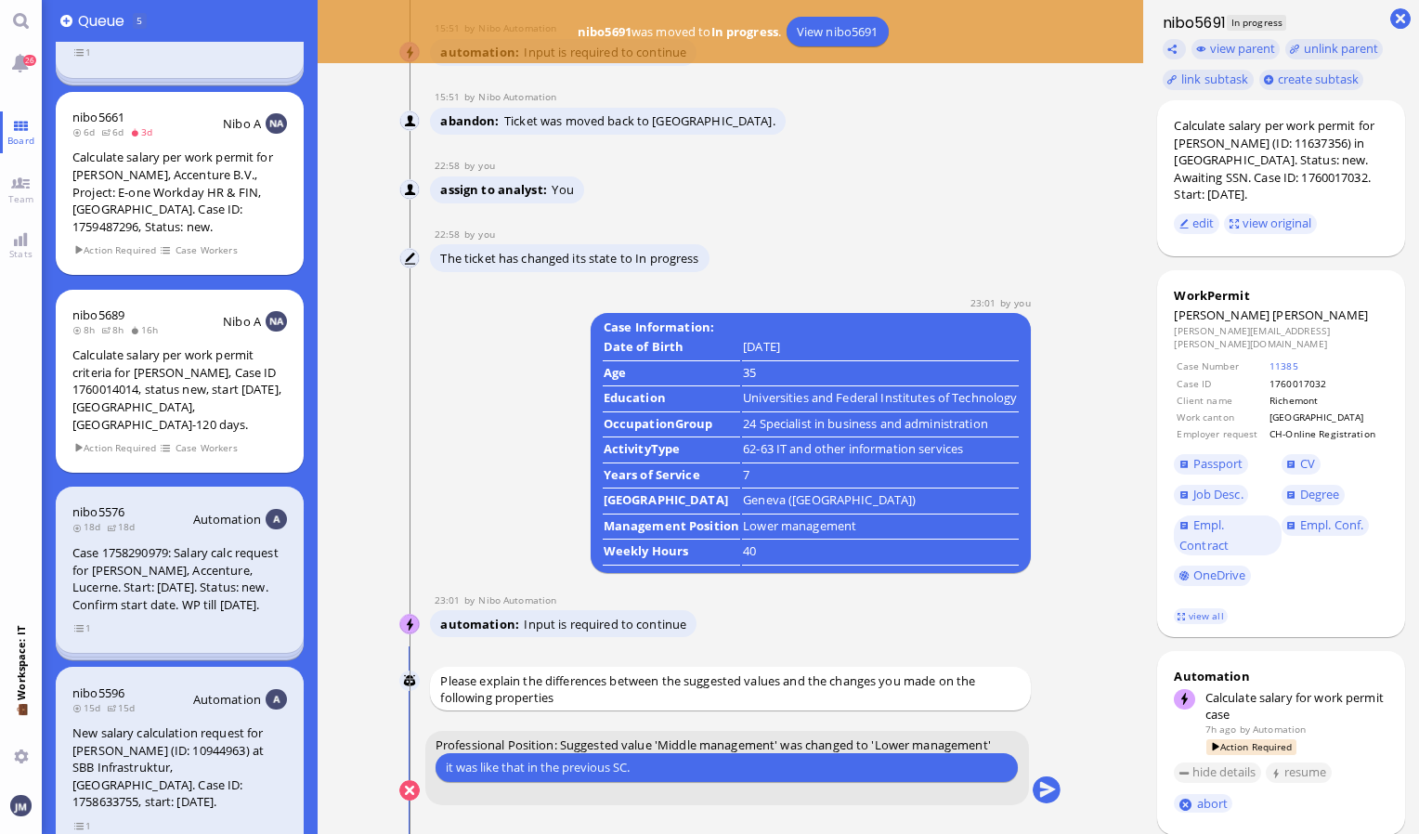
drag, startPoint x: 591, startPoint y: 776, endPoint x: 547, endPoint y: 762, distance: 46.1
click at [547, 762] on input "it was like that in the previous SC." at bounding box center [727, 768] width 562 height 20
type input "it was like that in the previous SC."
click at [1041, 782] on button "submit" at bounding box center [1047, 791] width 28 height 28
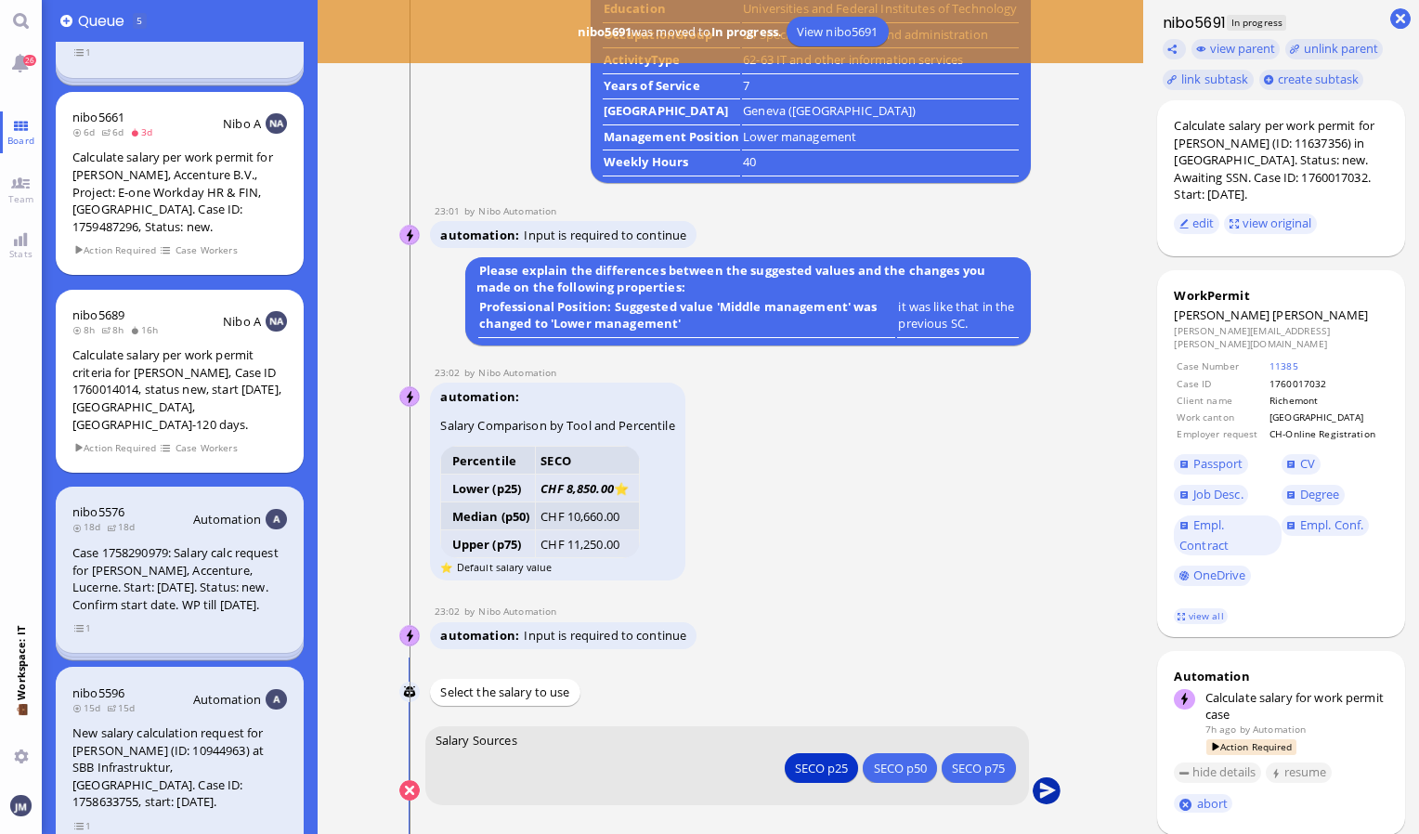
click at [1043, 795] on button "submit" at bounding box center [1047, 791] width 28 height 28
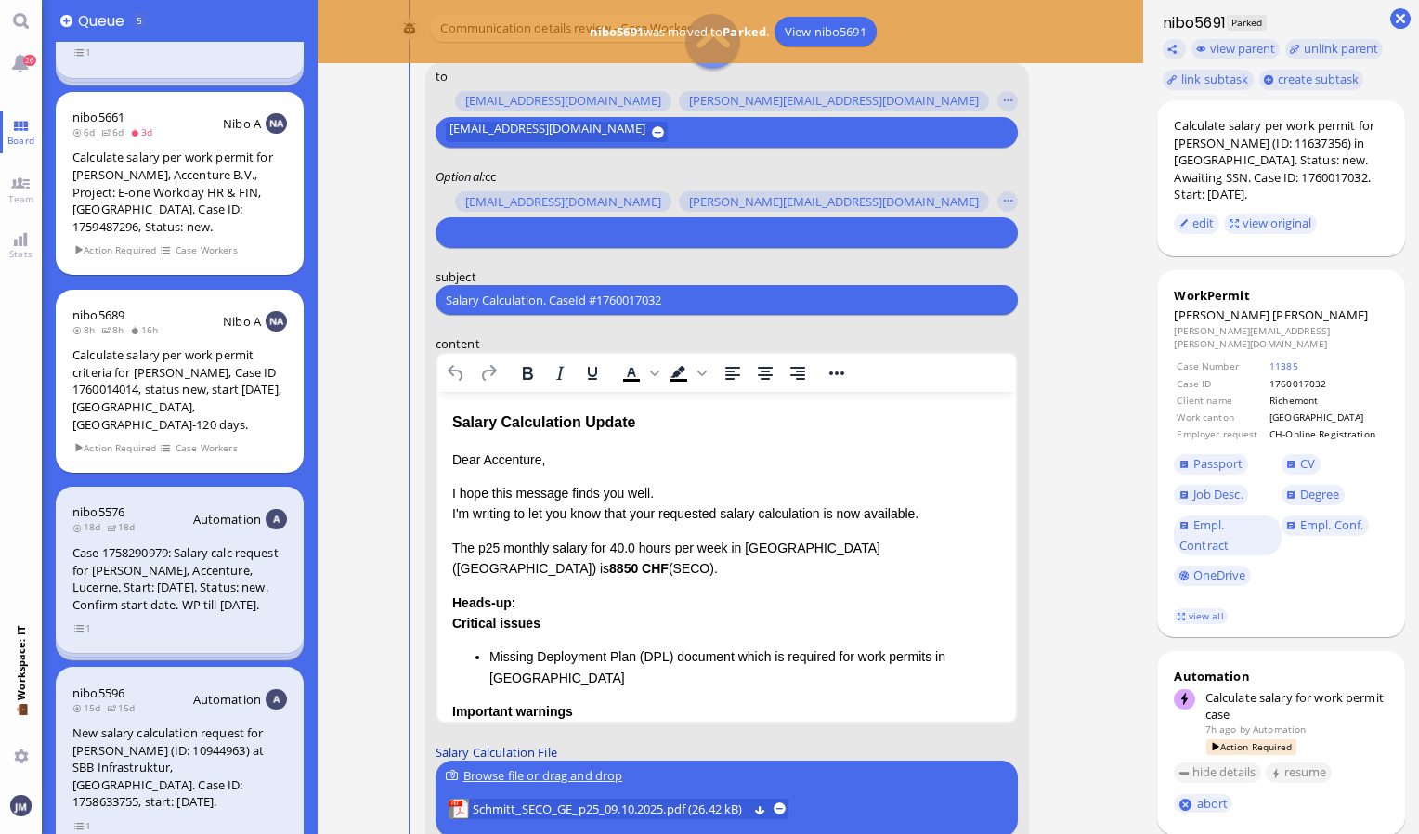
scroll to position [-279, 0]
